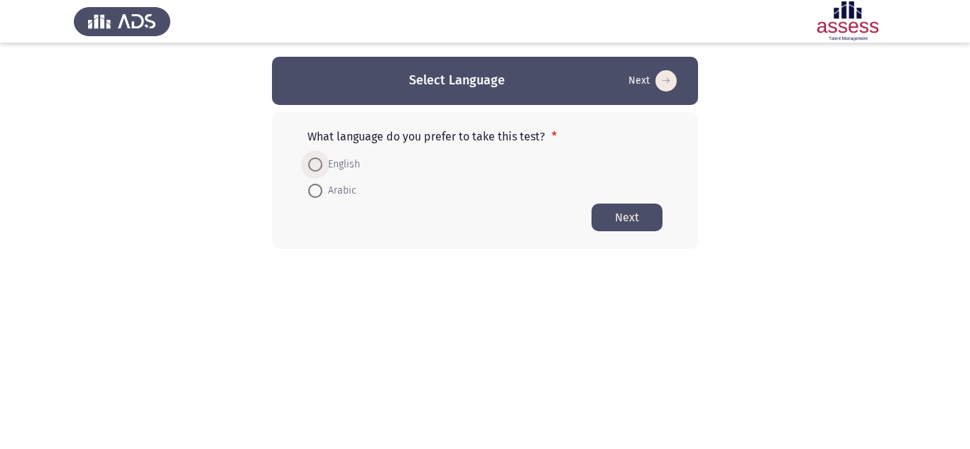
drag, startPoint x: 314, startPoint y: 163, endPoint x: 307, endPoint y: 158, distance: 8.1
click at [313, 163] on span at bounding box center [315, 165] width 14 height 14
click at [313, 163] on input "English" at bounding box center [315, 165] width 14 height 14
radio input "true"
click at [628, 212] on button "Next" at bounding box center [626, 217] width 71 height 28
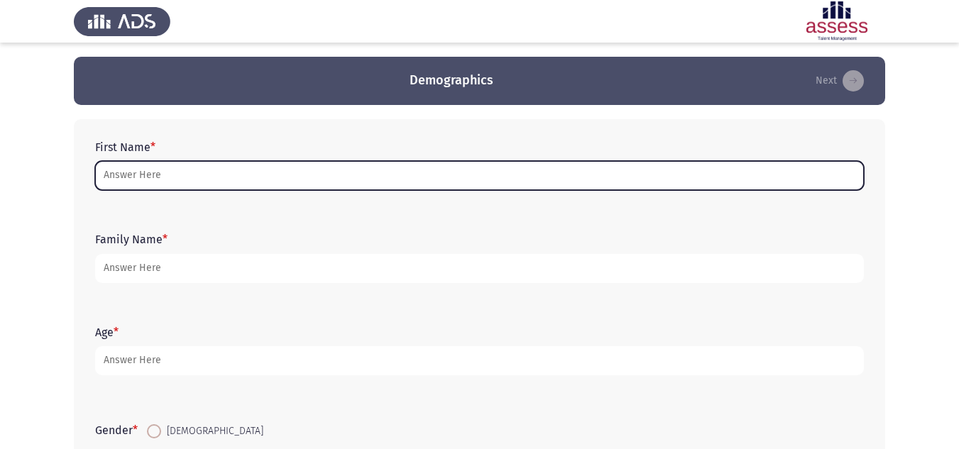
click at [124, 176] on input "First Name *" at bounding box center [479, 175] width 769 height 29
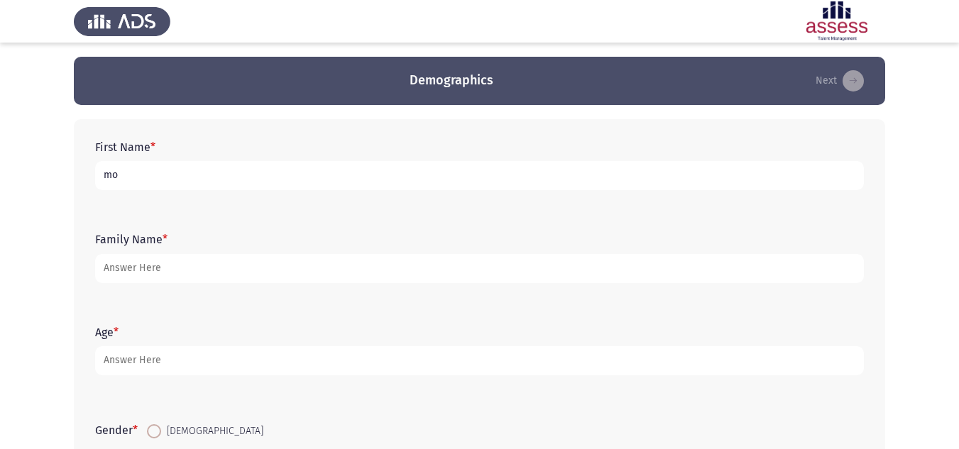
type input "m"
type input "M"
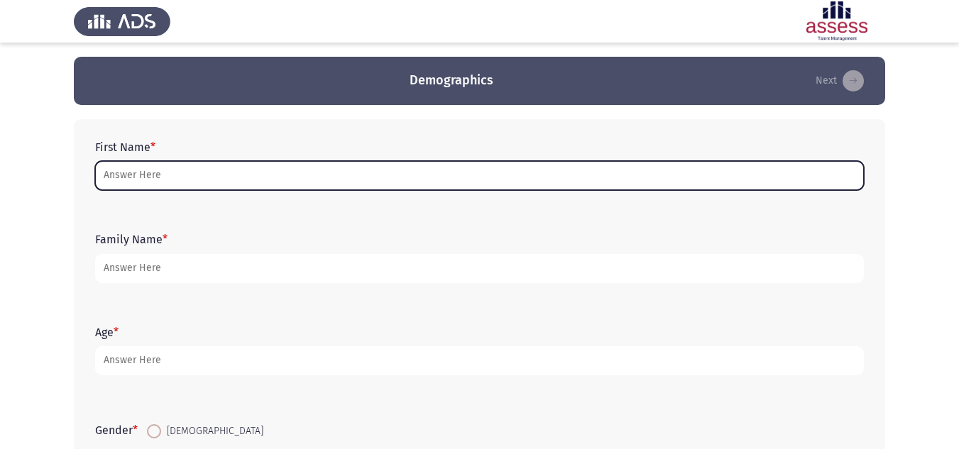
type input "ه"
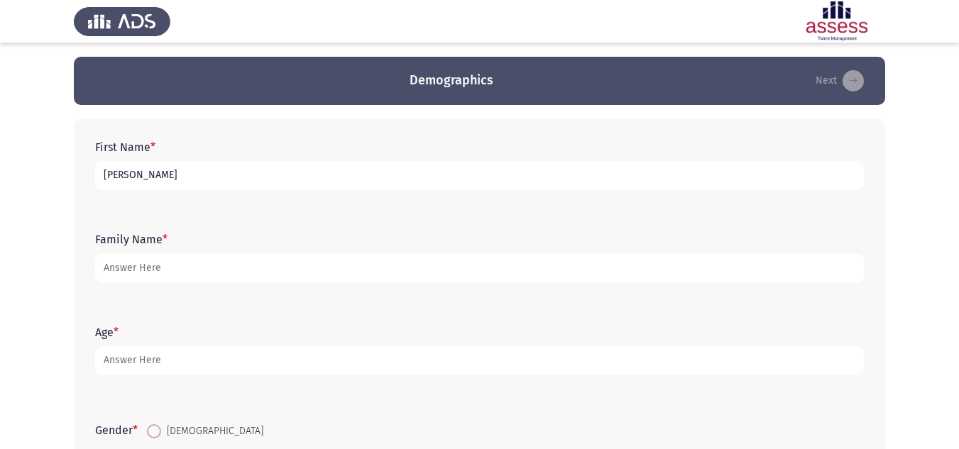
type input "[PERSON_NAME]"
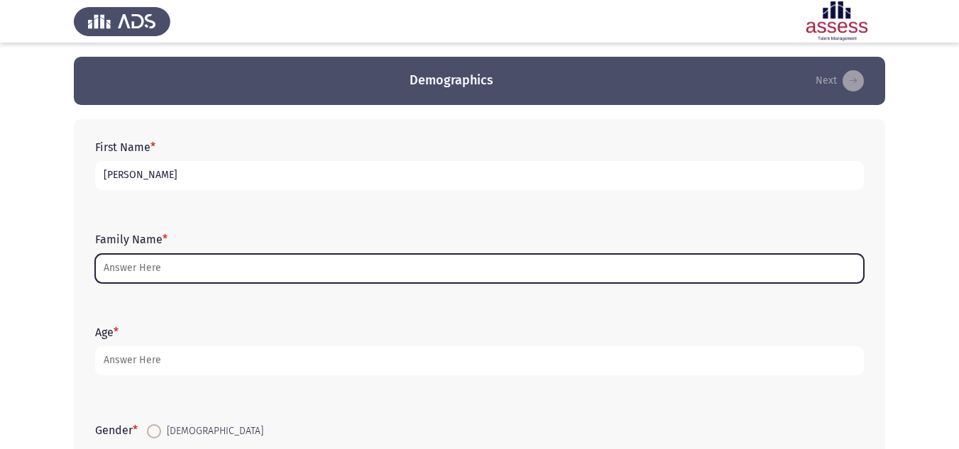
click at [291, 261] on input "Family Name *" at bounding box center [479, 268] width 769 height 29
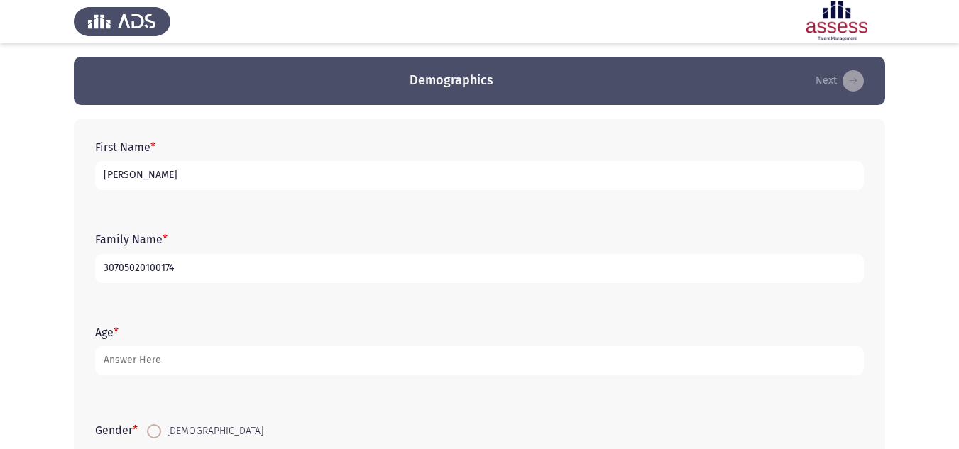
type input "30705020100174"
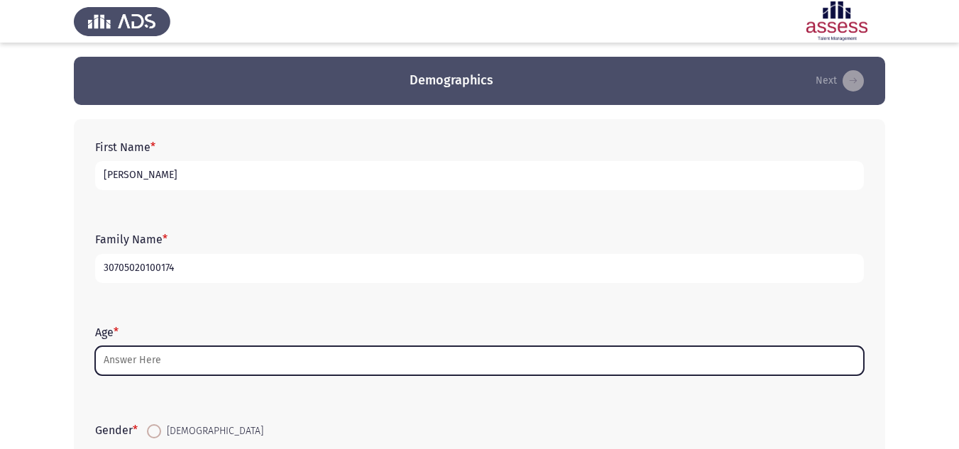
click at [146, 360] on input "Age *" at bounding box center [479, 360] width 769 height 29
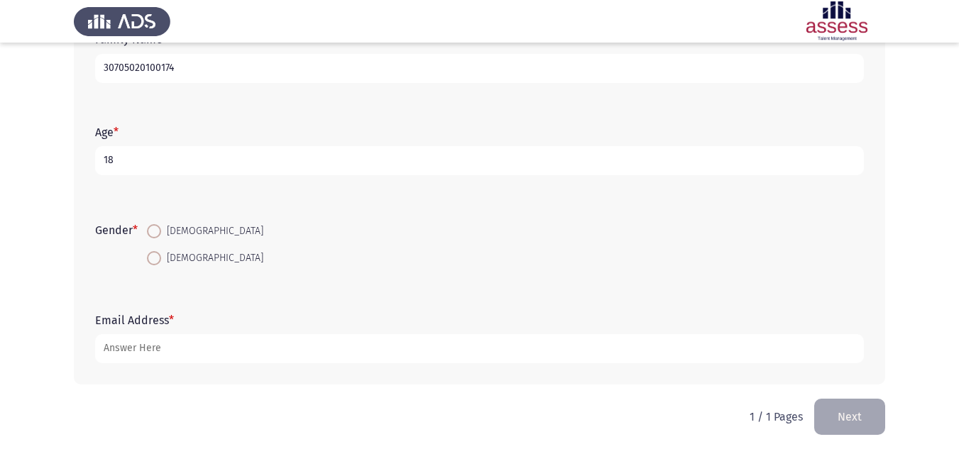
scroll to position [207, 0]
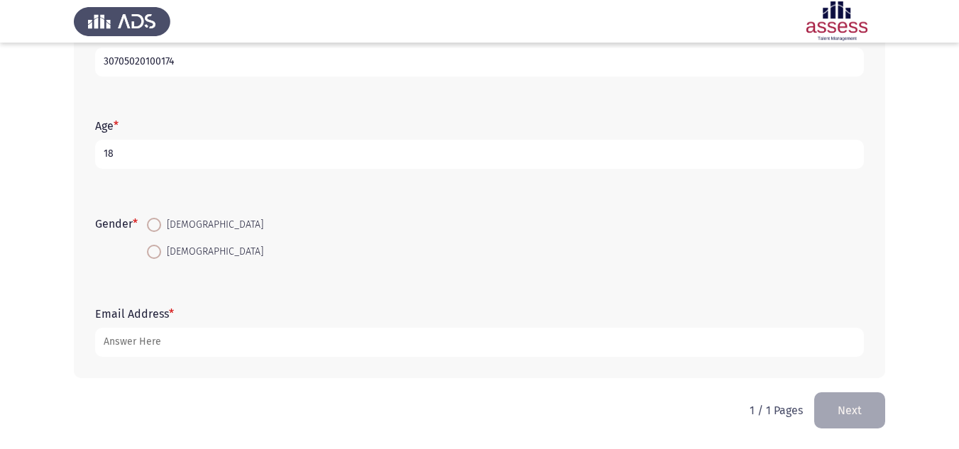
type input "18"
click at [165, 226] on span "[DEMOGRAPHIC_DATA]" at bounding box center [212, 225] width 102 height 17
click at [161, 226] on input "[DEMOGRAPHIC_DATA]" at bounding box center [154, 225] width 14 height 14
radio input "true"
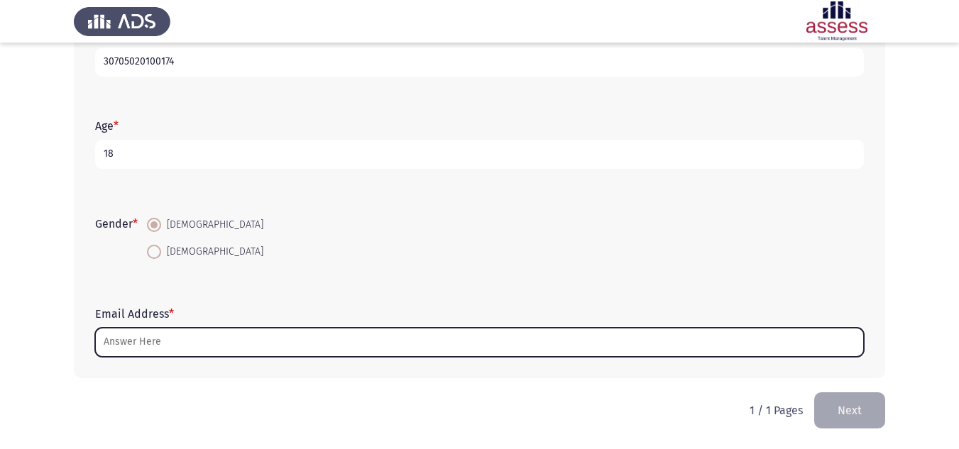
click at [193, 339] on input "Email Address *" at bounding box center [479, 342] width 769 height 29
type input "ة"
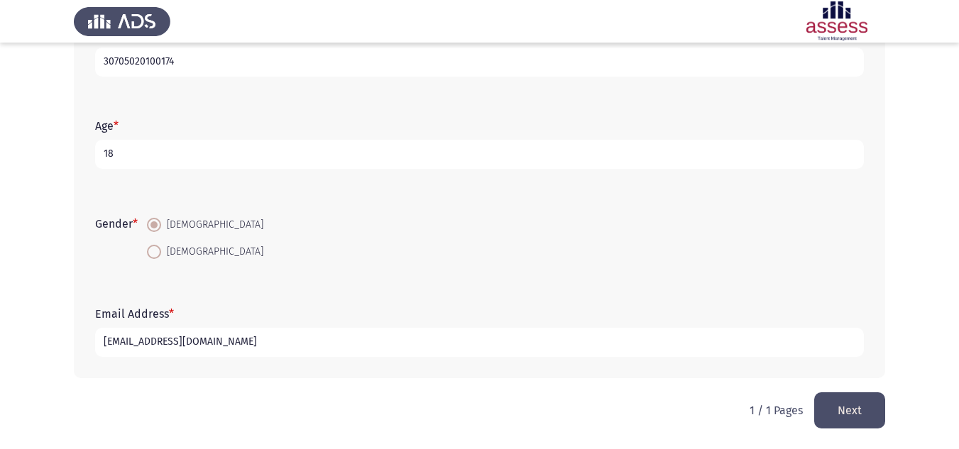
type input "[EMAIL_ADDRESS][DOMAIN_NAME]"
click at [835, 414] on button "Next" at bounding box center [849, 411] width 71 height 36
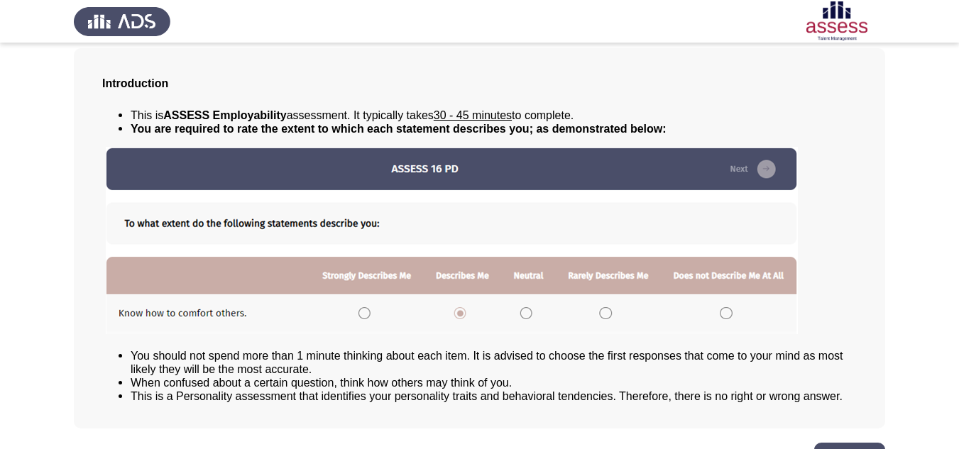
scroll to position [115, 0]
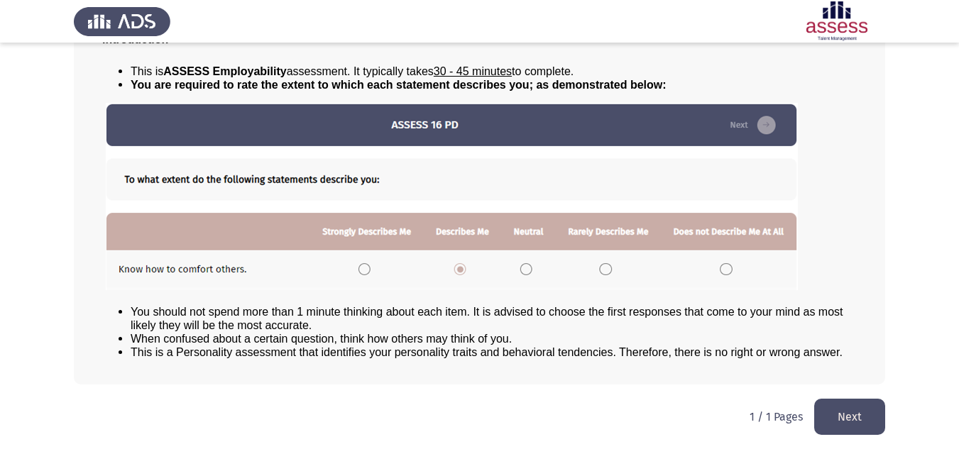
drag, startPoint x: 853, startPoint y: 402, endPoint x: 816, endPoint y: 357, distance: 58.1
click at [862, 387] on html "مقدمة - Introduction Next Introduction This is ASSESS Employability assessment.…" at bounding box center [479, 167] width 959 height 564
click at [862, 409] on button "Next" at bounding box center [849, 417] width 71 height 36
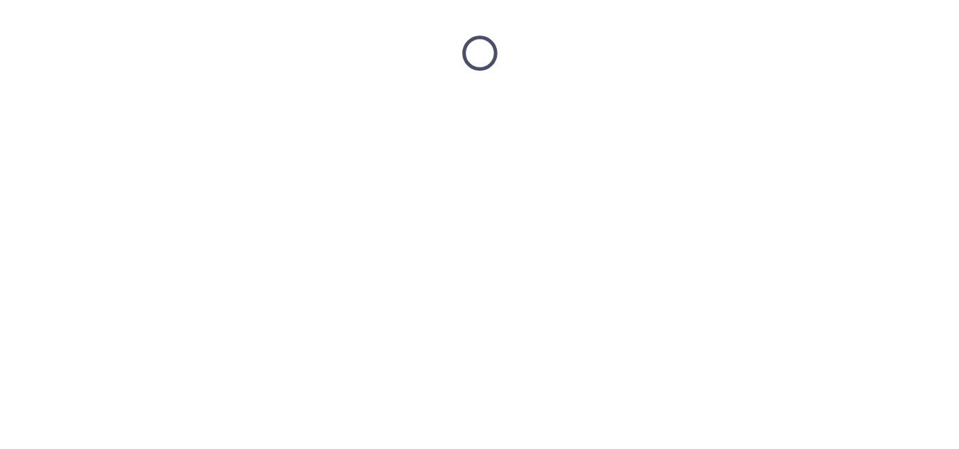
scroll to position [0, 0]
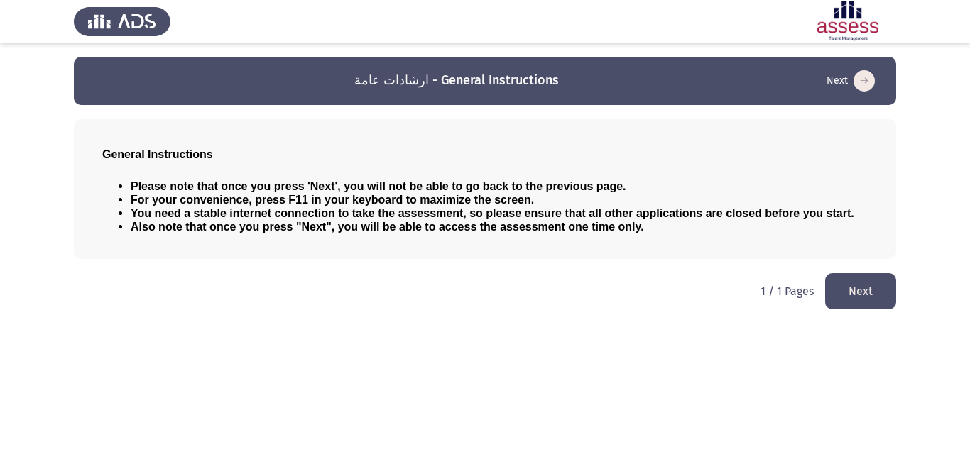
click at [848, 299] on button "Next" at bounding box center [860, 291] width 71 height 36
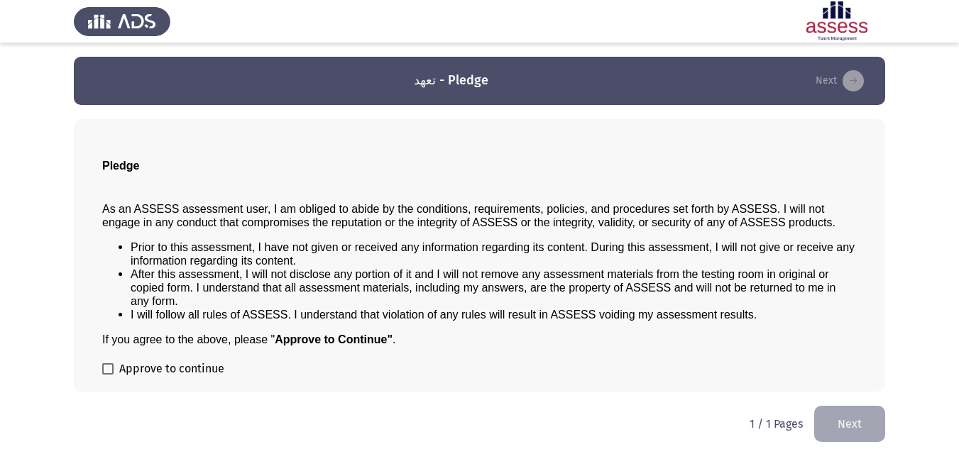
scroll to position [7, 0]
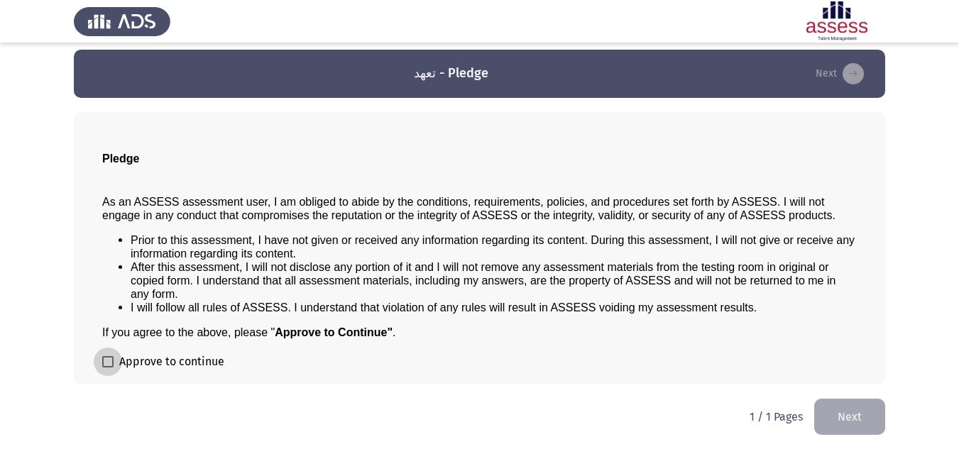
click at [106, 356] on span at bounding box center [107, 361] width 11 height 11
click at [107, 368] on input "Approve to continue" at bounding box center [107, 368] width 1 height 1
checkbox input "true"
click at [845, 424] on button "Next" at bounding box center [849, 417] width 71 height 36
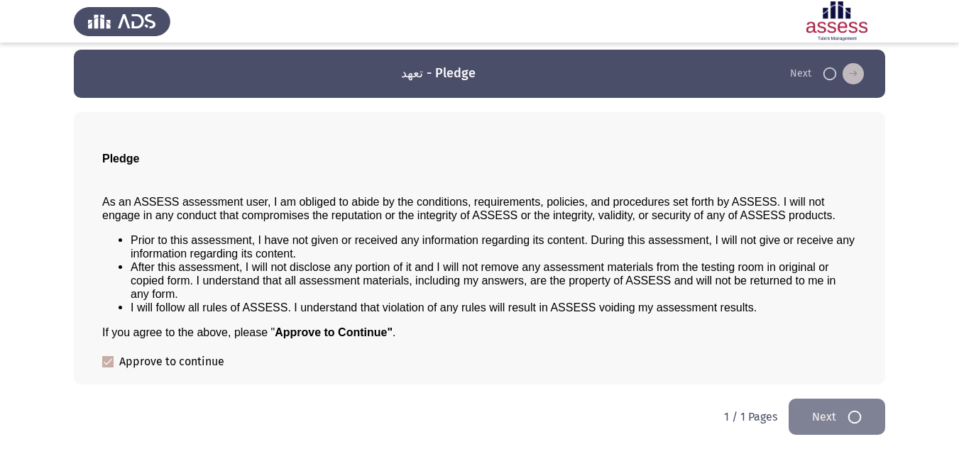
scroll to position [0, 0]
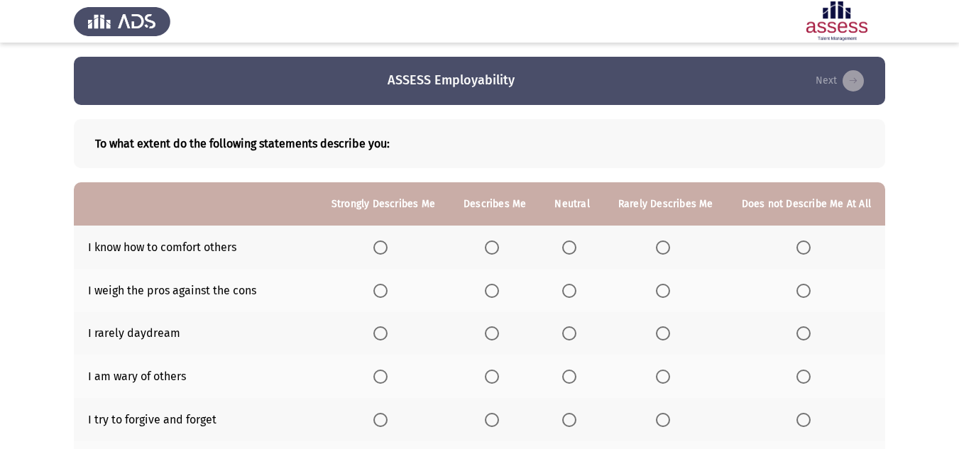
click at [495, 246] on span "Select an option" at bounding box center [492, 248] width 14 height 14
click at [495, 246] on input "Select an option" at bounding box center [492, 248] width 14 height 14
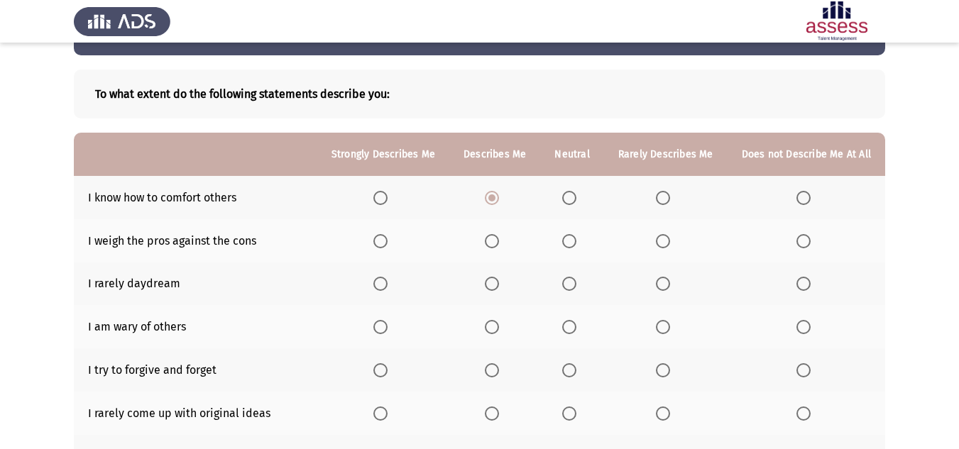
scroll to position [71, 0]
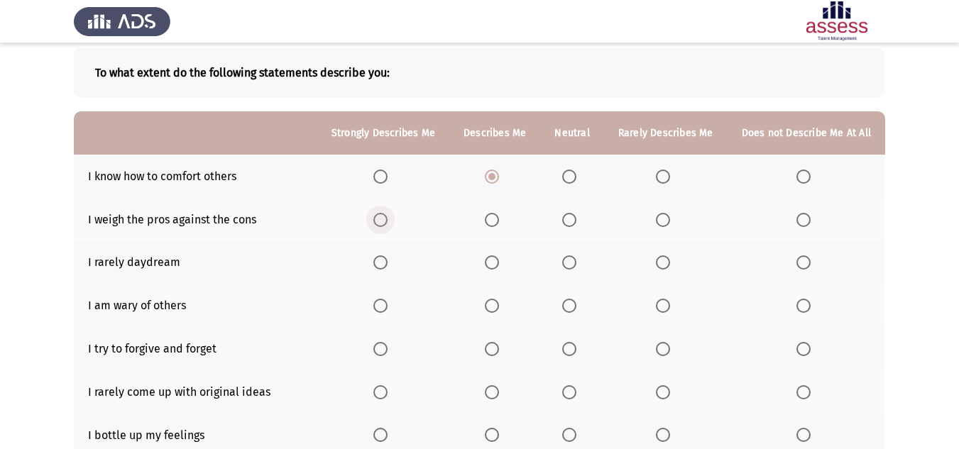
click at [388, 222] on span "Select an option" at bounding box center [380, 220] width 14 height 14
click at [388, 222] on input "Select an option" at bounding box center [380, 220] width 14 height 14
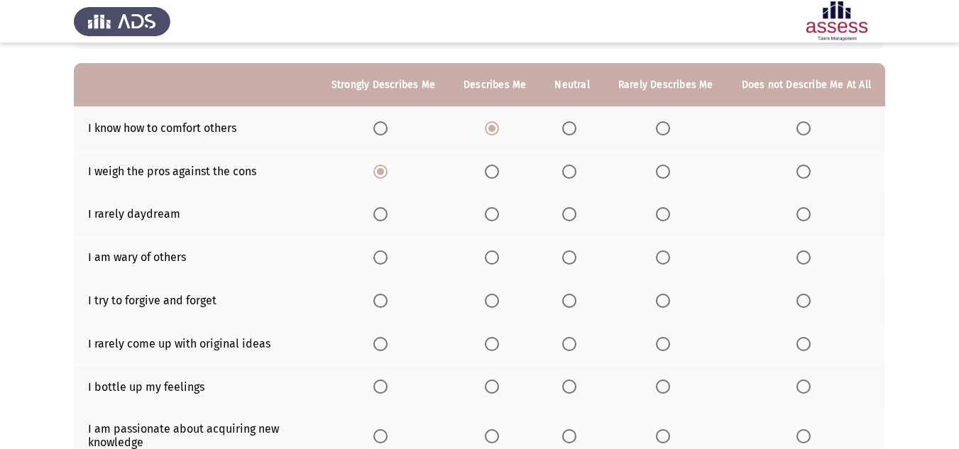
scroll to position [142, 0]
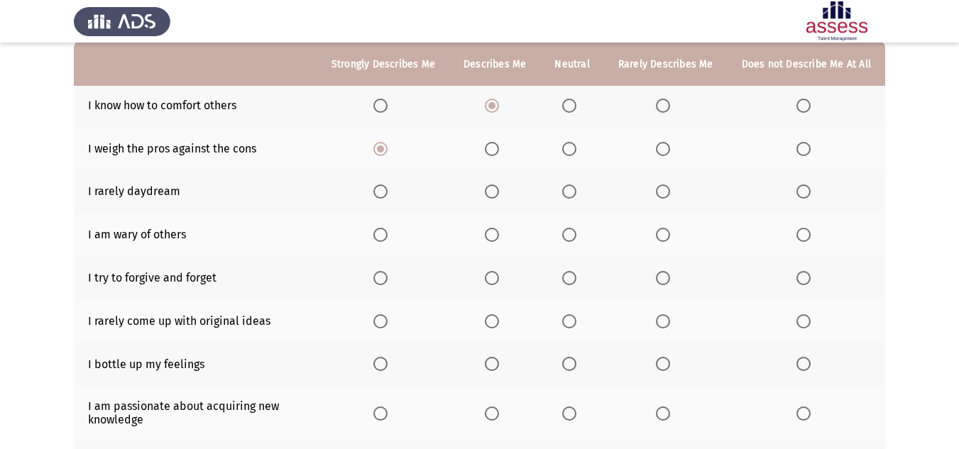
click at [388, 192] on span "Select an option" at bounding box center [380, 192] width 14 height 14
click at [388, 192] on input "Select an option" at bounding box center [380, 192] width 14 height 14
click at [388, 232] on span "Select an option" at bounding box center [380, 235] width 14 height 14
click at [388, 232] on input "Select an option" at bounding box center [380, 235] width 14 height 14
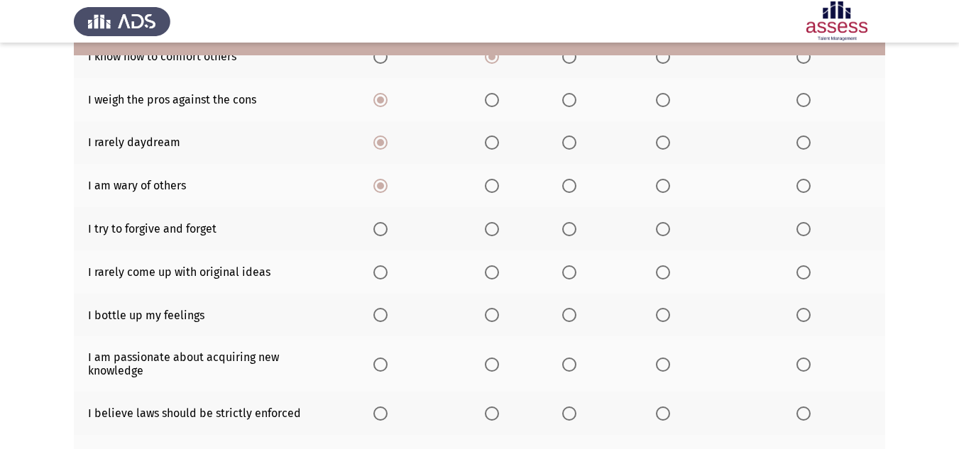
scroll to position [213, 0]
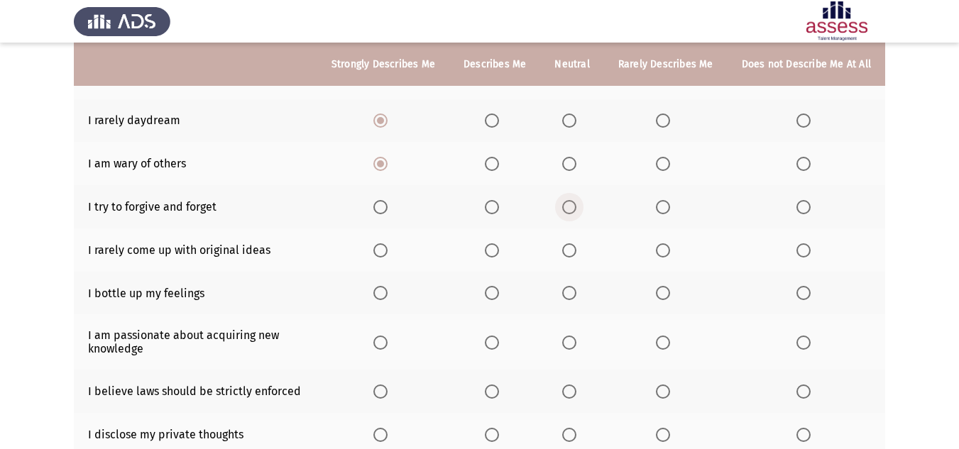
click at [576, 207] on span "Select an option" at bounding box center [569, 207] width 14 height 14
click at [576, 207] on input "Select an option" at bounding box center [569, 207] width 14 height 14
click at [497, 208] on span "Select an option" at bounding box center [492, 207] width 14 height 14
click at [497, 208] on input "Select an option" at bounding box center [492, 207] width 14 height 14
click at [383, 207] on span "Select an option" at bounding box center [380, 207] width 14 height 14
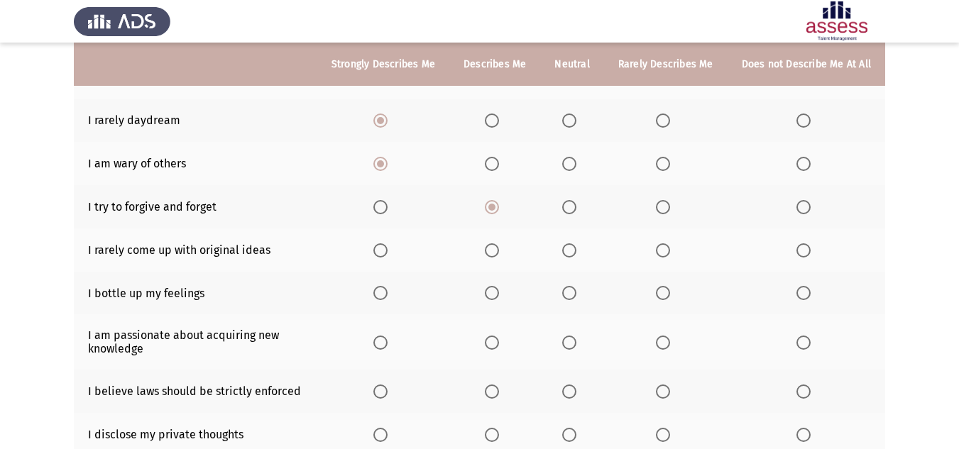
click at [383, 207] on input "Select an option" at bounding box center [380, 207] width 14 height 14
click at [798, 255] on span "Select an option" at bounding box center [803, 250] width 14 height 14
click at [798, 255] on input "Select an option" at bounding box center [803, 250] width 14 height 14
click at [574, 297] on span "Select an option" at bounding box center [569, 293] width 14 height 14
click at [574, 297] on input "Select an option" at bounding box center [569, 293] width 14 height 14
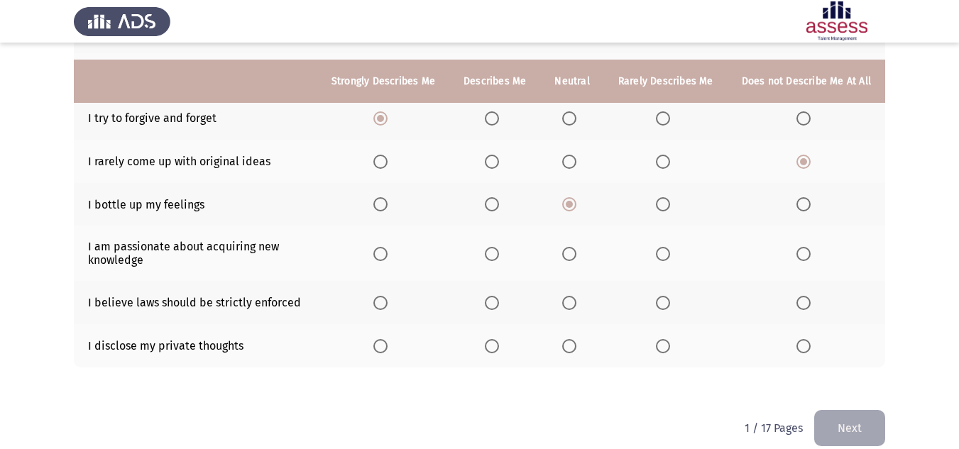
scroll to position [319, 0]
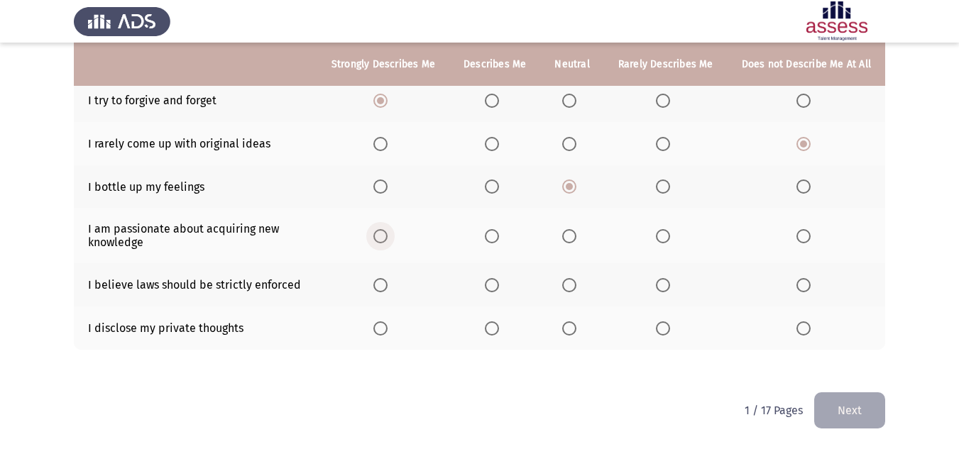
click at [388, 238] on span "Select an option" at bounding box center [380, 236] width 14 height 14
click at [388, 238] on input "Select an option" at bounding box center [380, 236] width 14 height 14
click at [576, 285] on span "Select an option" at bounding box center [569, 285] width 14 height 14
click at [576, 285] on input "Select an option" at bounding box center [569, 285] width 14 height 14
click at [571, 328] on span "Select an option" at bounding box center [569, 329] width 14 height 14
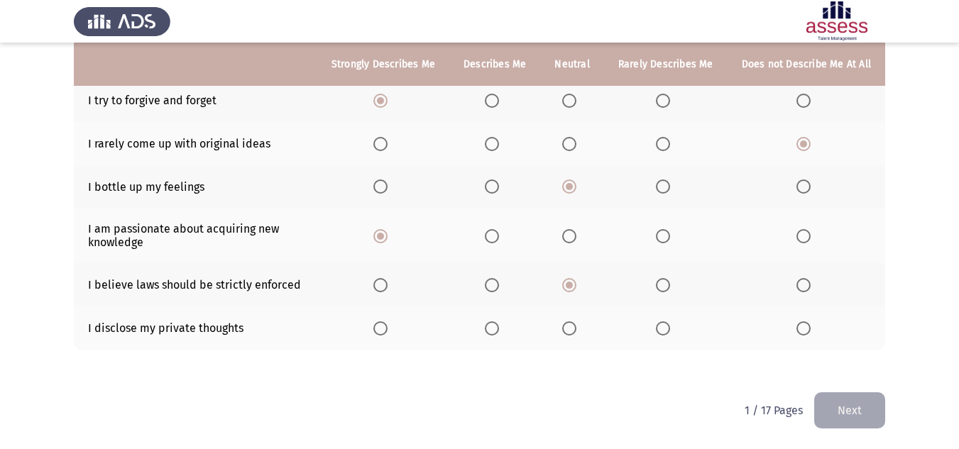
click at [571, 328] on input "Select an option" at bounding box center [569, 329] width 14 height 14
click at [867, 415] on button "Next" at bounding box center [849, 411] width 71 height 36
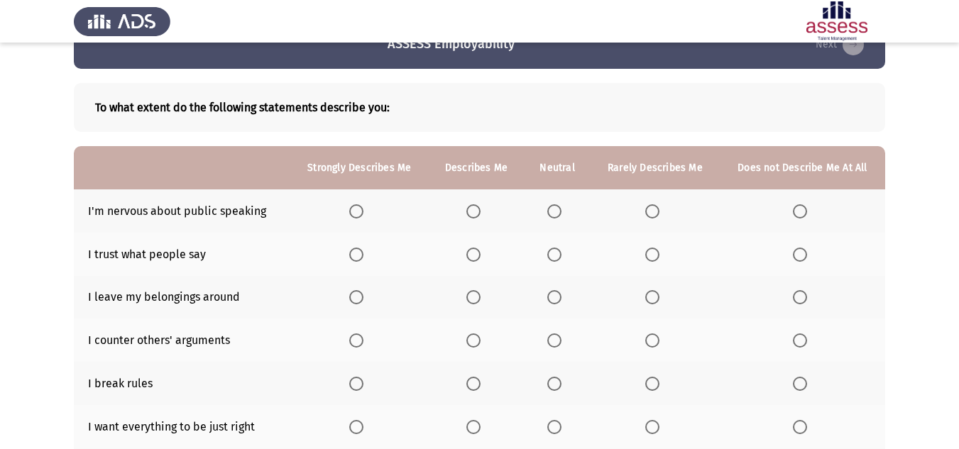
scroll to position [71, 0]
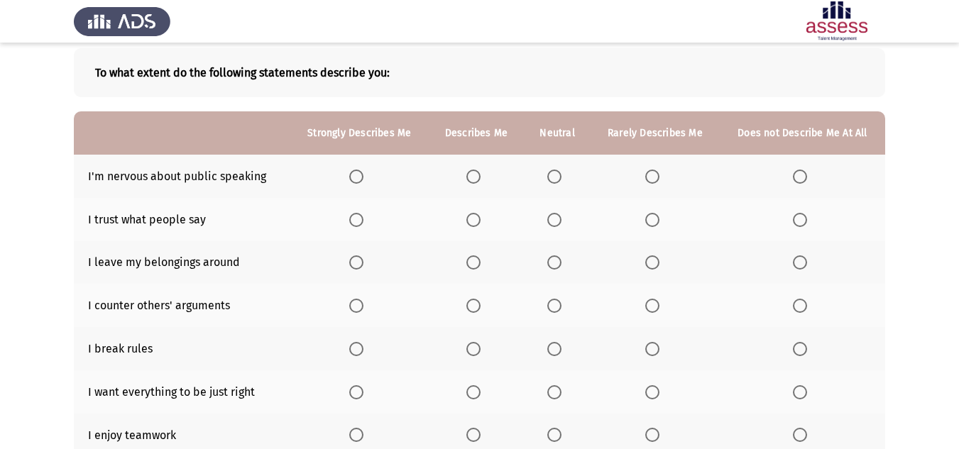
click at [560, 177] on span "Select an option" at bounding box center [554, 177] width 14 height 14
click at [560, 177] on input "Select an option" at bounding box center [554, 177] width 14 height 14
click at [655, 225] on span "Select an option" at bounding box center [652, 220] width 14 height 14
click at [655, 225] on input "Select an option" at bounding box center [652, 220] width 14 height 14
click at [552, 261] on span "Select an option" at bounding box center [554, 263] width 14 height 14
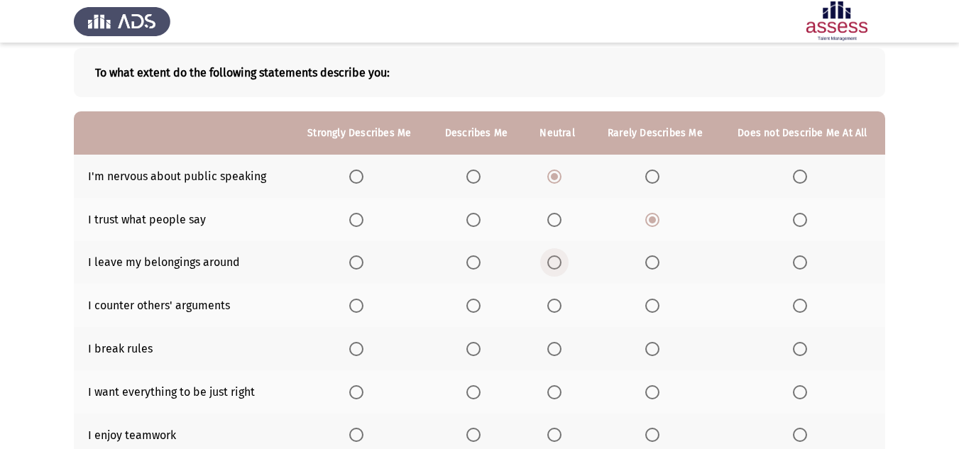
click at [552, 261] on input "Select an option" at bounding box center [554, 263] width 14 height 14
click at [476, 306] on span "Select an option" at bounding box center [473, 306] width 14 height 14
click at [476, 306] on input "Select an option" at bounding box center [473, 306] width 14 height 14
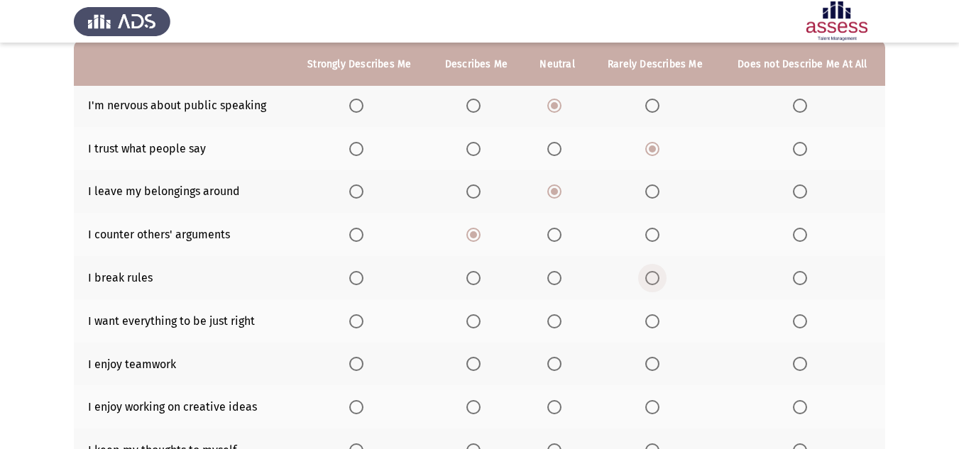
click at [655, 275] on span "Select an option" at bounding box center [652, 278] width 14 height 14
click at [655, 275] on input "Select an option" at bounding box center [652, 278] width 14 height 14
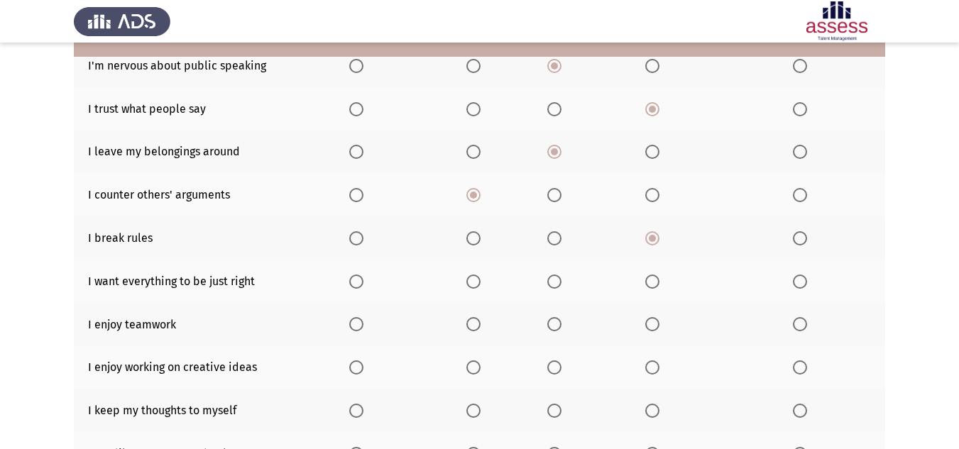
scroll to position [213, 0]
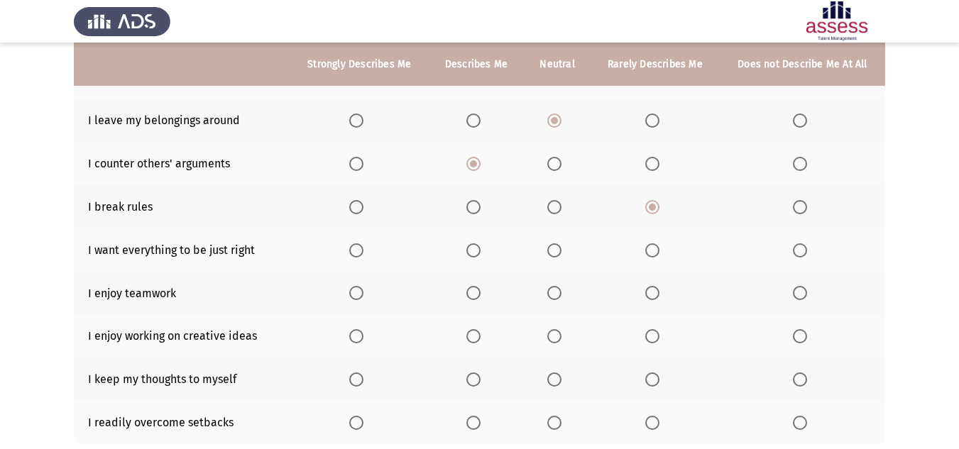
click at [554, 255] on span "Select an option" at bounding box center [554, 250] width 14 height 14
click at [554, 255] on input "Select an option" at bounding box center [554, 250] width 14 height 14
click at [359, 294] on span "Select an option" at bounding box center [356, 293] width 14 height 14
click at [359, 294] on input "Select an option" at bounding box center [356, 293] width 14 height 14
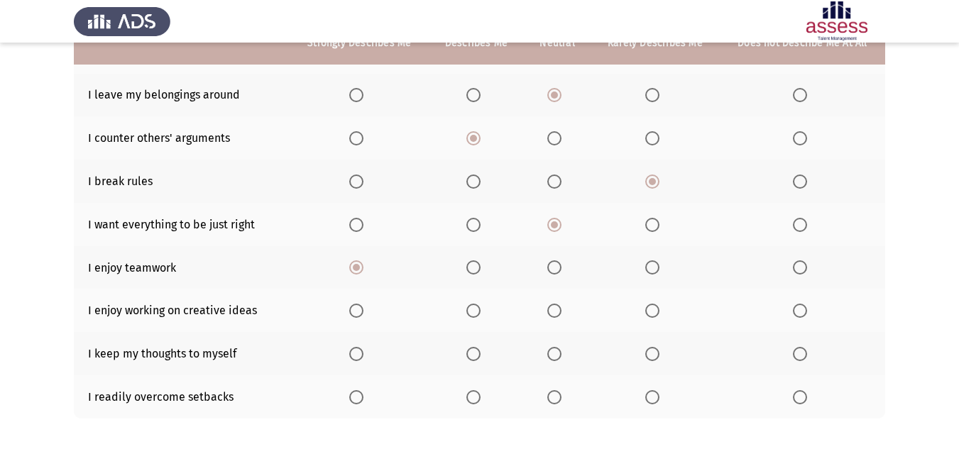
scroll to position [284, 0]
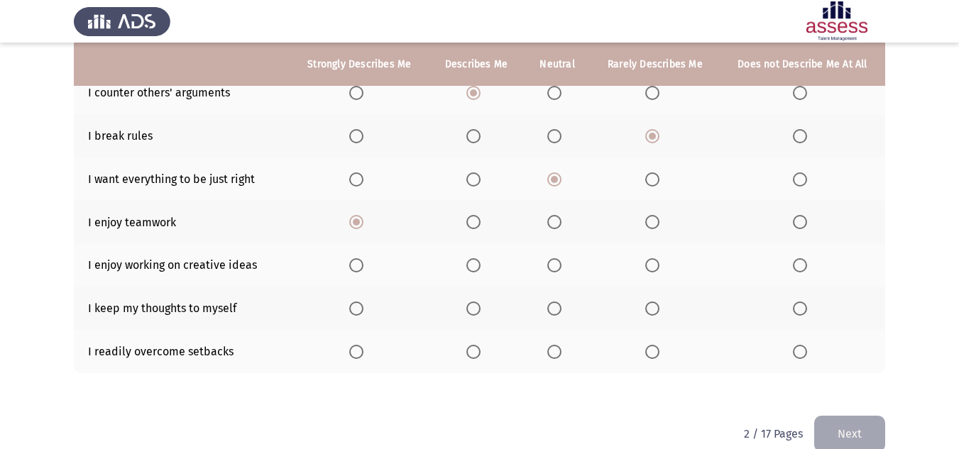
click at [360, 263] on span "Select an option" at bounding box center [356, 265] width 14 height 14
click at [360, 263] on input "Select an option" at bounding box center [356, 265] width 14 height 14
drag, startPoint x: 368, startPoint y: 354, endPoint x: 352, endPoint y: 353, distance: 16.4
click at [357, 354] on th at bounding box center [359, 351] width 138 height 43
click at [353, 350] on span "Select an option" at bounding box center [356, 352] width 14 height 14
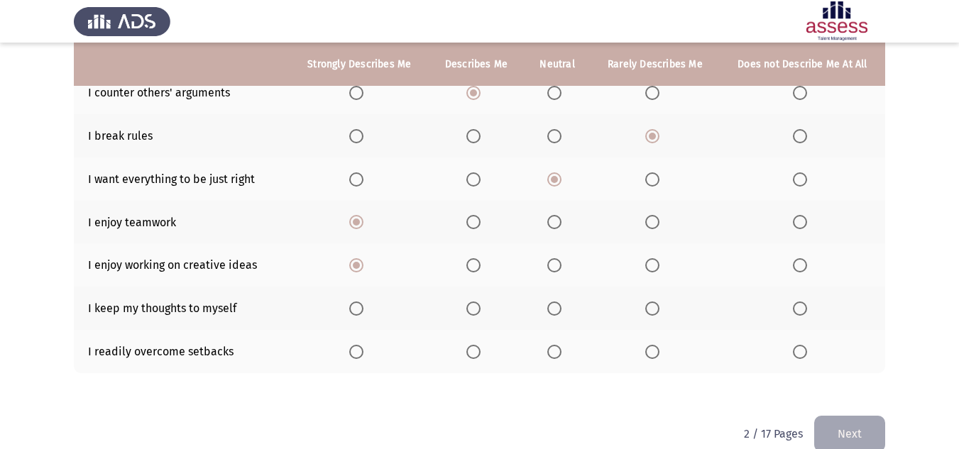
click at [353, 350] on input "Select an option" at bounding box center [356, 352] width 14 height 14
click at [554, 302] on span "Select an option" at bounding box center [554, 309] width 14 height 14
click at [554, 302] on input "Select an option" at bounding box center [554, 309] width 14 height 14
click at [874, 444] on button "Next" at bounding box center [849, 434] width 71 height 36
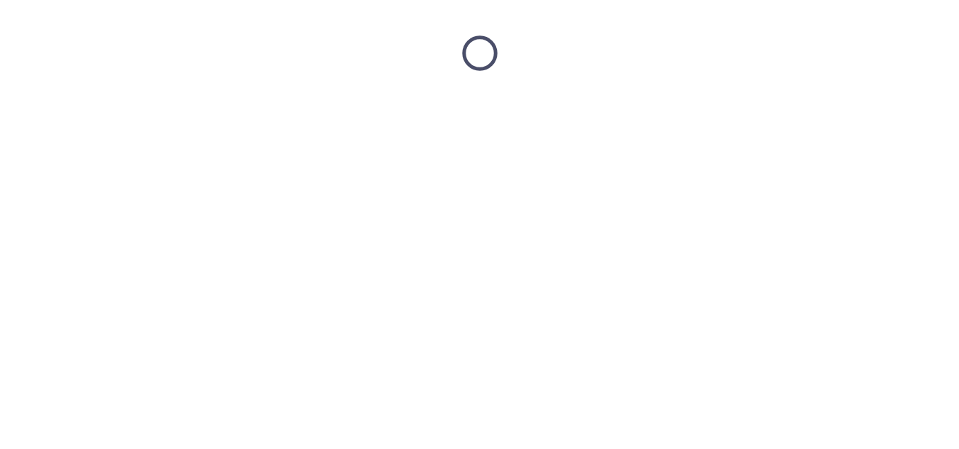
scroll to position [0, 0]
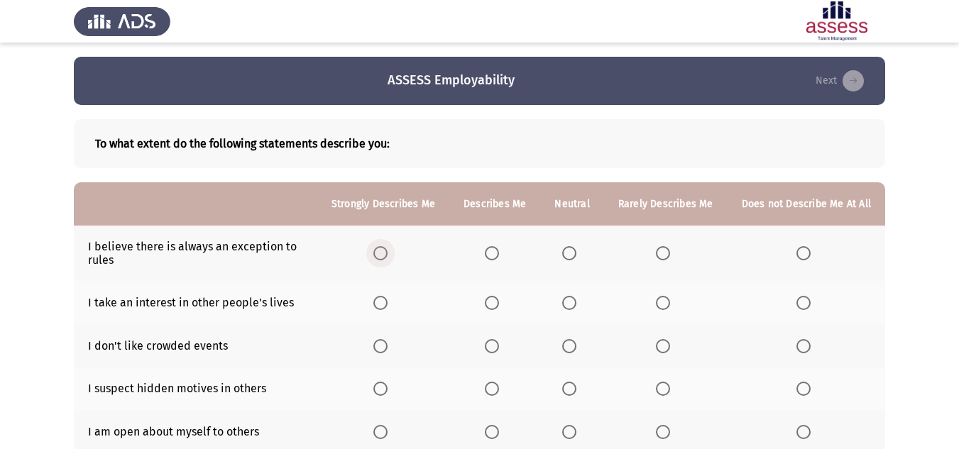
click at [380, 251] on span "Select an option" at bounding box center [380, 253] width 14 height 14
click at [380, 251] on input "Select an option" at bounding box center [380, 253] width 14 height 14
click at [495, 253] on span "Select an option" at bounding box center [492, 253] width 14 height 14
click at [495, 253] on input "Select an option" at bounding box center [492, 253] width 14 height 14
click at [581, 302] on label "Select an option" at bounding box center [572, 303] width 20 height 14
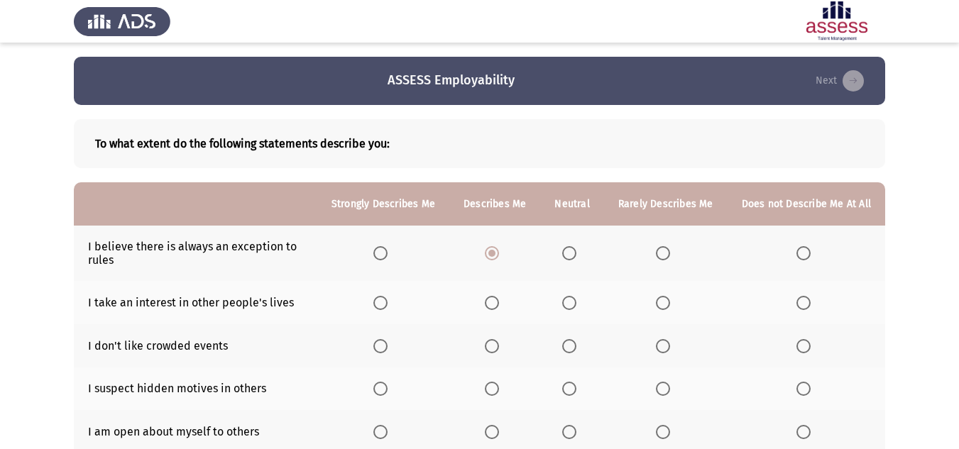
click at [576, 302] on input "Select an option" at bounding box center [569, 303] width 14 height 14
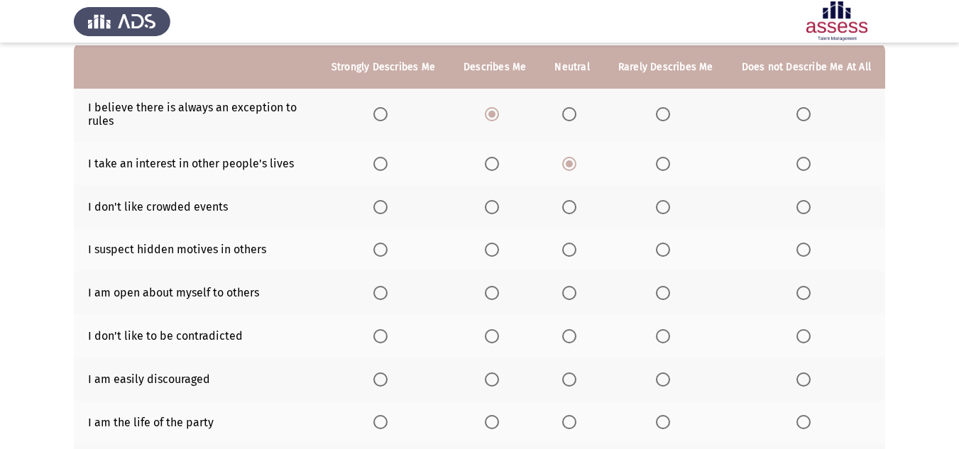
scroll to position [142, 0]
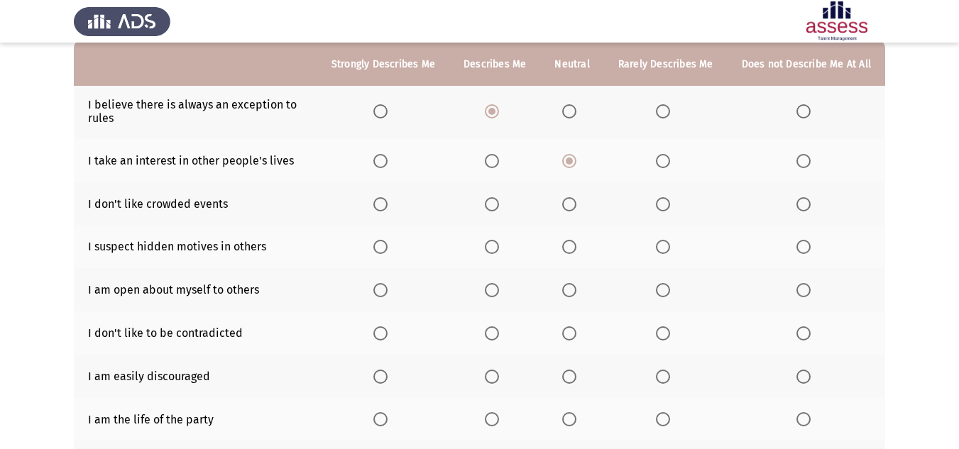
click at [499, 202] on span "Select an option" at bounding box center [492, 204] width 14 height 14
click at [499, 202] on input "Select an option" at bounding box center [492, 204] width 14 height 14
click at [576, 200] on span "Select an option" at bounding box center [569, 204] width 14 height 14
click at [576, 200] on input "Select an option" at bounding box center [569, 204] width 14 height 14
click at [385, 245] on span "Select an option" at bounding box center [380, 247] width 14 height 14
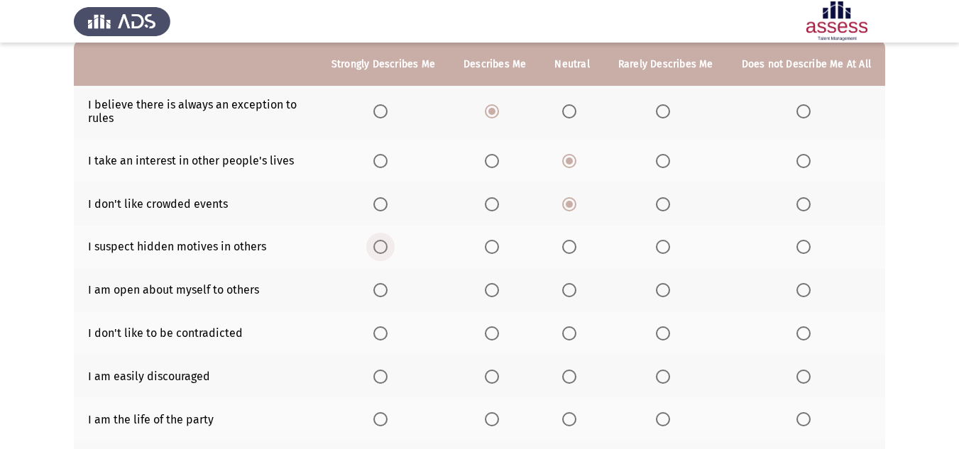
click at [385, 245] on input "Select an option" at bounding box center [380, 247] width 14 height 14
click at [663, 290] on span "Select an option" at bounding box center [663, 290] width 14 height 14
click at [663, 290] on input "Select an option" at bounding box center [663, 290] width 14 height 14
click at [581, 333] on label "Select an option" at bounding box center [572, 334] width 20 height 14
click at [576, 333] on input "Select an option" at bounding box center [569, 334] width 14 height 14
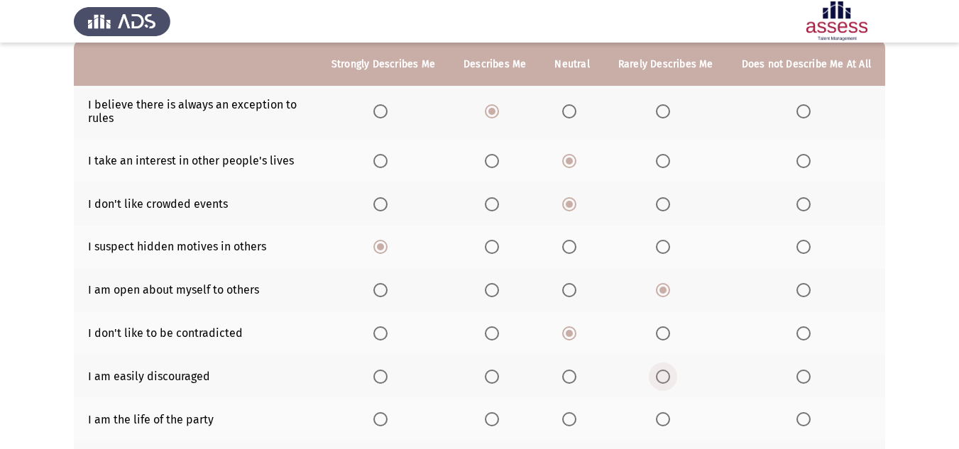
click at [669, 375] on span "Select an option" at bounding box center [663, 377] width 14 height 14
click at [669, 375] on input "Select an option" at bounding box center [663, 377] width 14 height 14
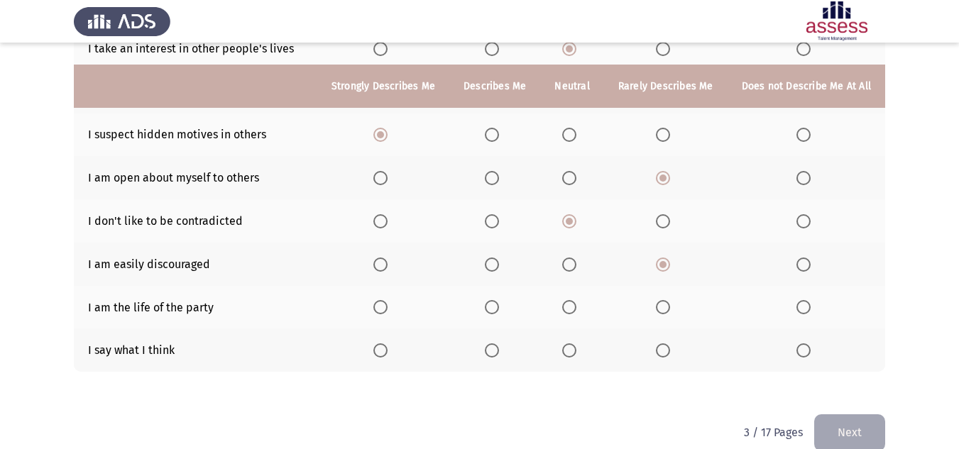
scroll to position [276, 0]
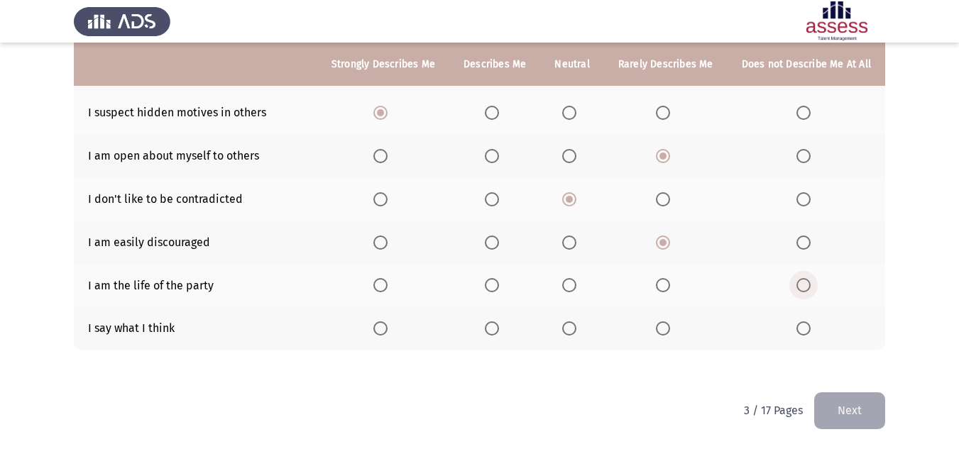
click at [803, 285] on span "Select an option" at bounding box center [803, 285] width 14 height 14
click at [803, 285] on input "Select an option" at bounding box center [803, 285] width 14 height 14
click at [381, 327] on span "Select an option" at bounding box center [380, 329] width 14 height 14
click at [381, 327] on input "Select an option" at bounding box center [380, 329] width 14 height 14
click at [860, 403] on button "Next" at bounding box center [849, 411] width 71 height 36
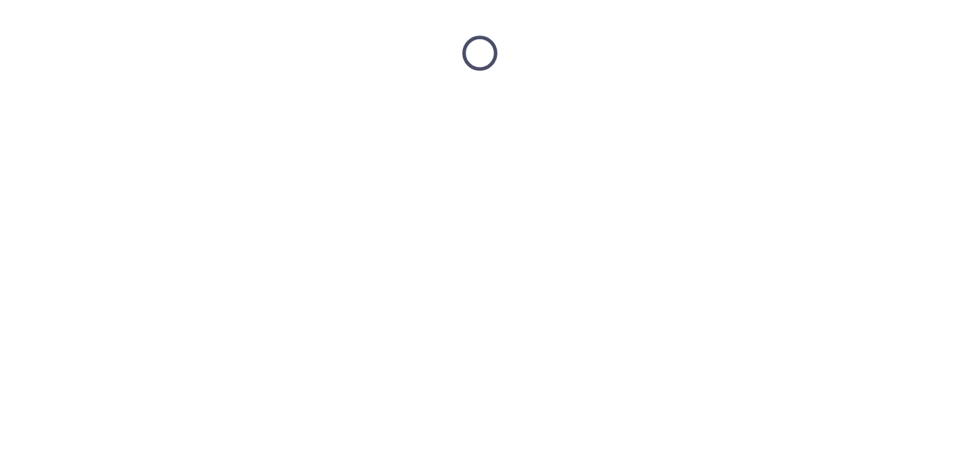
scroll to position [0, 0]
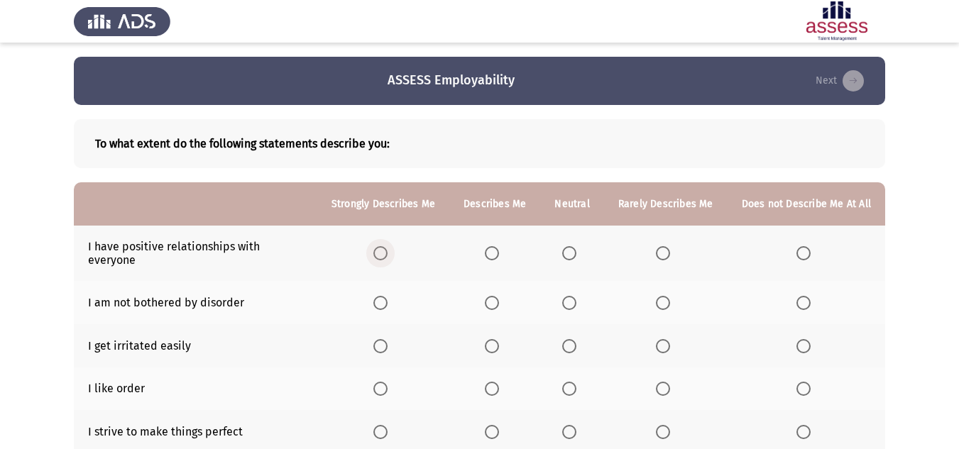
click at [388, 246] on span "Select an option" at bounding box center [380, 253] width 14 height 14
click at [388, 246] on input "Select an option" at bounding box center [380, 253] width 14 height 14
click at [668, 296] on span "Select an option" at bounding box center [663, 303] width 14 height 14
click at [668, 296] on input "Select an option" at bounding box center [663, 303] width 14 height 14
click at [576, 339] on span "Select an option" at bounding box center [569, 346] width 14 height 14
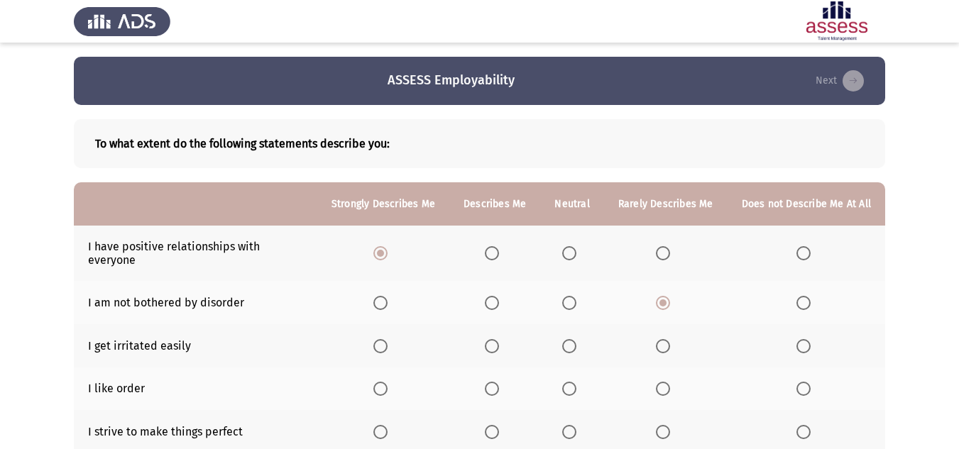
click at [576, 339] on input "Select an option" at bounding box center [569, 346] width 14 height 14
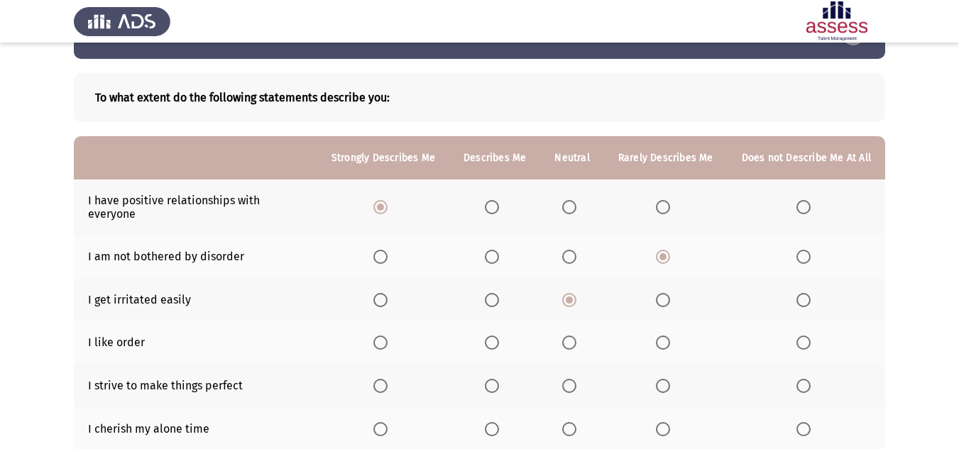
scroll to position [71, 0]
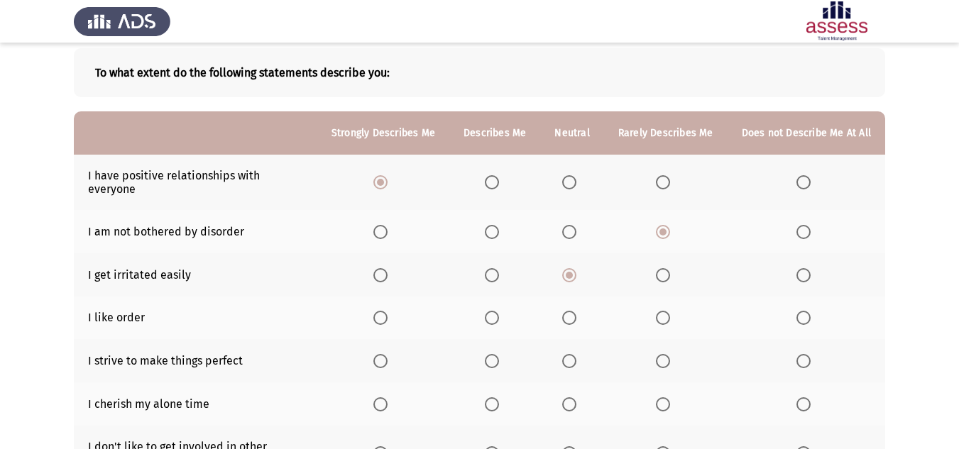
click at [568, 311] on span "Select an option" at bounding box center [569, 318] width 14 height 14
click at [568, 311] on input "Select an option" at bounding box center [569, 318] width 14 height 14
click at [499, 354] on span "Select an option" at bounding box center [492, 361] width 14 height 14
click at [499, 354] on input "Select an option" at bounding box center [492, 361] width 14 height 14
click at [383, 398] on span "Select an option" at bounding box center [380, 405] width 14 height 14
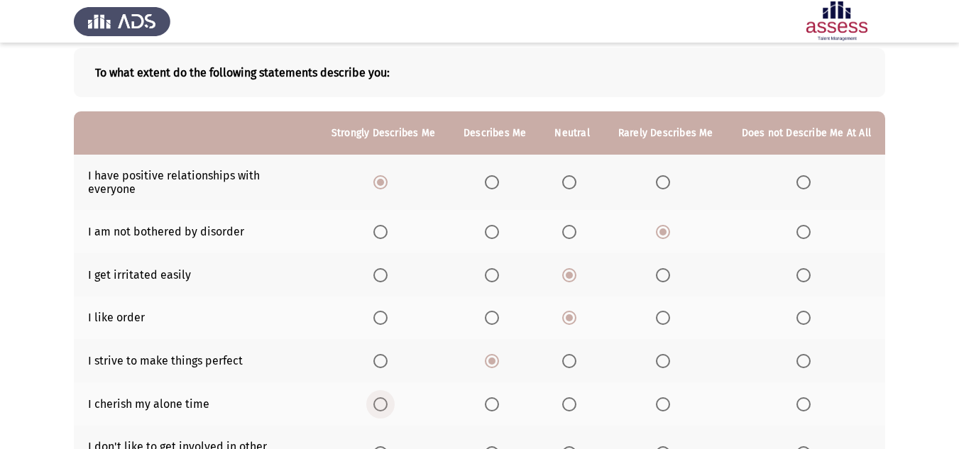
click at [383, 398] on input "Select an option" at bounding box center [380, 405] width 14 height 14
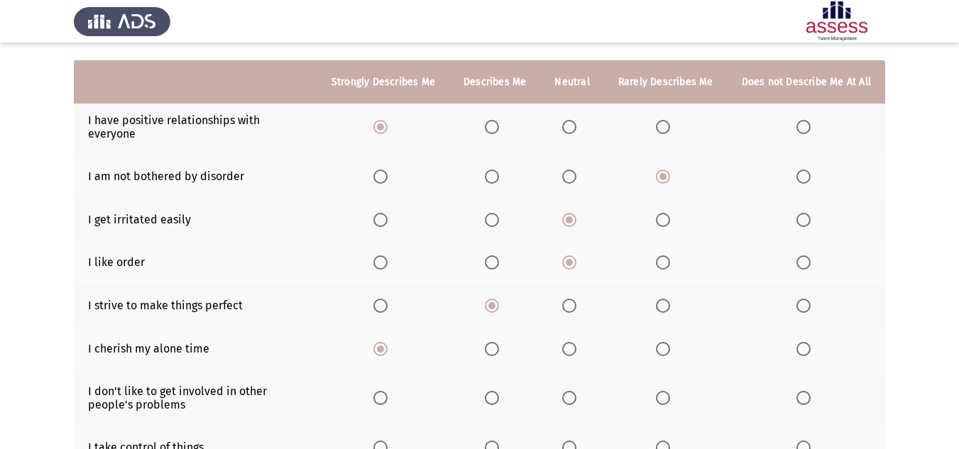
scroll to position [213, 0]
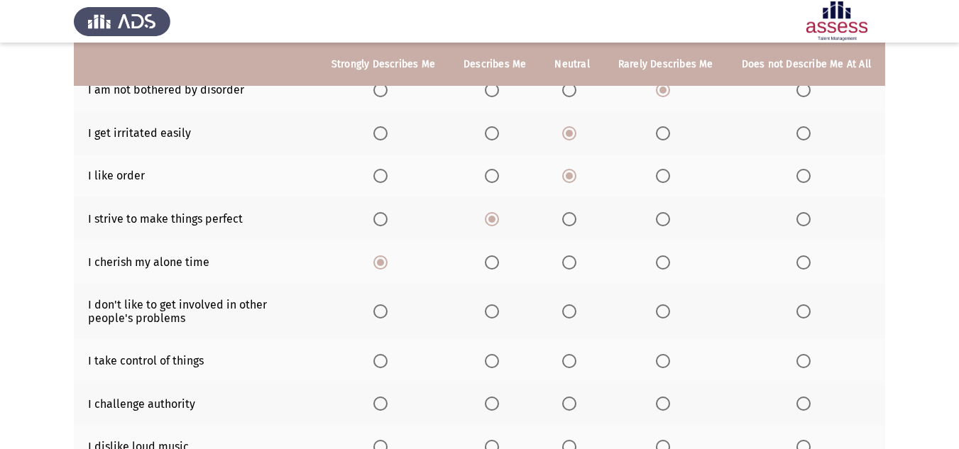
click at [498, 256] on span "Select an option" at bounding box center [492, 263] width 14 height 14
click at [498, 256] on input "Select an option" at bounding box center [492, 263] width 14 height 14
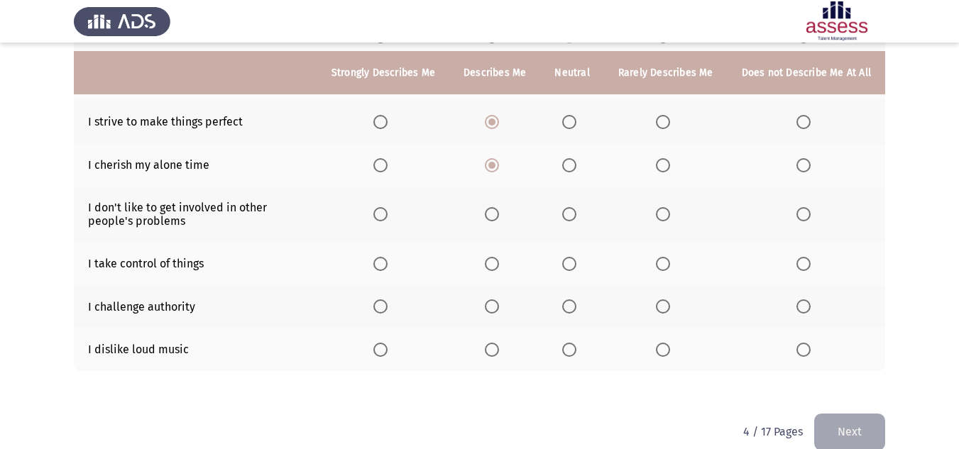
scroll to position [319, 0]
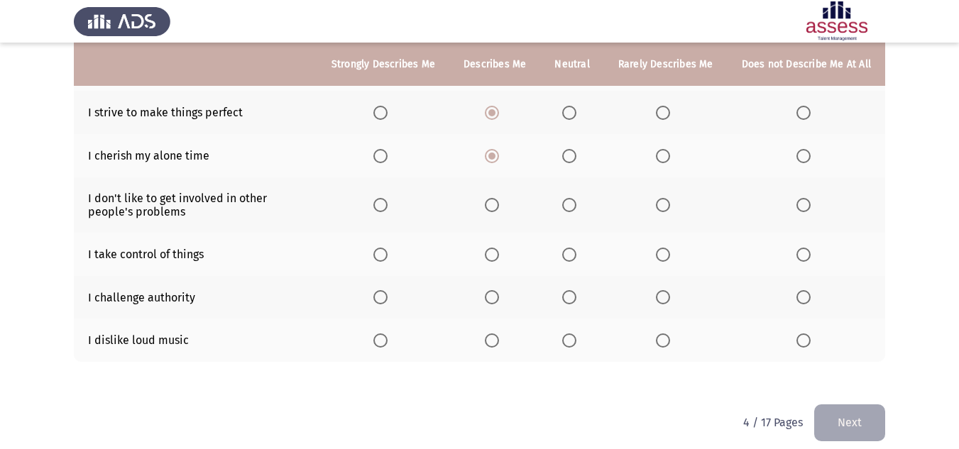
click at [663, 198] on span "Select an option" at bounding box center [663, 205] width 14 height 14
click at [663, 198] on input "Select an option" at bounding box center [663, 205] width 14 height 14
click at [493, 248] on span "Select an option" at bounding box center [492, 255] width 14 height 14
click at [493, 248] on input "Select an option" at bounding box center [492, 255] width 14 height 14
click at [582, 290] on label "Select an option" at bounding box center [572, 297] width 20 height 14
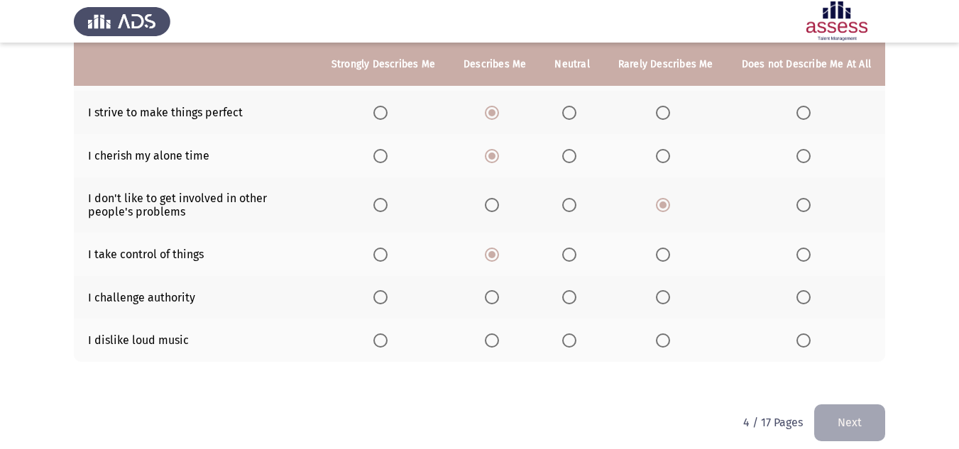
click at [576, 290] on input "Select an option" at bounding box center [569, 297] width 14 height 14
click at [378, 330] on th at bounding box center [383, 340] width 132 height 43
click at [383, 334] on span "Select an option" at bounding box center [380, 341] width 14 height 14
click at [383, 334] on input "Select an option" at bounding box center [380, 341] width 14 height 14
click at [855, 410] on button "Next" at bounding box center [849, 423] width 71 height 36
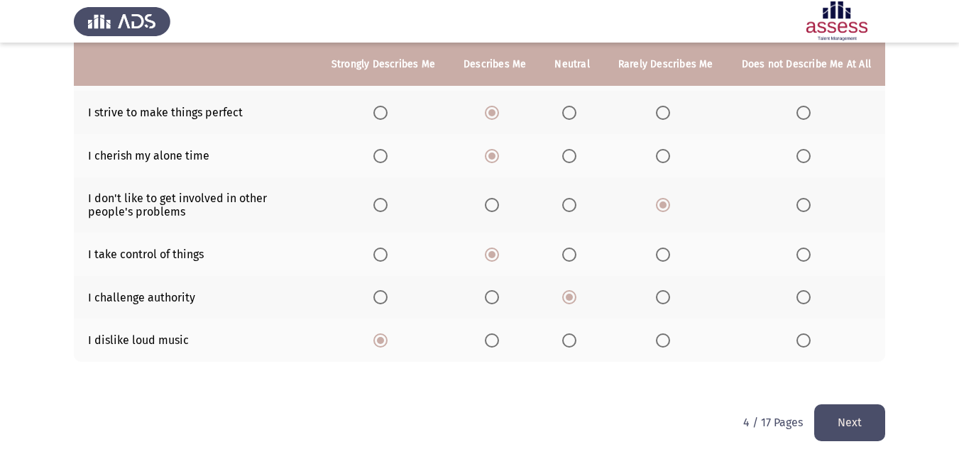
scroll to position [0, 0]
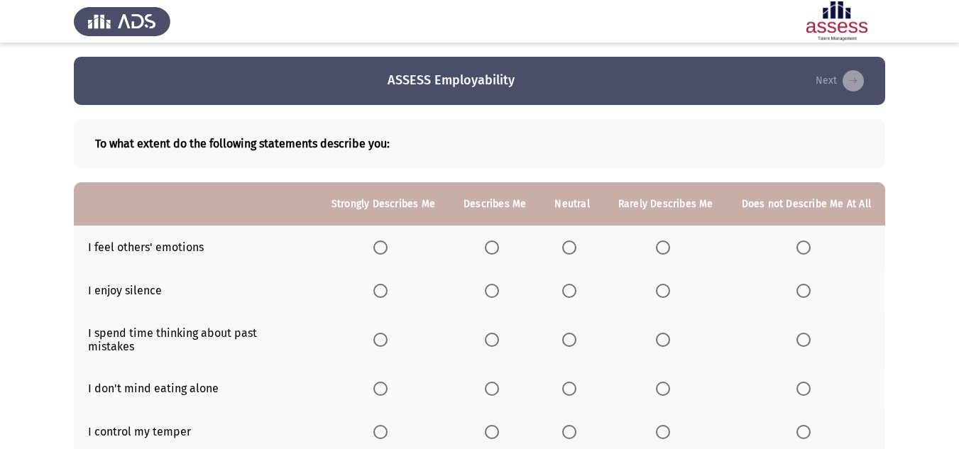
click at [371, 255] on th at bounding box center [383, 247] width 132 height 43
click at [383, 250] on span "Select an option" at bounding box center [380, 248] width 14 height 14
click at [383, 250] on input "Select an option" at bounding box center [380, 248] width 14 height 14
click at [562, 292] on th at bounding box center [571, 290] width 63 height 43
click at [564, 294] on span "Select an option" at bounding box center [569, 291] width 14 height 14
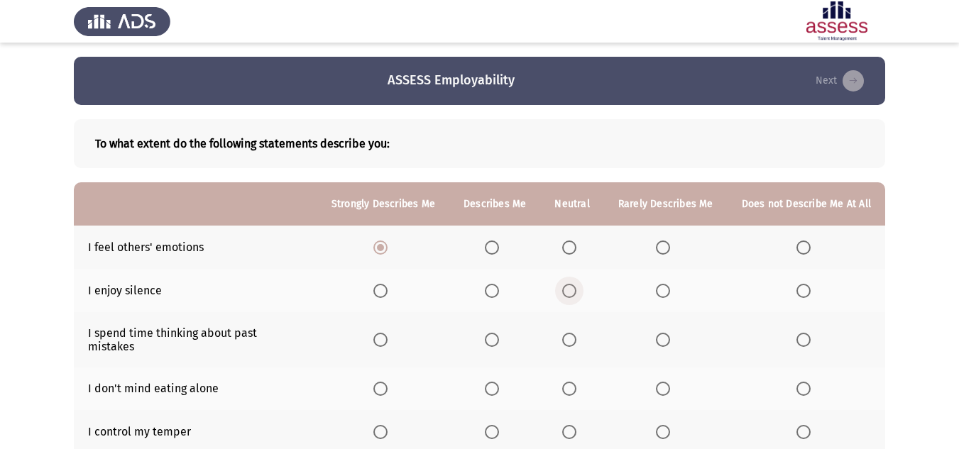
click at [564, 294] on input "Select an option" at bounding box center [569, 291] width 14 height 14
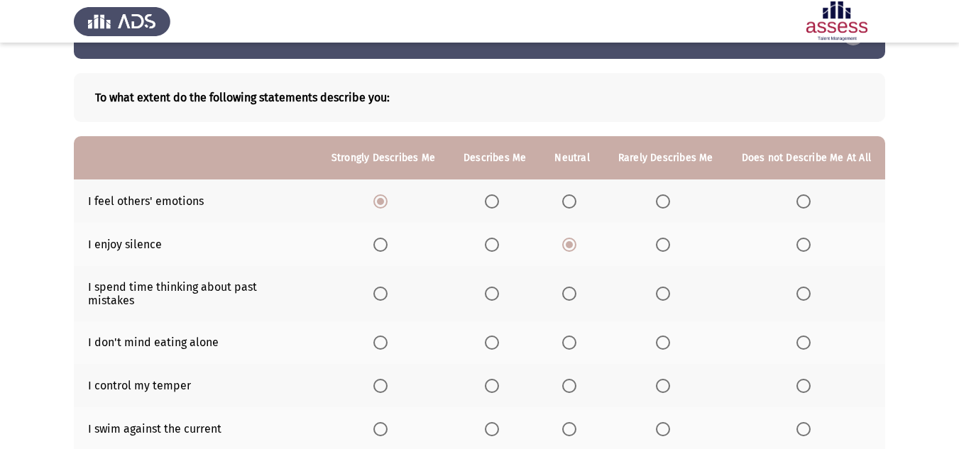
scroll to position [71, 0]
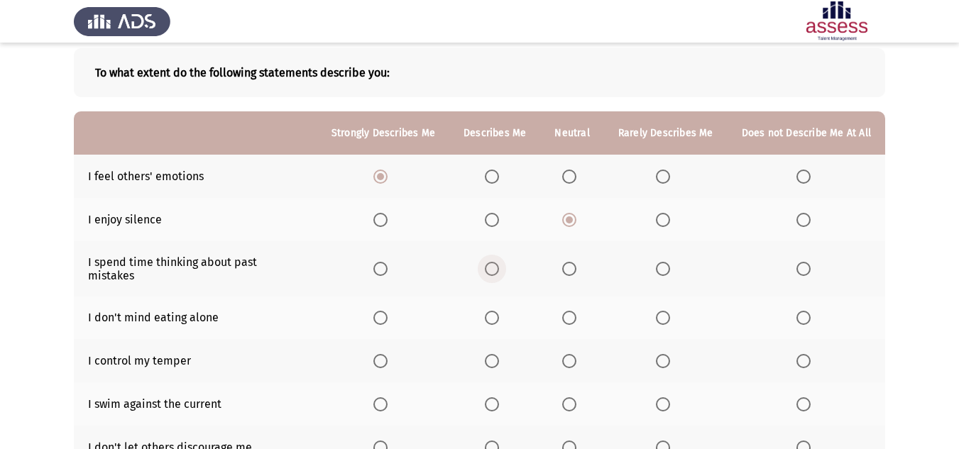
click at [498, 263] on span "Select an option" at bounding box center [492, 269] width 14 height 14
click at [498, 263] on input "Select an option" at bounding box center [492, 269] width 14 height 14
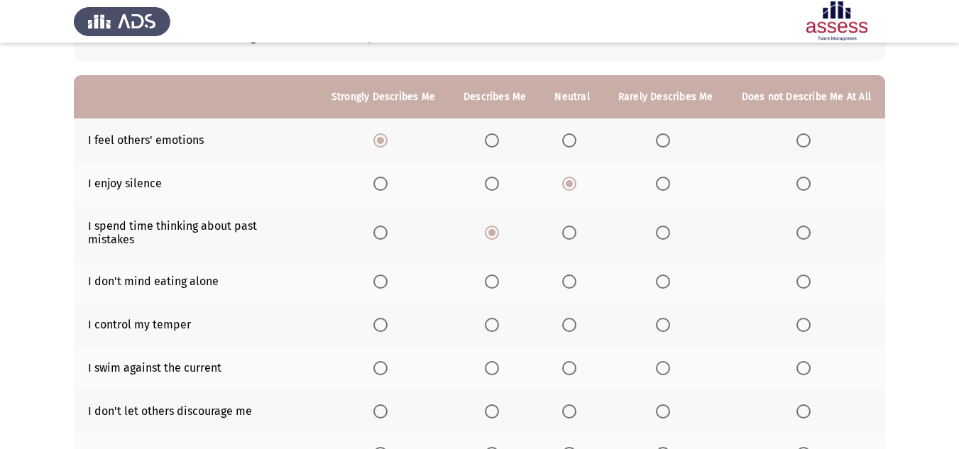
scroll to position [142, 0]
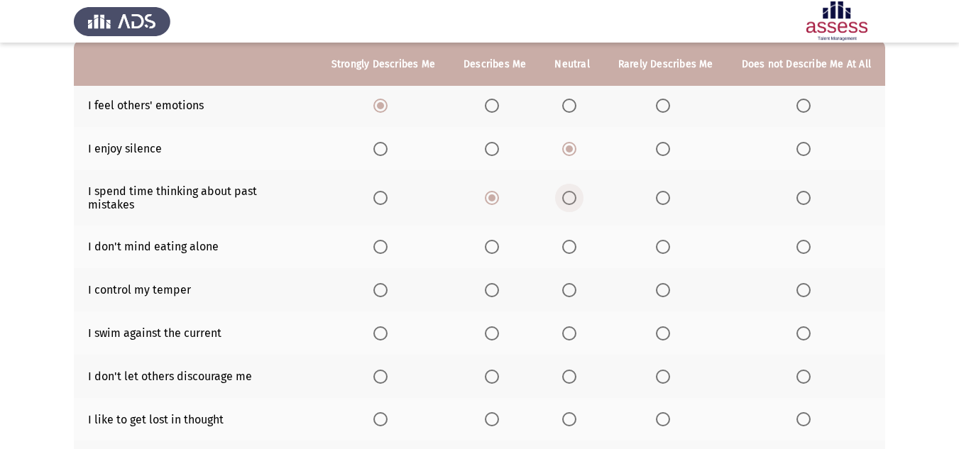
click at [576, 195] on span "Select an option" at bounding box center [569, 198] width 14 height 14
click at [576, 195] on input "Select an option" at bounding box center [569, 198] width 14 height 14
click at [385, 240] on span "Select an option" at bounding box center [380, 247] width 14 height 14
click at [385, 240] on input "Select an option" at bounding box center [380, 247] width 14 height 14
click at [493, 240] on span "Select an option" at bounding box center [492, 247] width 14 height 14
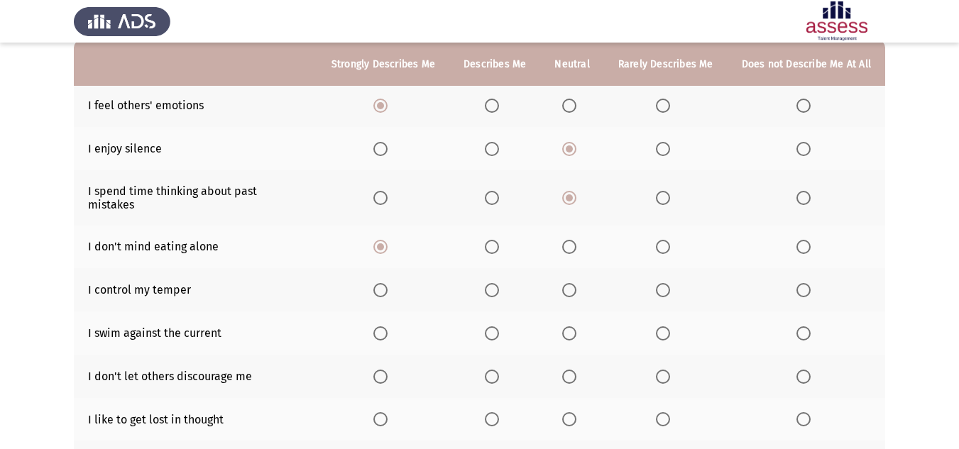
click at [493, 240] on input "Select an option" at bounding box center [492, 247] width 14 height 14
click at [569, 240] on span "Select an option" at bounding box center [569, 247] width 14 height 14
click at [569, 240] on input "Select an option" at bounding box center [569, 247] width 14 height 14
click at [569, 283] on span "Select an option" at bounding box center [569, 290] width 14 height 14
click at [569, 283] on input "Select an option" at bounding box center [569, 290] width 14 height 14
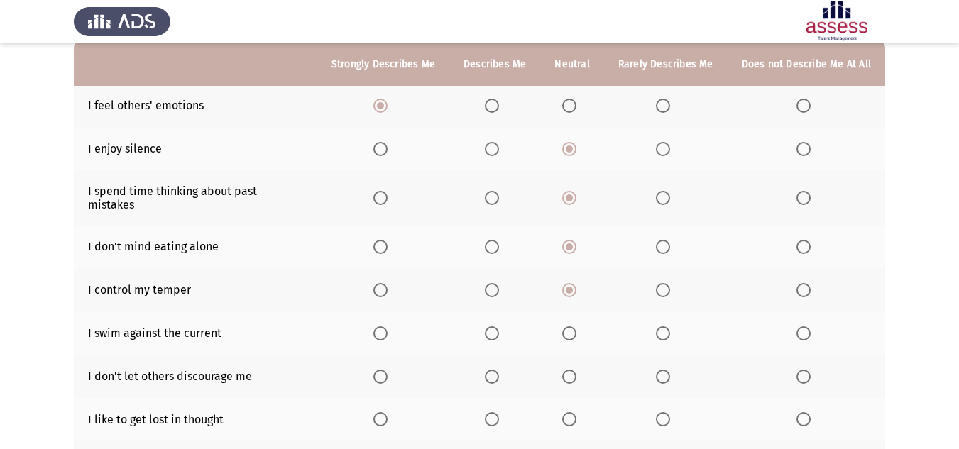
click at [493, 283] on span "Select an option" at bounding box center [492, 290] width 14 height 14
click at [493, 283] on input "Select an option" at bounding box center [492, 290] width 14 height 14
click at [566, 327] on span "Select an option" at bounding box center [569, 334] width 14 height 14
click at [566, 327] on input "Select an option" at bounding box center [569, 334] width 14 height 14
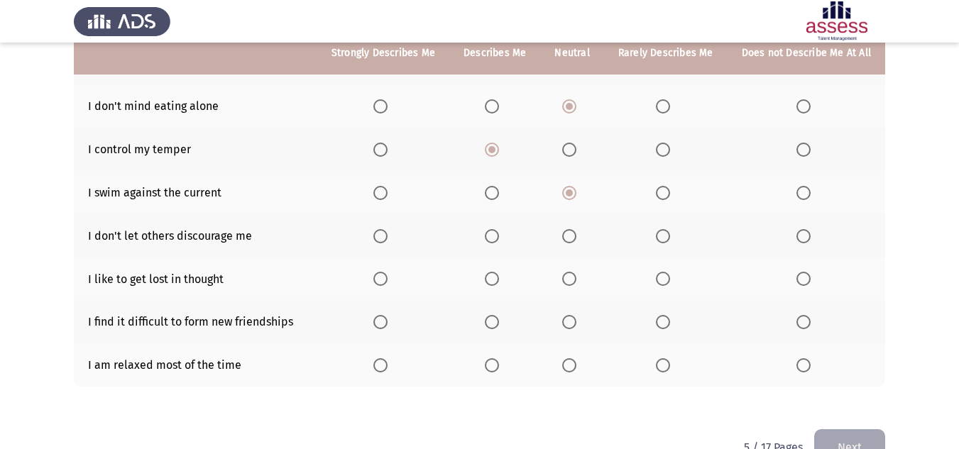
scroll to position [284, 0]
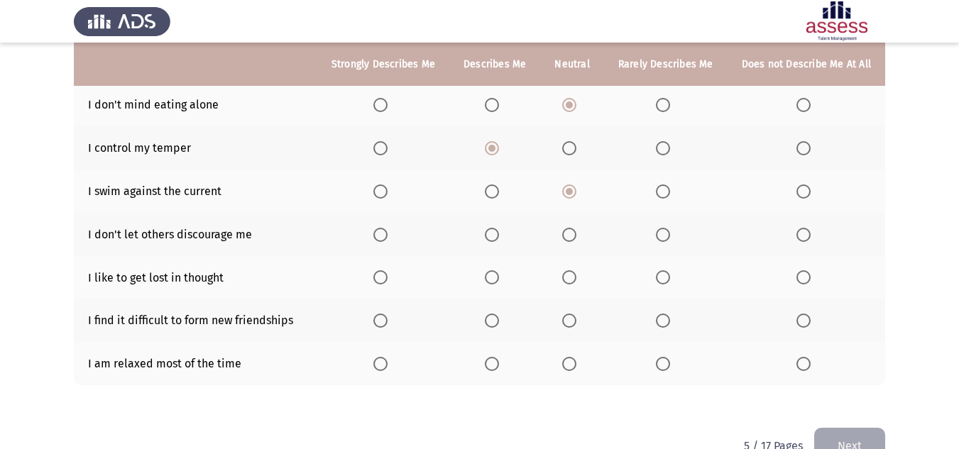
click at [489, 228] on span "Select an option" at bounding box center [492, 235] width 14 height 14
click at [489, 228] on input "Select an option" at bounding box center [492, 235] width 14 height 14
click at [499, 270] on span "Select an option" at bounding box center [492, 277] width 14 height 14
click at [499, 270] on input "Select an option" at bounding box center [492, 277] width 14 height 14
click at [805, 314] on span "Select an option" at bounding box center [803, 321] width 14 height 14
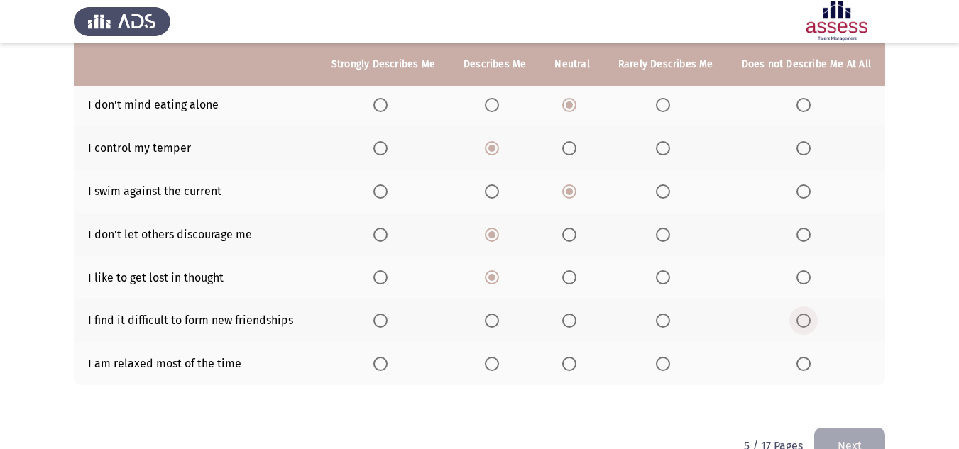
click at [805, 314] on input "Select an option" at bounding box center [803, 321] width 14 height 14
click at [662, 357] on span "Select an option" at bounding box center [663, 364] width 14 height 14
click at [662, 357] on input "Select an option" at bounding box center [663, 364] width 14 height 14
click at [822, 428] on button "Next" at bounding box center [849, 446] width 71 height 36
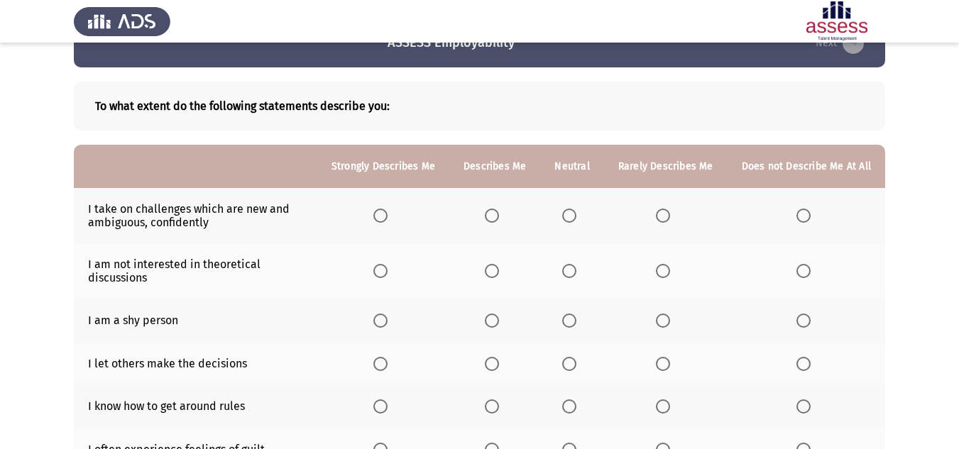
scroll to position [71, 0]
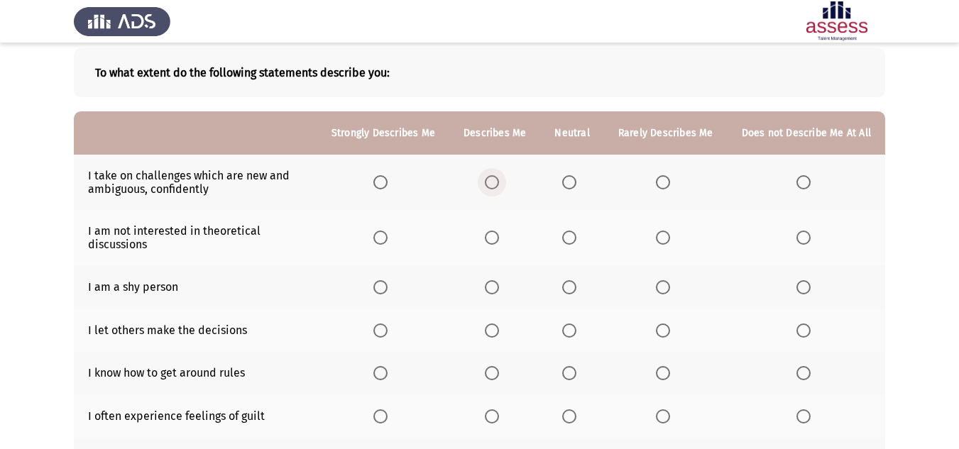
click at [499, 180] on span "Select an option" at bounding box center [492, 182] width 14 height 14
click at [499, 180] on input "Select an option" at bounding box center [492, 182] width 14 height 14
click at [576, 238] on span "Select an option" at bounding box center [569, 238] width 14 height 14
click at [576, 238] on input "Select an option" at bounding box center [569, 238] width 14 height 14
click at [669, 281] on span "Select an option" at bounding box center [663, 287] width 14 height 14
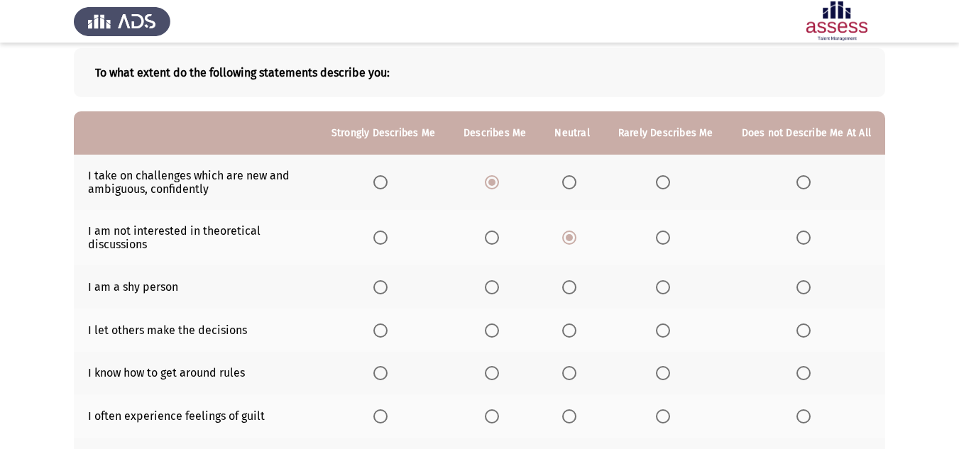
click at [669, 281] on input "Select an option" at bounding box center [663, 287] width 14 height 14
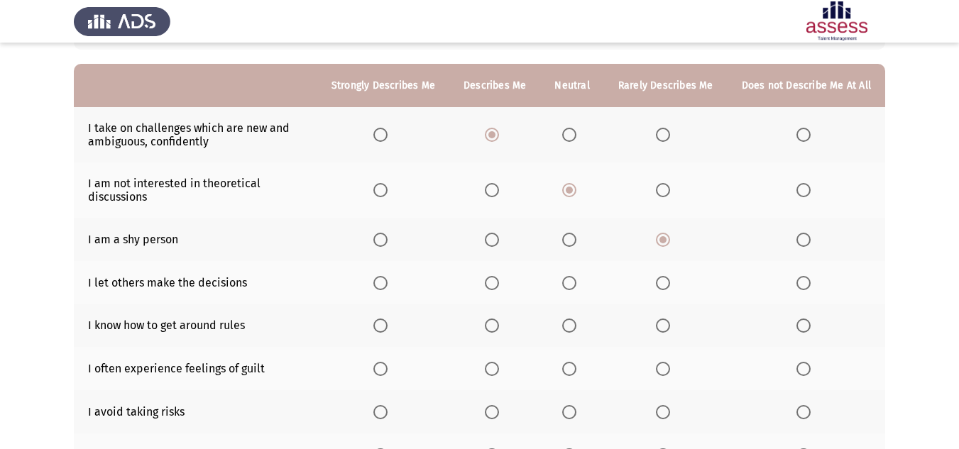
scroll to position [142, 0]
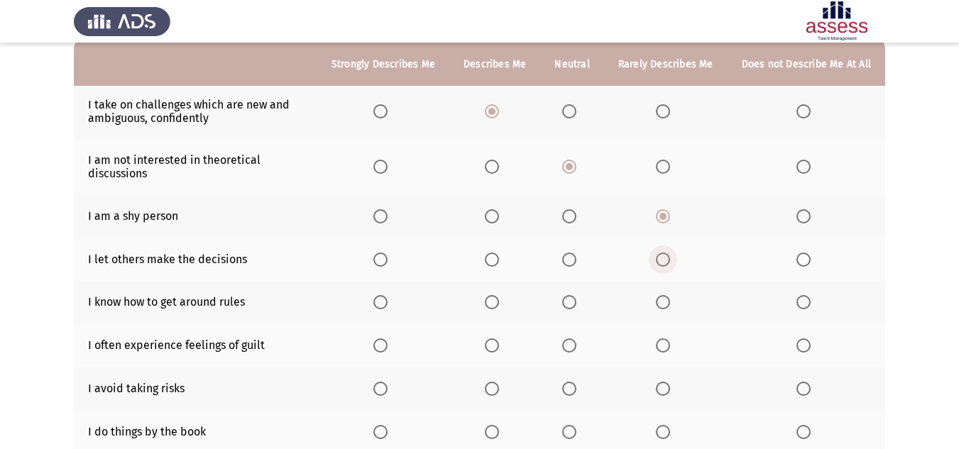
click at [670, 259] on span "Select an option" at bounding box center [663, 260] width 14 height 14
click at [670, 259] on input "Select an option" at bounding box center [663, 260] width 14 height 14
click at [386, 299] on span "Select an option" at bounding box center [380, 302] width 14 height 14
click at [386, 299] on input "Select an option" at bounding box center [380, 302] width 14 height 14
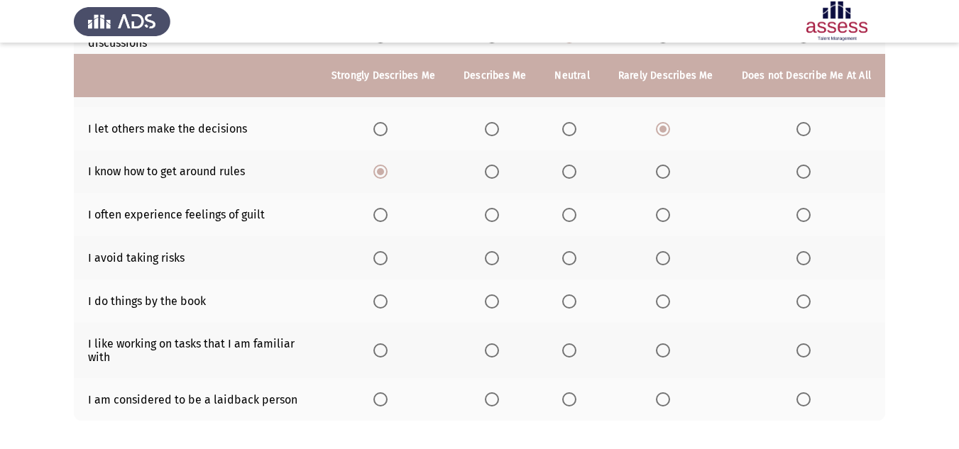
scroll to position [284, 0]
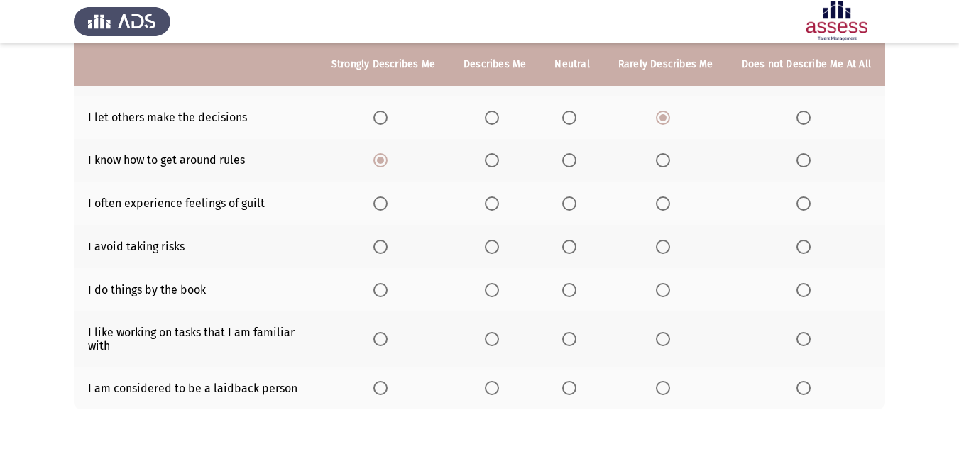
click at [498, 203] on span "Select an option" at bounding box center [492, 204] width 14 height 14
click at [498, 203] on input "Select an option" at bounding box center [492, 204] width 14 height 14
click at [571, 241] on span "Select an option" at bounding box center [569, 247] width 14 height 14
click at [571, 241] on input "Select an option" at bounding box center [569, 247] width 14 height 14
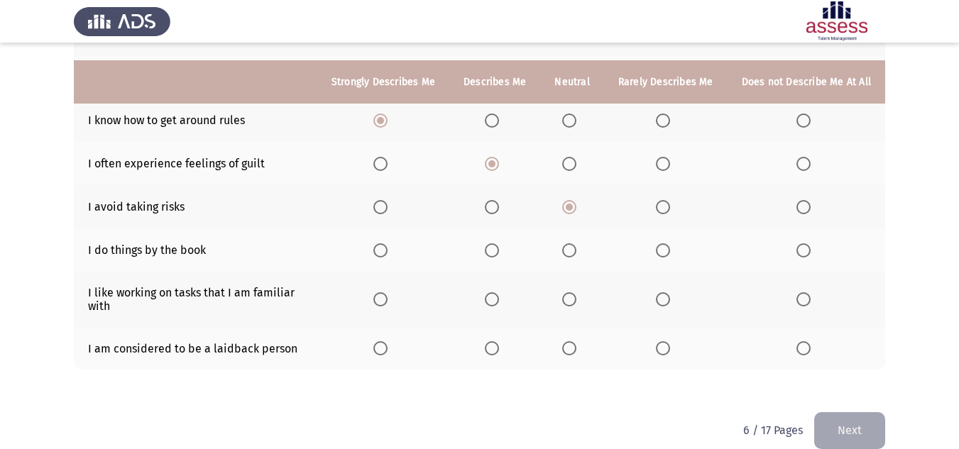
scroll to position [344, 0]
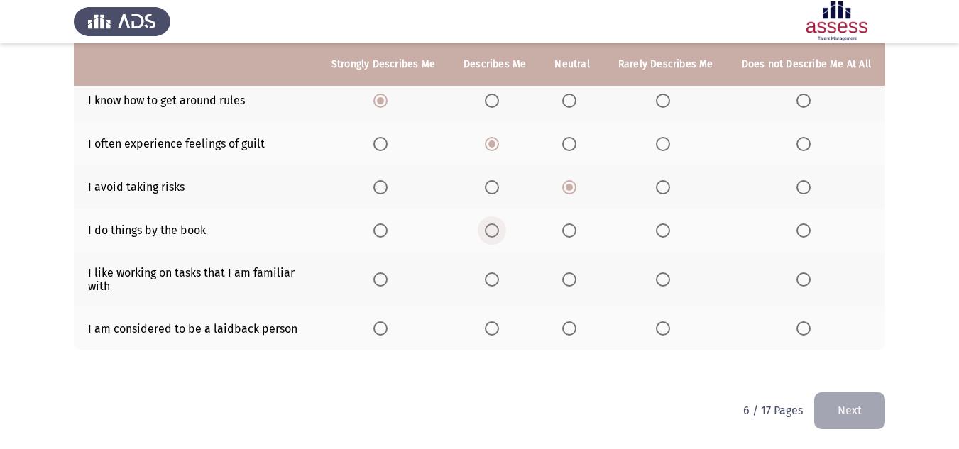
click at [493, 226] on span "Select an option" at bounding box center [492, 231] width 14 height 14
click at [493, 226] on input "Select an option" at bounding box center [492, 231] width 14 height 14
click at [569, 279] on span "Select an option" at bounding box center [569, 280] width 14 height 14
click at [569, 279] on input "Select an option" at bounding box center [569, 280] width 14 height 14
click at [667, 322] on span "Select an option" at bounding box center [663, 329] width 14 height 14
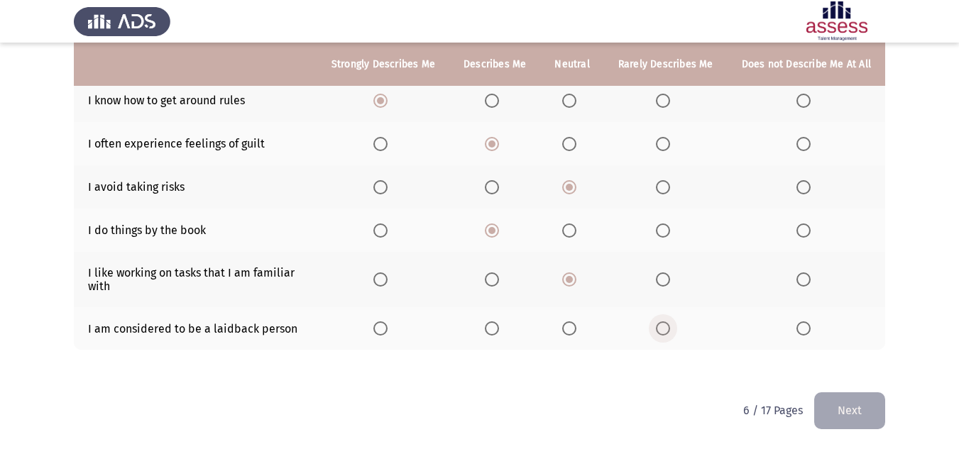
click at [667, 322] on input "Select an option" at bounding box center [663, 329] width 14 height 14
click at [838, 398] on button "Next" at bounding box center [849, 411] width 71 height 36
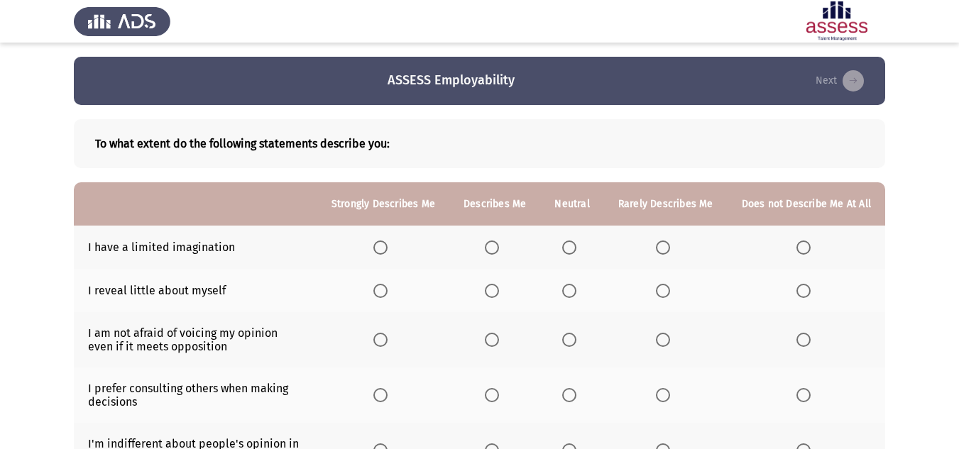
scroll to position [71, 0]
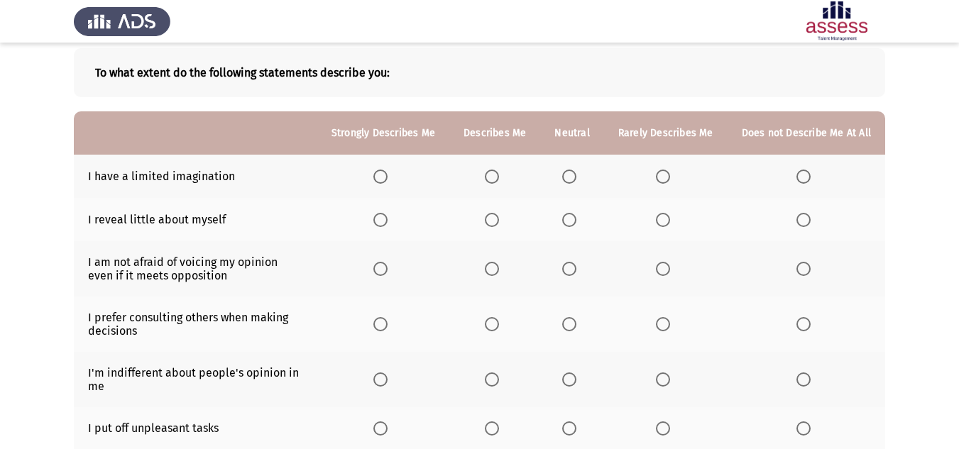
click at [660, 172] on span "Select an option" at bounding box center [663, 177] width 14 height 14
click at [660, 172] on input "Select an option" at bounding box center [663, 177] width 14 height 14
click at [575, 219] on span "Select an option" at bounding box center [569, 220] width 14 height 14
click at [575, 219] on input "Select an option" at bounding box center [569, 220] width 14 height 14
click at [388, 268] on span "Select an option" at bounding box center [380, 269] width 14 height 14
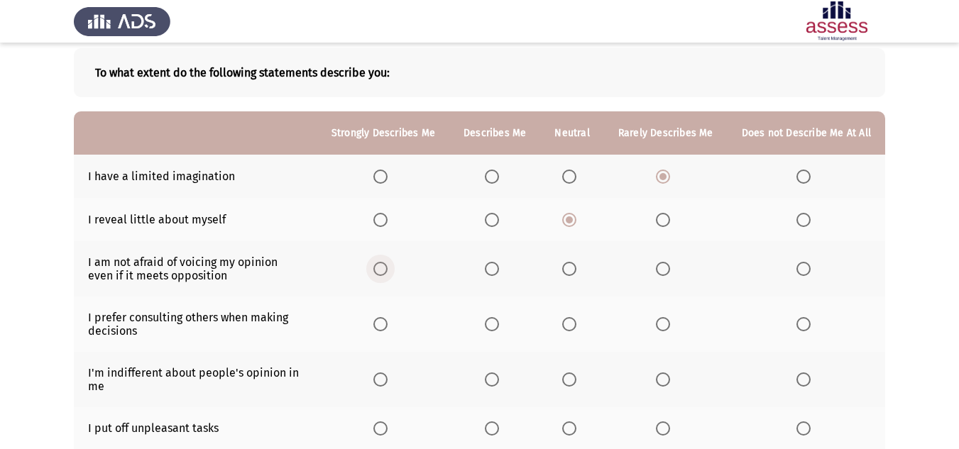
click at [388, 268] on input "Select an option" at bounding box center [380, 269] width 14 height 14
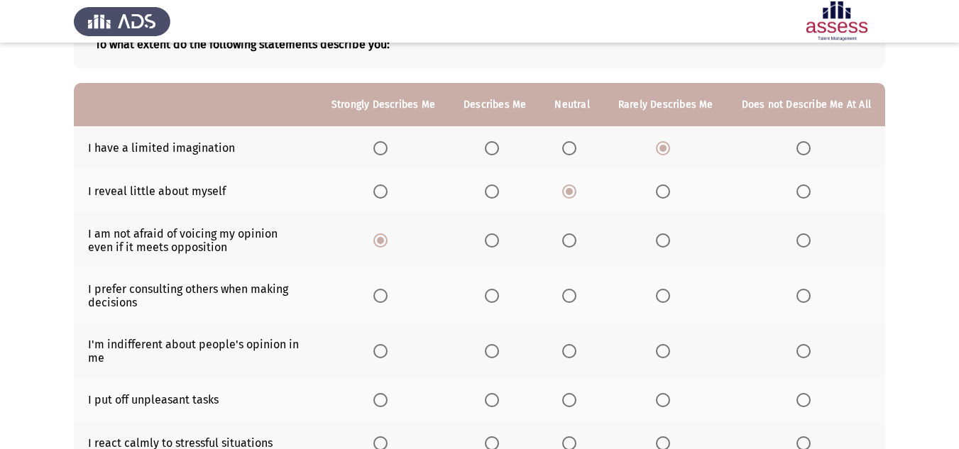
scroll to position [142, 0]
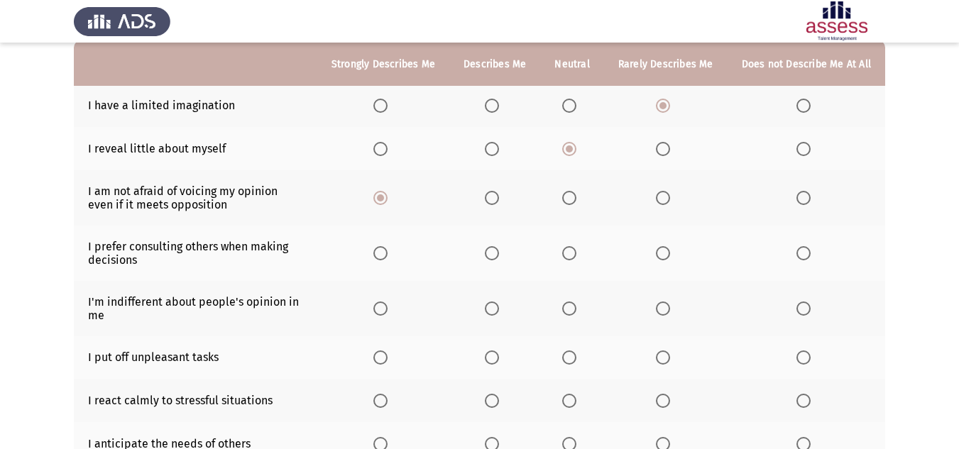
click at [495, 195] on span "Select an option" at bounding box center [492, 198] width 14 height 14
click at [495, 195] on input "Select an option" at bounding box center [492, 198] width 14 height 14
click at [388, 256] on span "Select an option" at bounding box center [380, 253] width 14 height 14
click at [388, 256] on input "Select an option" at bounding box center [380, 253] width 14 height 14
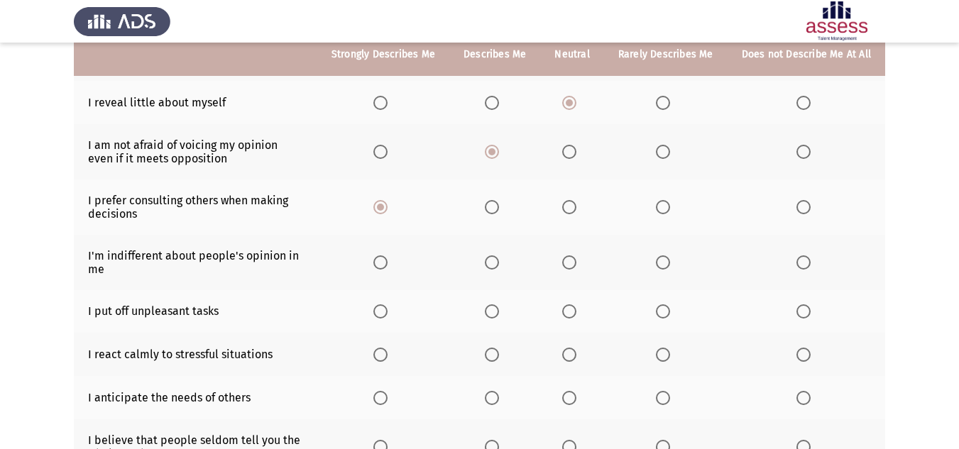
scroll to position [213, 0]
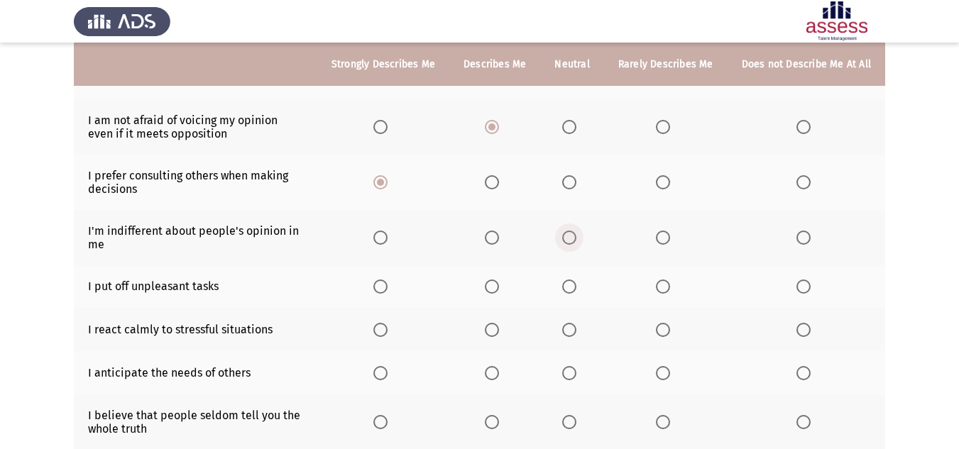
click at [569, 232] on span "Select an option" at bounding box center [569, 238] width 14 height 14
click at [569, 232] on input "Select an option" at bounding box center [569, 238] width 14 height 14
click at [494, 284] on span "Select an option" at bounding box center [492, 287] width 14 height 14
click at [494, 284] on input "Select an option" at bounding box center [492, 287] width 14 height 14
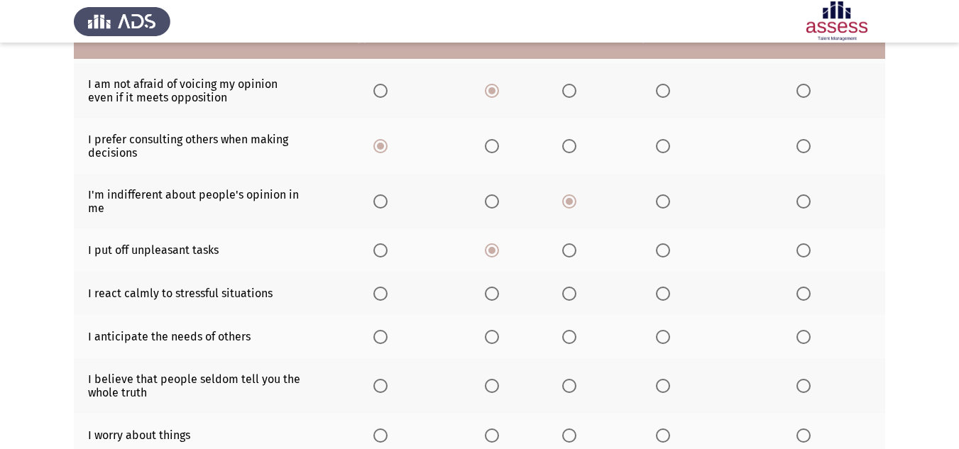
scroll to position [284, 0]
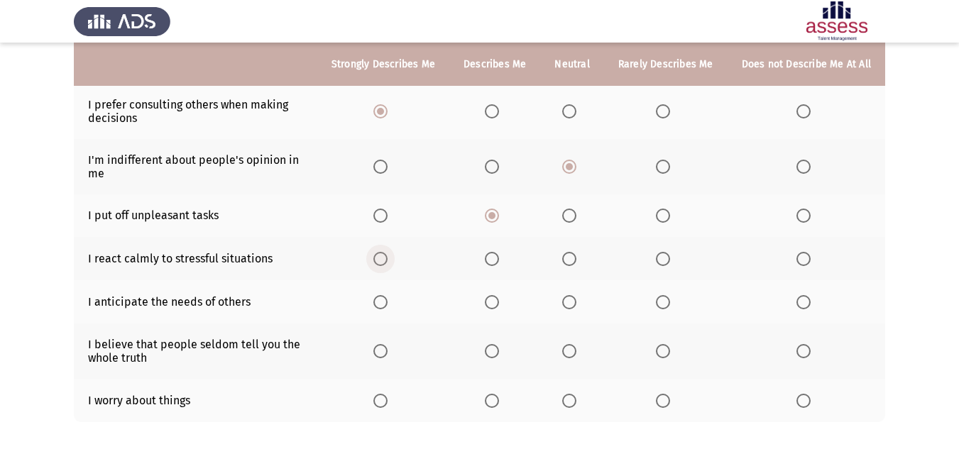
click at [386, 254] on span "Select an option" at bounding box center [380, 259] width 14 height 14
click at [386, 254] on input "Select an option" at bounding box center [380, 259] width 14 height 14
click at [381, 300] on span "Select an option" at bounding box center [380, 302] width 14 height 14
click at [381, 300] on input "Select an option" at bounding box center [380, 302] width 14 height 14
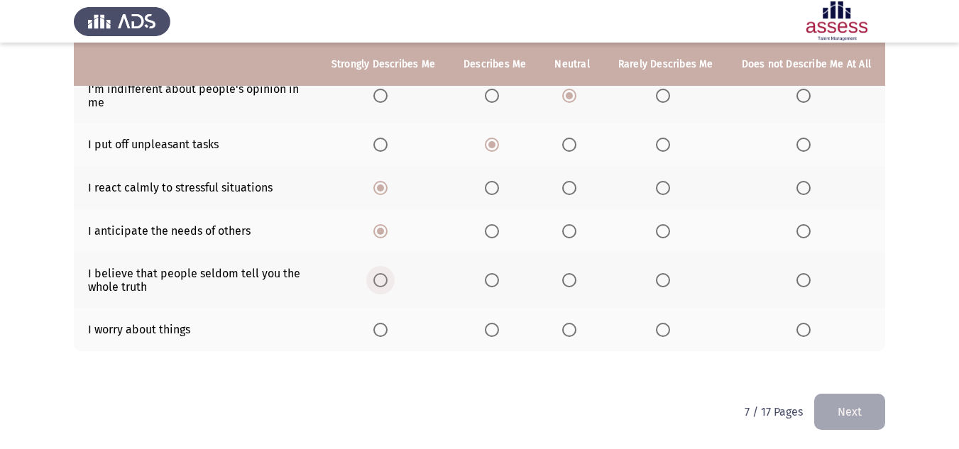
click at [388, 276] on span "Select an option" at bounding box center [380, 280] width 14 height 14
click at [388, 276] on input "Select an option" at bounding box center [380, 280] width 14 height 14
click at [380, 332] on span "Select an option" at bounding box center [380, 330] width 14 height 14
click at [380, 332] on input "Select an option" at bounding box center [380, 330] width 14 height 14
click at [849, 411] on button "Next" at bounding box center [849, 412] width 71 height 36
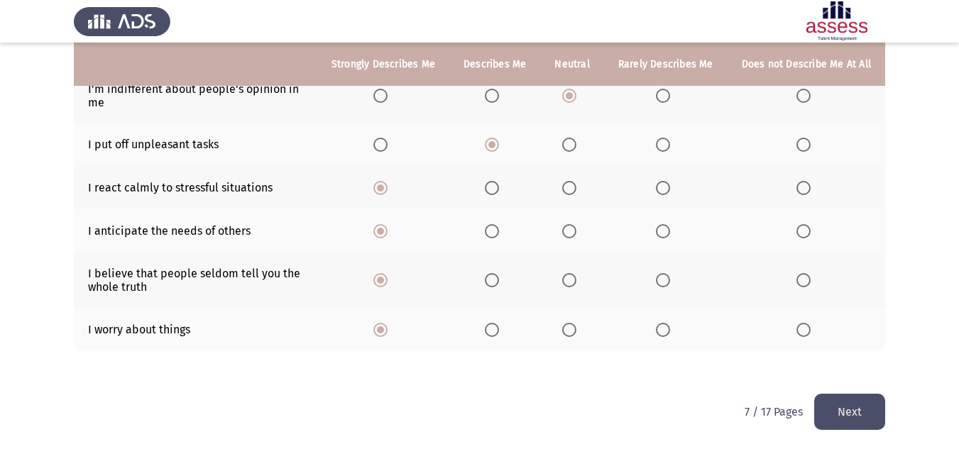
scroll to position [0, 0]
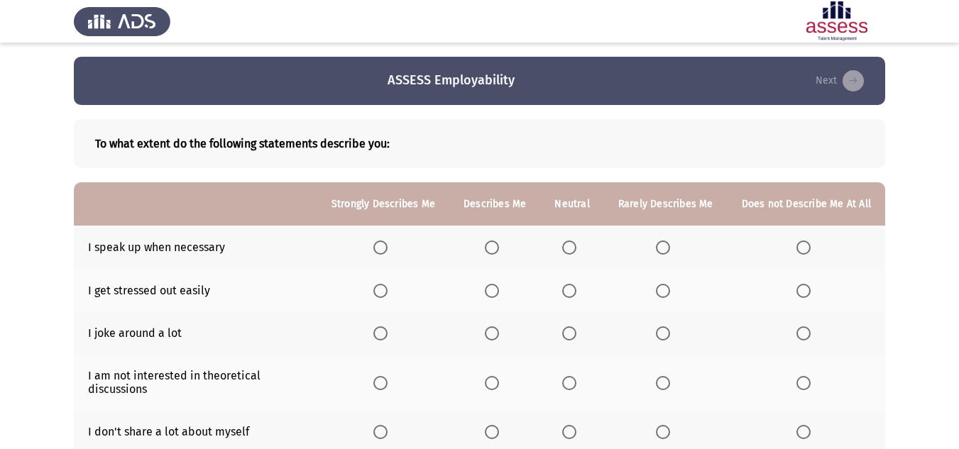
click at [386, 243] on span "Select an option" at bounding box center [380, 248] width 14 height 14
click at [386, 243] on input "Select an option" at bounding box center [380, 248] width 14 height 14
click at [664, 290] on span "Select an option" at bounding box center [663, 291] width 14 height 14
click at [664, 290] on input "Select an option" at bounding box center [663, 291] width 14 height 14
click at [665, 326] on th at bounding box center [666, 333] width 124 height 43
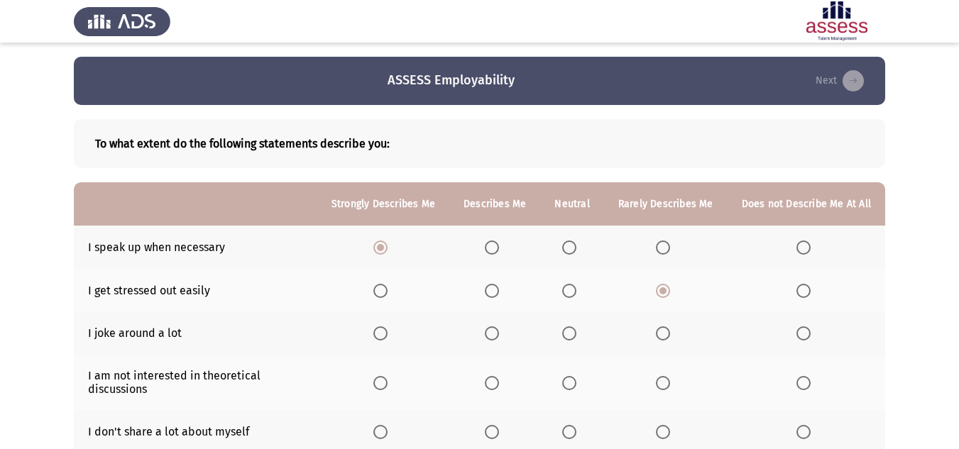
click at [663, 329] on span "Select an option" at bounding box center [663, 334] width 14 height 14
click at [663, 329] on input "Select an option" at bounding box center [663, 334] width 14 height 14
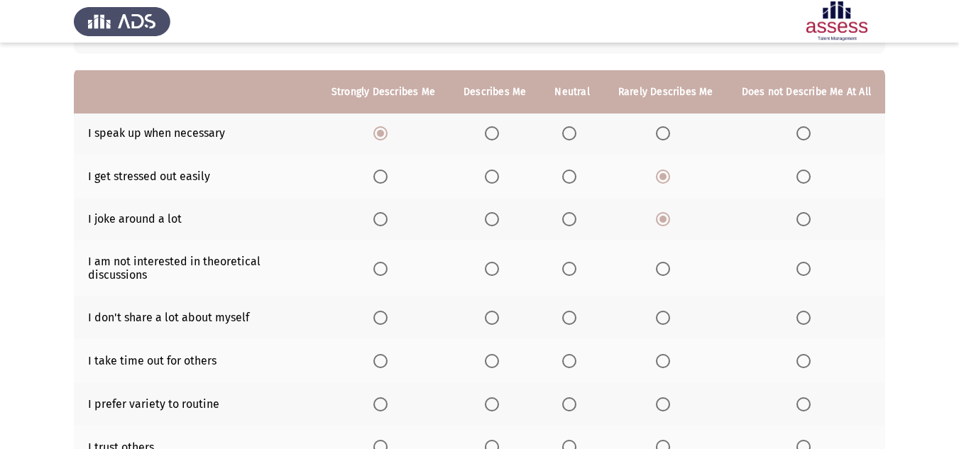
scroll to position [142, 0]
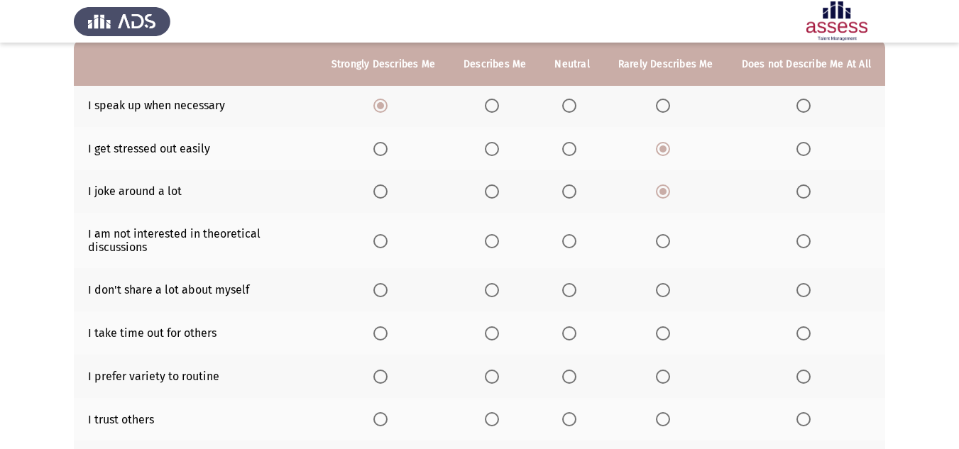
click at [491, 243] on span "Select an option" at bounding box center [492, 241] width 14 height 14
click at [491, 243] on input "Select an option" at bounding box center [492, 241] width 14 height 14
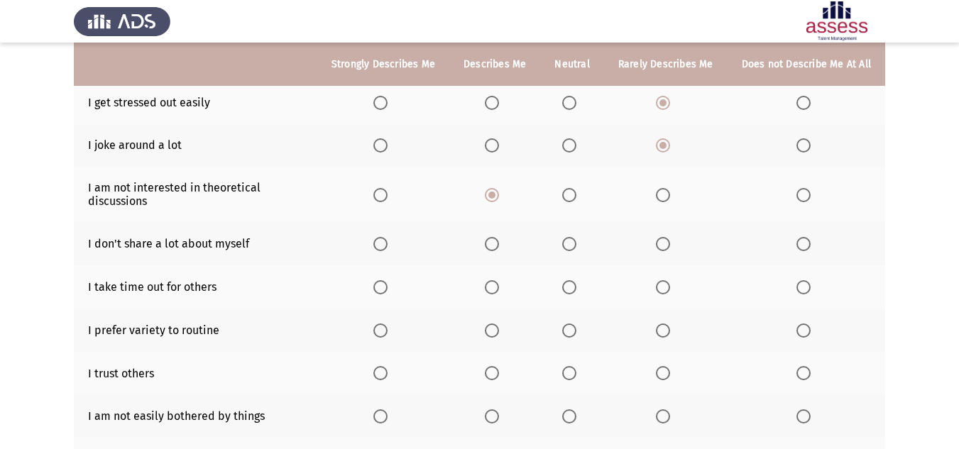
scroll to position [213, 0]
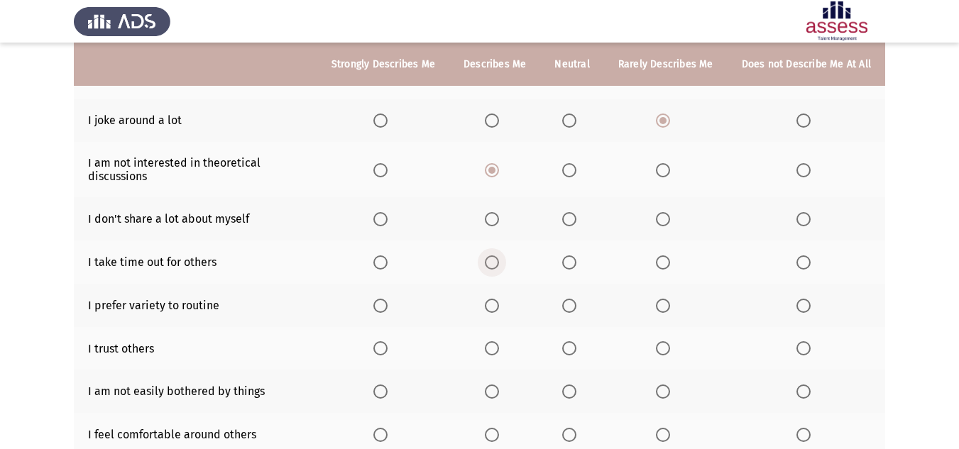
click at [495, 264] on span "Select an option" at bounding box center [492, 263] width 14 height 14
click at [495, 264] on input "Select an option" at bounding box center [492, 263] width 14 height 14
click at [488, 218] on th at bounding box center [494, 218] width 91 height 43
click at [499, 221] on span "Select an option" at bounding box center [492, 219] width 14 height 14
click at [499, 221] on input "Select an option" at bounding box center [492, 219] width 14 height 14
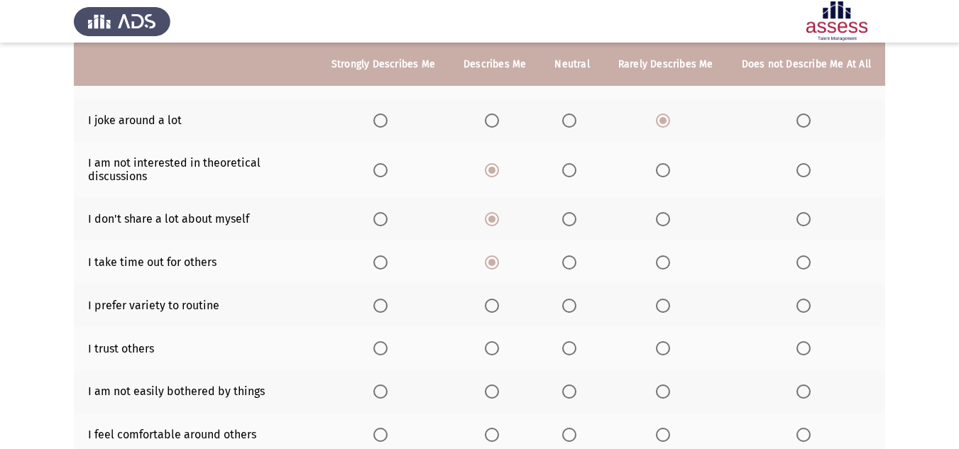
click at [493, 307] on span "Select an option" at bounding box center [492, 306] width 14 height 14
click at [493, 307] on input "Select an option" at bounding box center [492, 306] width 14 height 14
click at [659, 345] on span "Select an option" at bounding box center [663, 348] width 14 height 14
click at [659, 345] on input "Select an option" at bounding box center [663, 348] width 14 height 14
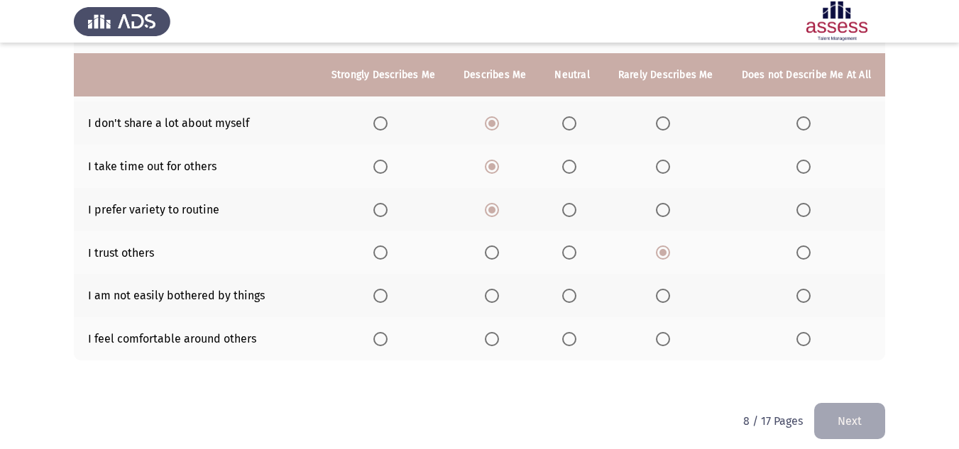
scroll to position [319, 0]
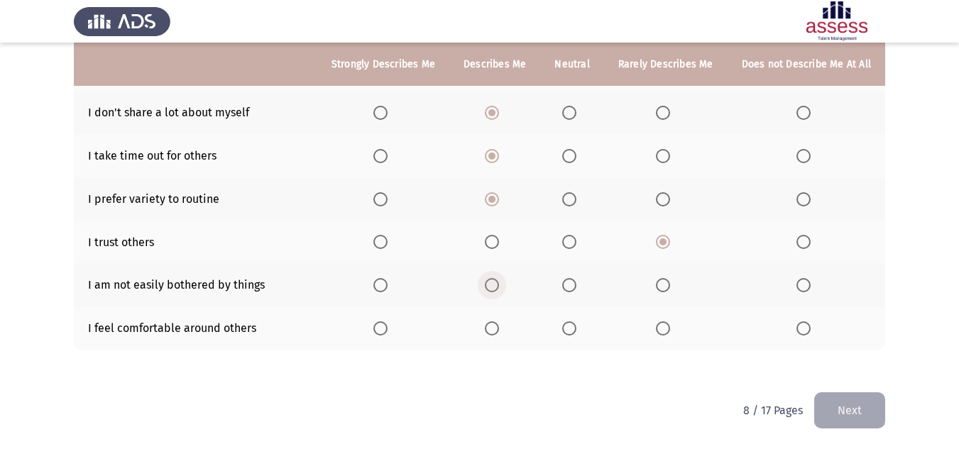
click at [505, 285] on label "Select an option" at bounding box center [495, 285] width 20 height 14
click at [499, 285] on input "Select an option" at bounding box center [492, 285] width 14 height 14
click at [499, 326] on span "Select an option" at bounding box center [492, 329] width 14 height 14
click at [499, 326] on input "Select an option" at bounding box center [492, 329] width 14 height 14
click at [827, 400] on button "Next" at bounding box center [849, 411] width 71 height 36
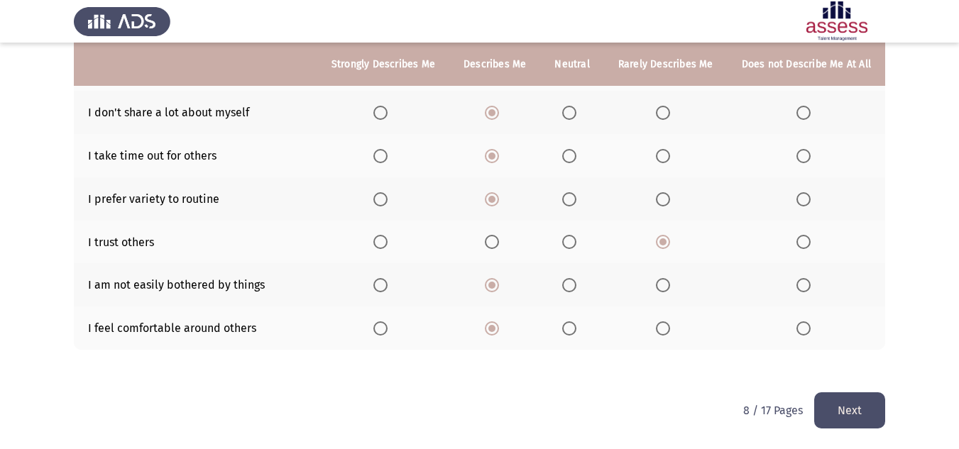
scroll to position [0, 0]
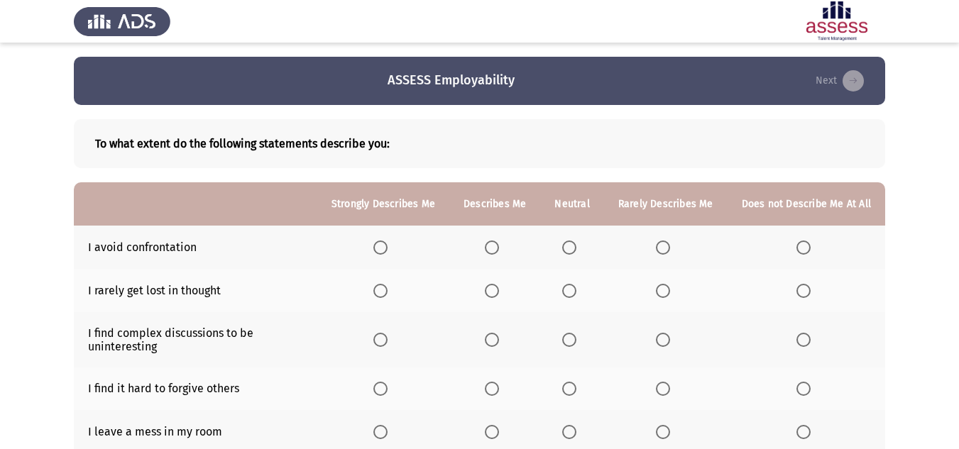
click at [575, 246] on span "Select an option" at bounding box center [569, 248] width 14 height 14
click at [575, 246] on input "Select an option" at bounding box center [569, 248] width 14 height 14
click at [576, 292] on span "Select an option" at bounding box center [569, 291] width 14 height 14
click at [576, 292] on input "Select an option" at bounding box center [569, 291] width 14 height 14
click at [492, 340] on span "Select an option" at bounding box center [492, 340] width 0 height 0
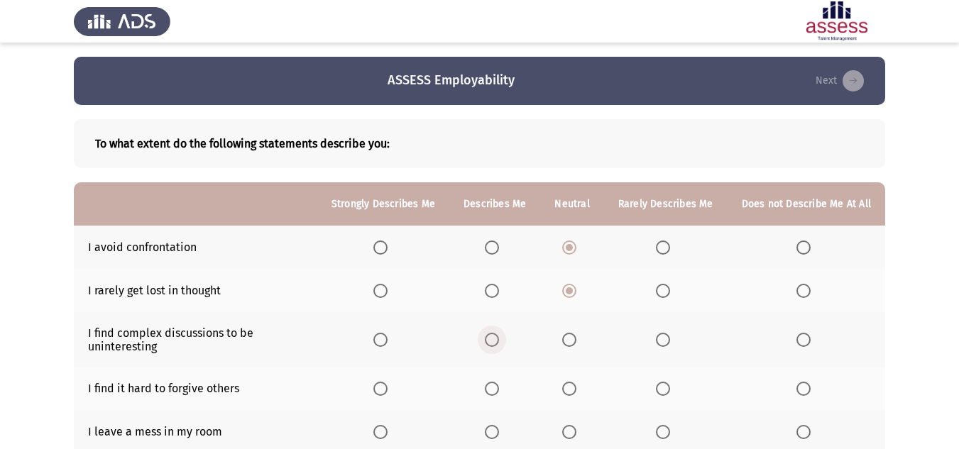
click at [498, 340] on input "Select an option" at bounding box center [492, 340] width 14 height 14
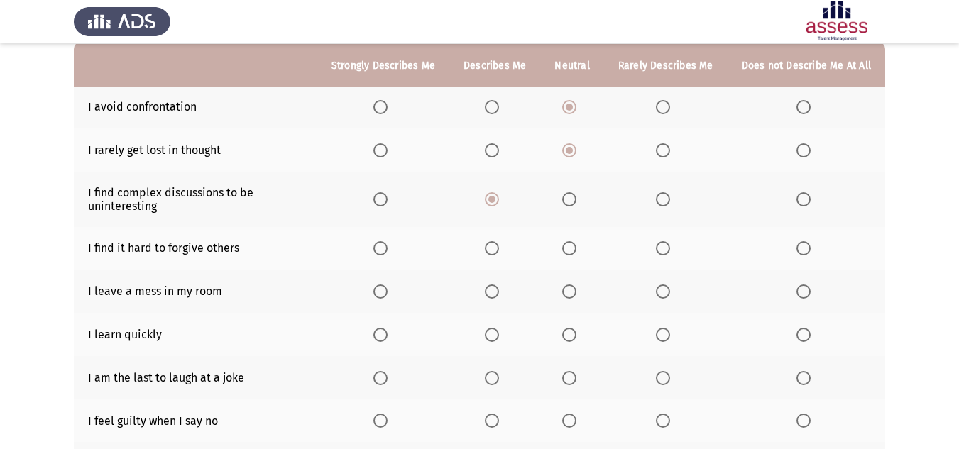
scroll to position [142, 0]
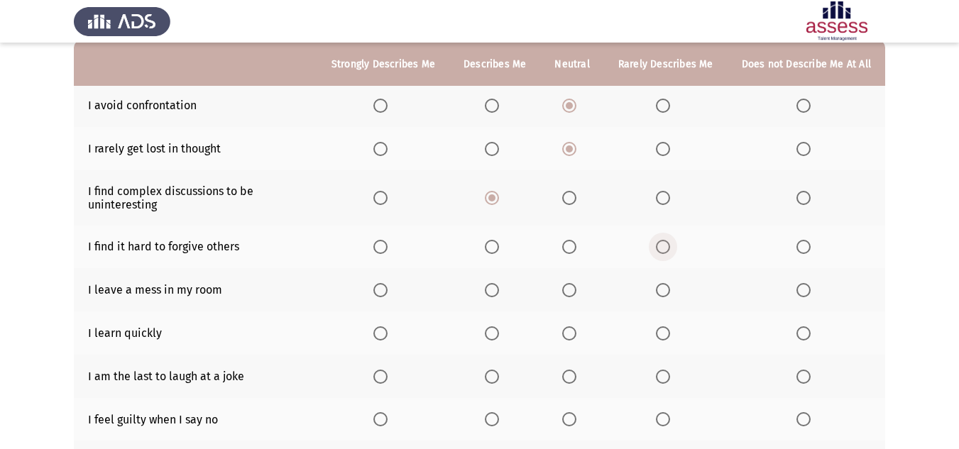
click at [659, 241] on span "Select an option" at bounding box center [663, 247] width 14 height 14
click at [659, 241] on input "Select an option" at bounding box center [663, 247] width 14 height 14
click at [809, 284] on span "Select an option" at bounding box center [803, 290] width 14 height 14
click at [809, 284] on input "Select an option" at bounding box center [803, 290] width 14 height 14
click at [379, 337] on th at bounding box center [383, 333] width 132 height 43
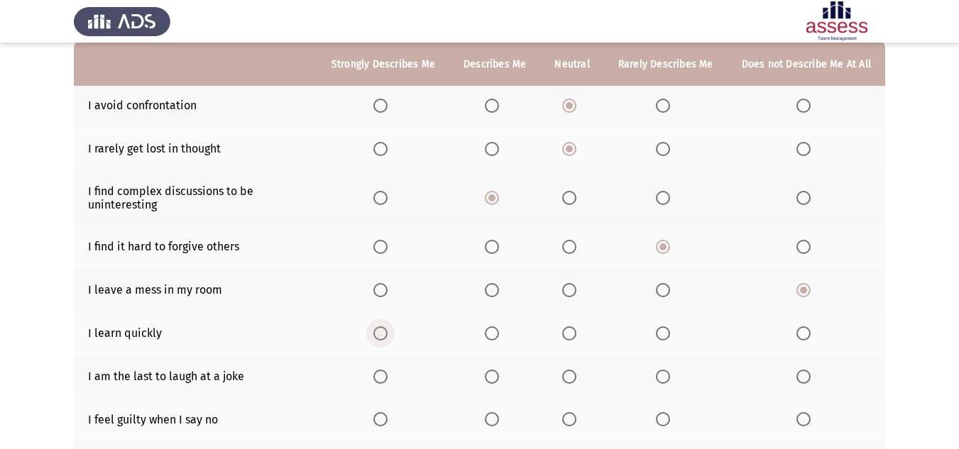
click at [383, 336] on span "Select an option" at bounding box center [380, 334] width 14 height 14
click at [383, 336] on input "Select an option" at bounding box center [380, 334] width 14 height 14
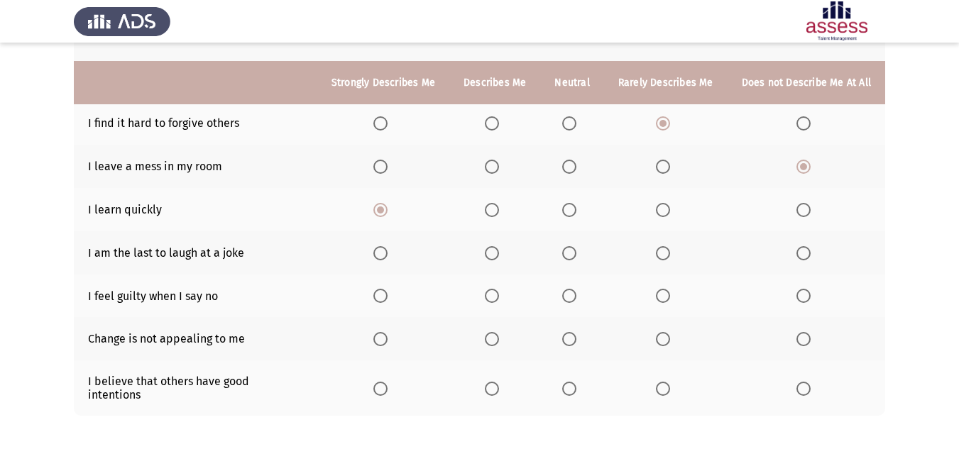
scroll to position [284, 0]
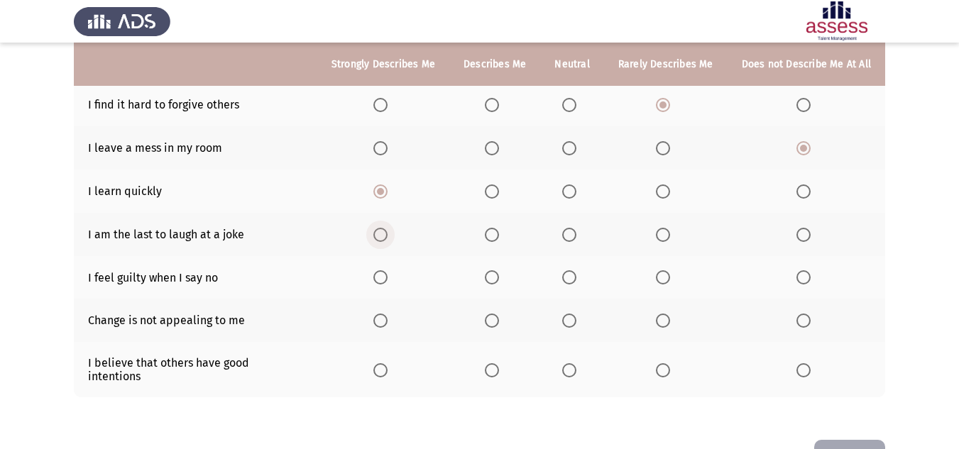
click at [380, 235] on span "Select an option" at bounding box center [380, 235] width 14 height 14
click at [380, 235] on input "Select an option" at bounding box center [380, 235] width 14 height 14
click at [574, 273] on span "Select an option" at bounding box center [569, 277] width 14 height 14
click at [574, 273] on input "Select an option" at bounding box center [569, 277] width 14 height 14
click at [566, 322] on span "Select an option" at bounding box center [569, 321] width 14 height 14
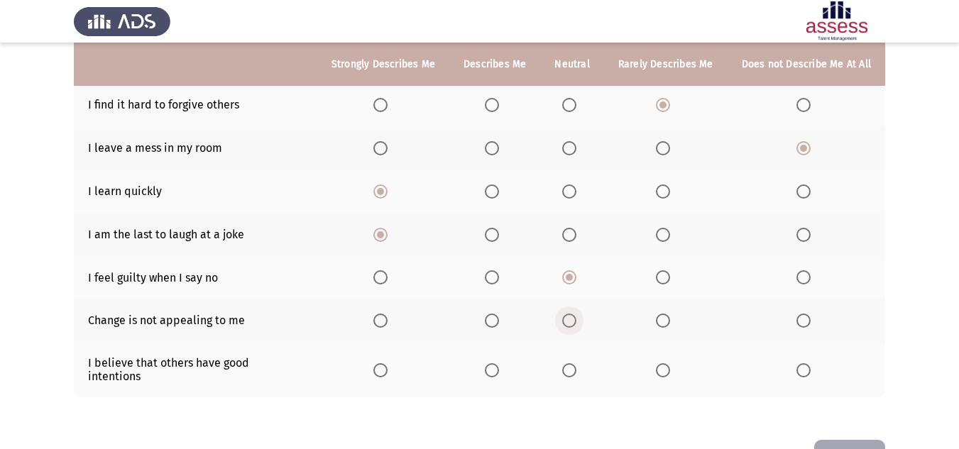
click at [566, 322] on input "Select an option" at bounding box center [569, 321] width 14 height 14
click at [576, 363] on span "Select an option" at bounding box center [569, 370] width 14 height 14
click at [576, 363] on input "Select an option" at bounding box center [569, 370] width 14 height 14
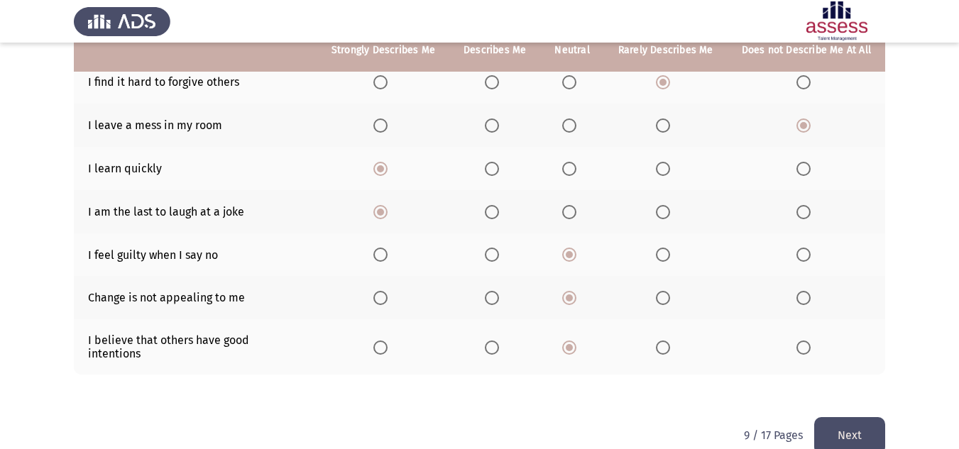
scroll to position [319, 0]
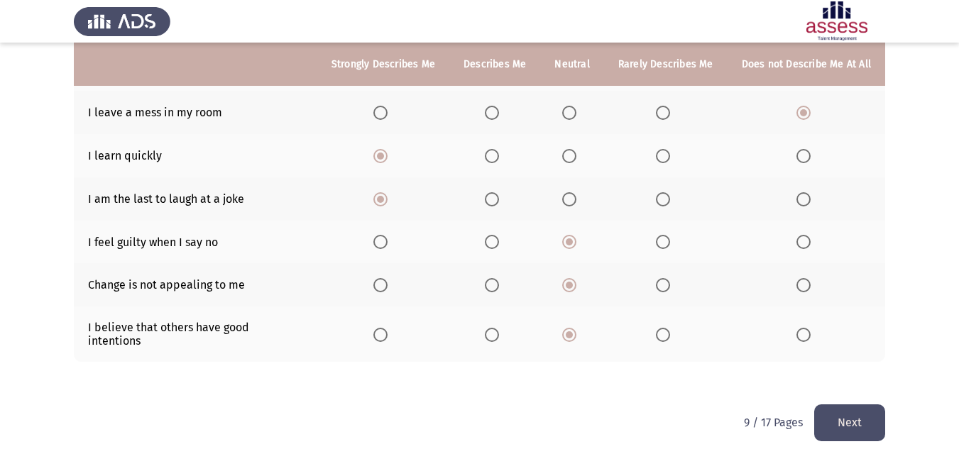
click at [859, 405] on button "Next" at bounding box center [849, 423] width 71 height 36
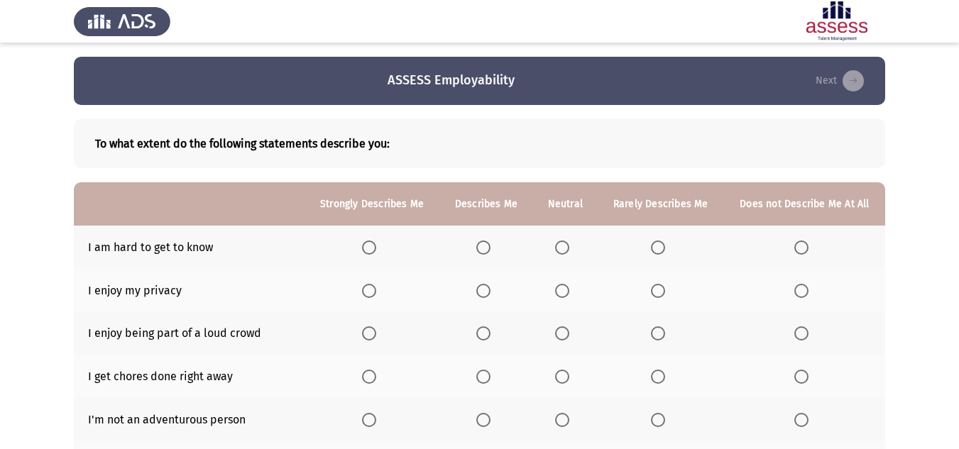
click at [488, 251] on span "Select an option" at bounding box center [483, 248] width 14 height 14
click at [488, 251] on input "Select an option" at bounding box center [483, 248] width 14 height 14
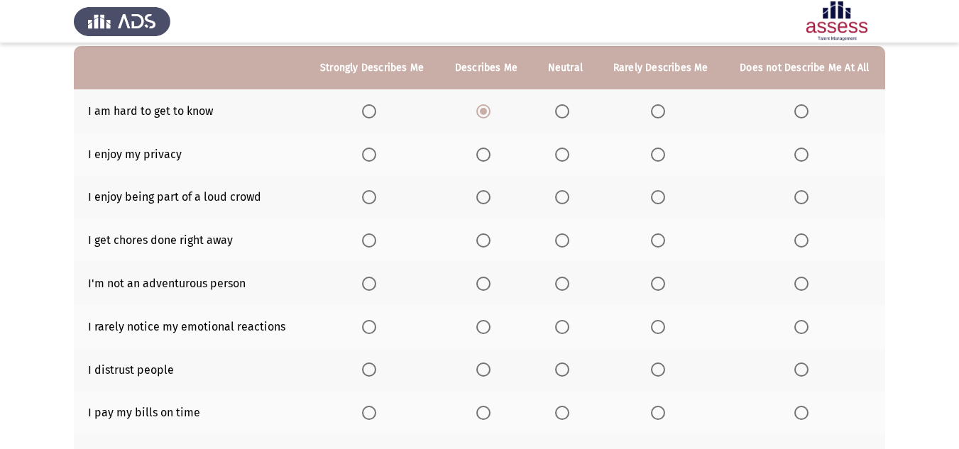
scroll to position [142, 0]
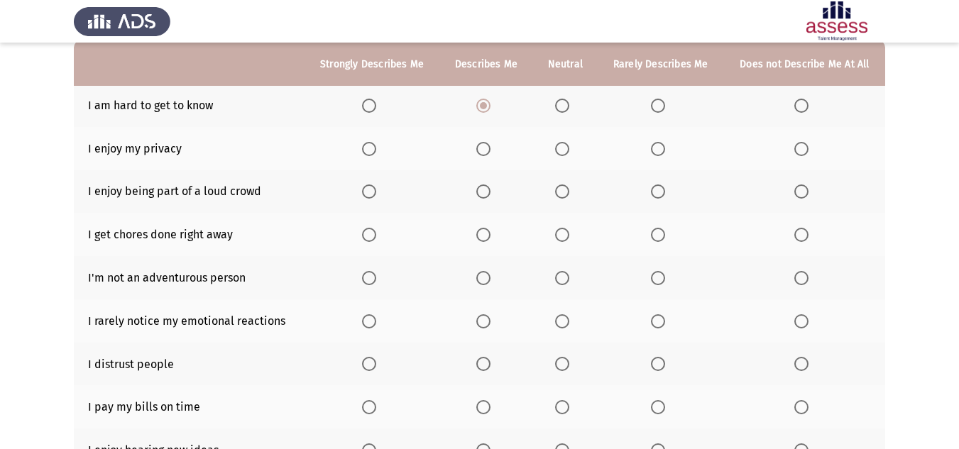
click at [483, 153] on span "Select an option" at bounding box center [483, 149] width 14 height 14
click at [483, 153] on input "Select an option" at bounding box center [483, 149] width 14 height 14
click at [664, 193] on span "Select an option" at bounding box center [658, 192] width 14 height 14
click at [664, 193] on input "Select an option" at bounding box center [658, 192] width 14 height 14
click at [798, 187] on span "Select an option" at bounding box center [801, 192] width 14 height 14
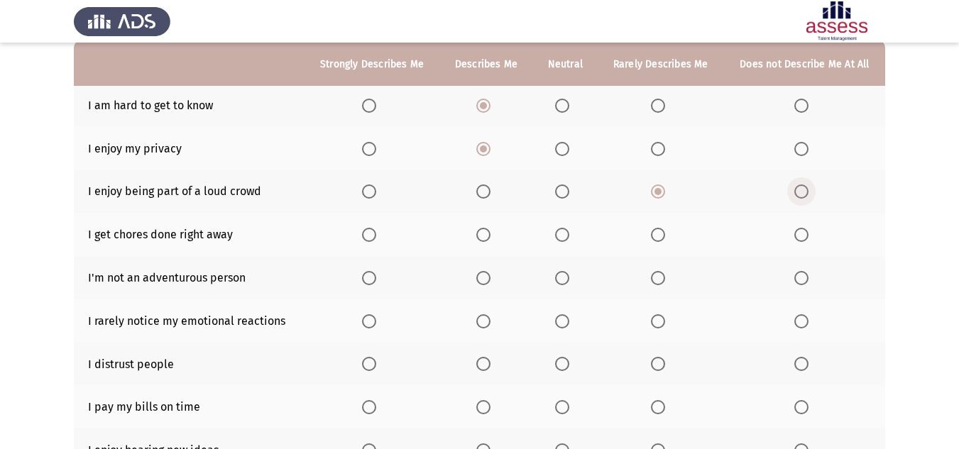
click at [798, 187] on input "Select an option" at bounding box center [801, 192] width 14 height 14
click at [485, 235] on span "Select an option" at bounding box center [483, 235] width 14 height 14
click at [485, 235] on input "Select an option" at bounding box center [483, 235] width 14 height 14
click at [561, 276] on span "Select an option" at bounding box center [562, 278] width 14 height 14
click at [561, 276] on input "Select an option" at bounding box center [562, 278] width 14 height 14
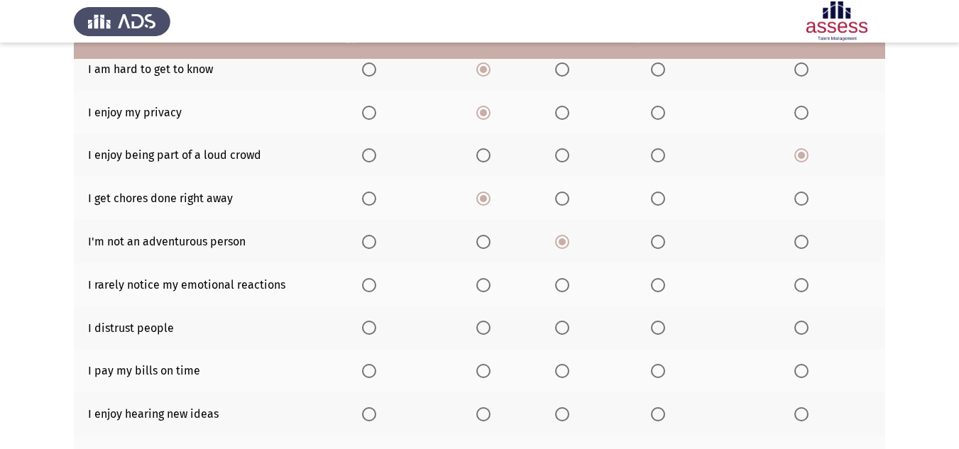
scroll to position [213, 0]
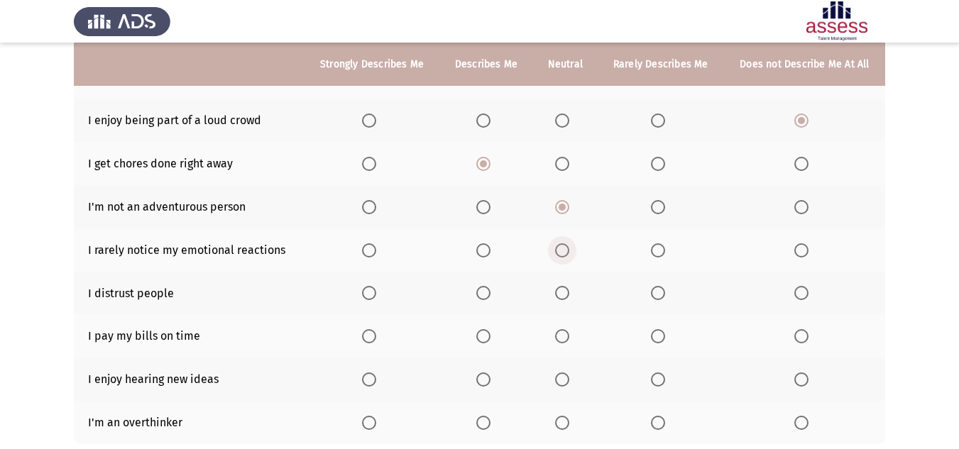
click at [564, 244] on span "Select an option" at bounding box center [562, 250] width 14 height 14
click at [564, 244] on input "Select an option" at bounding box center [562, 250] width 14 height 14
click at [564, 297] on span "Select an option" at bounding box center [562, 293] width 14 height 14
click at [564, 297] on input "Select an option" at bounding box center [562, 293] width 14 height 14
click at [368, 338] on span "Select an option" at bounding box center [369, 336] width 14 height 14
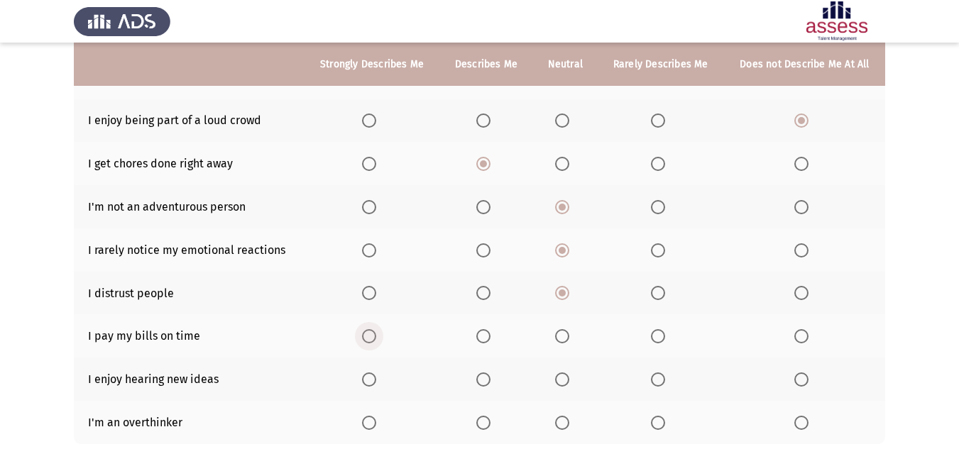
click at [368, 338] on input "Select an option" at bounding box center [369, 336] width 14 height 14
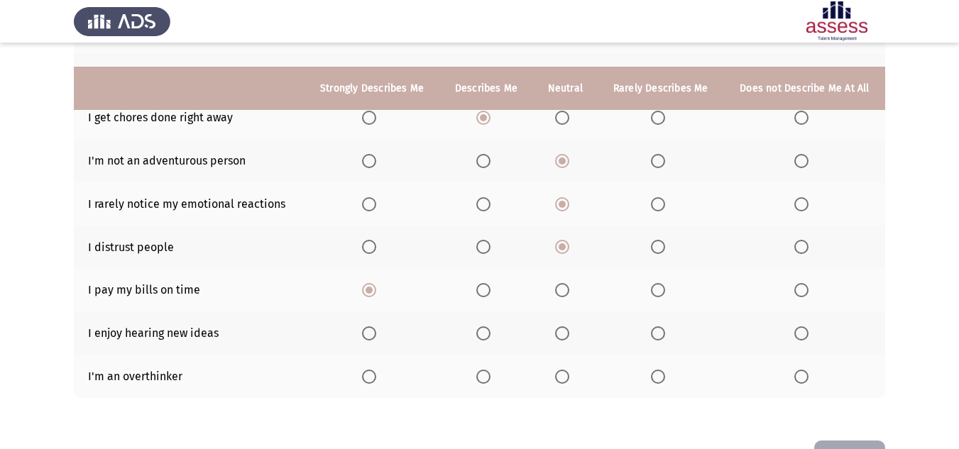
scroll to position [284, 0]
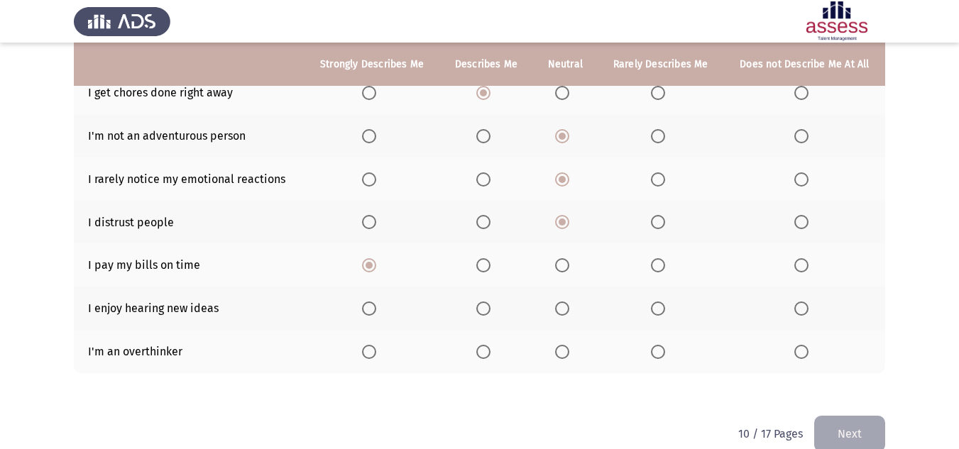
click at [480, 305] on span "Select an option" at bounding box center [483, 309] width 14 height 14
click at [480, 305] on input "Select an option" at bounding box center [483, 309] width 14 height 14
click at [563, 358] on span "Select an option" at bounding box center [562, 352] width 14 height 14
click at [563, 358] on input "Select an option" at bounding box center [562, 352] width 14 height 14
click at [870, 427] on button "Next" at bounding box center [849, 434] width 71 height 36
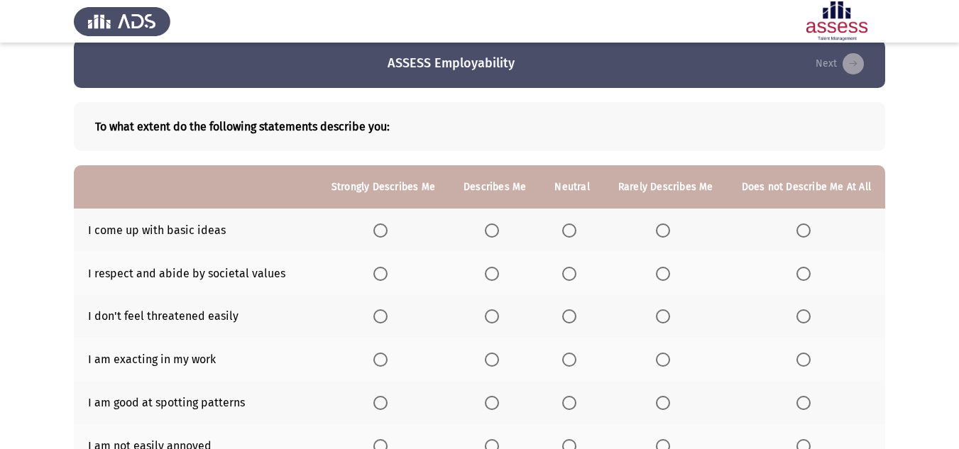
scroll to position [71, 0]
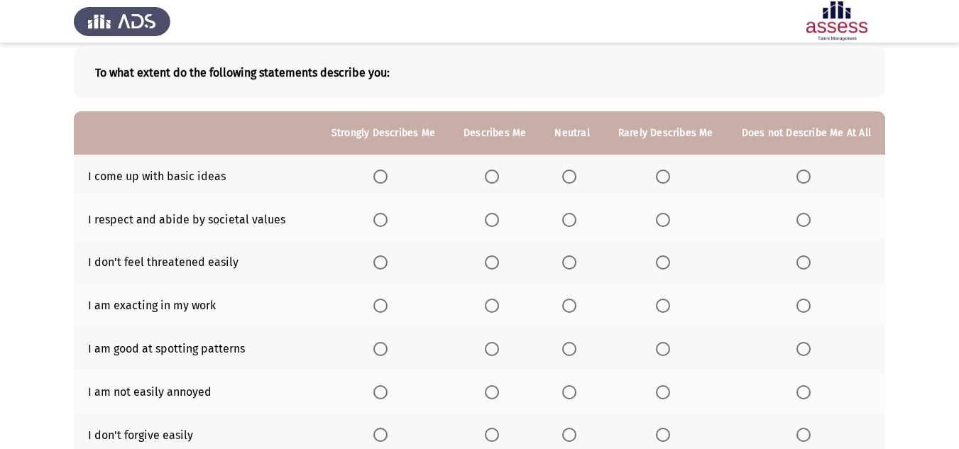
click at [670, 177] on span "Select an option" at bounding box center [663, 177] width 14 height 14
click at [670, 177] on input "Select an option" at bounding box center [663, 177] width 14 height 14
click at [385, 222] on span "Select an option" at bounding box center [380, 220] width 14 height 14
click at [385, 222] on input "Select an option" at bounding box center [380, 220] width 14 height 14
click at [574, 262] on span "Select an option" at bounding box center [569, 263] width 14 height 14
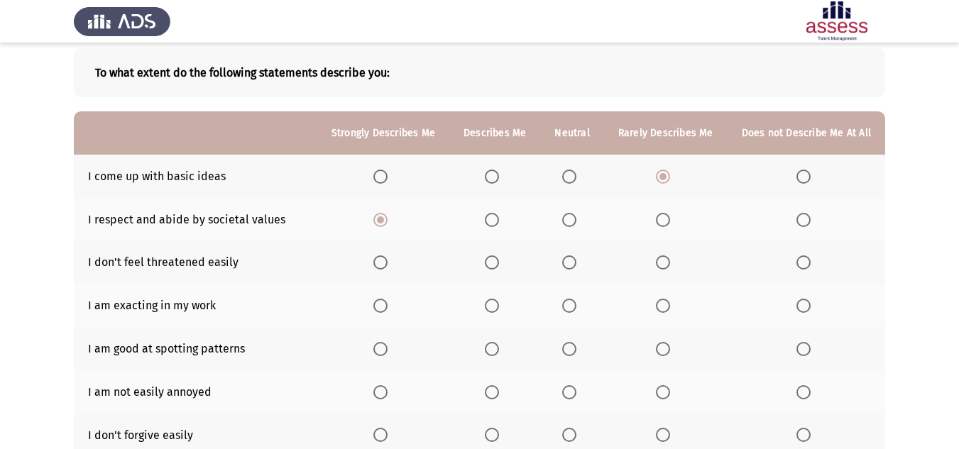
click at [574, 262] on input "Select an option" at bounding box center [569, 263] width 14 height 14
click at [493, 307] on span "Select an option" at bounding box center [492, 306] width 14 height 14
click at [493, 307] on input "Select an option" at bounding box center [492, 306] width 14 height 14
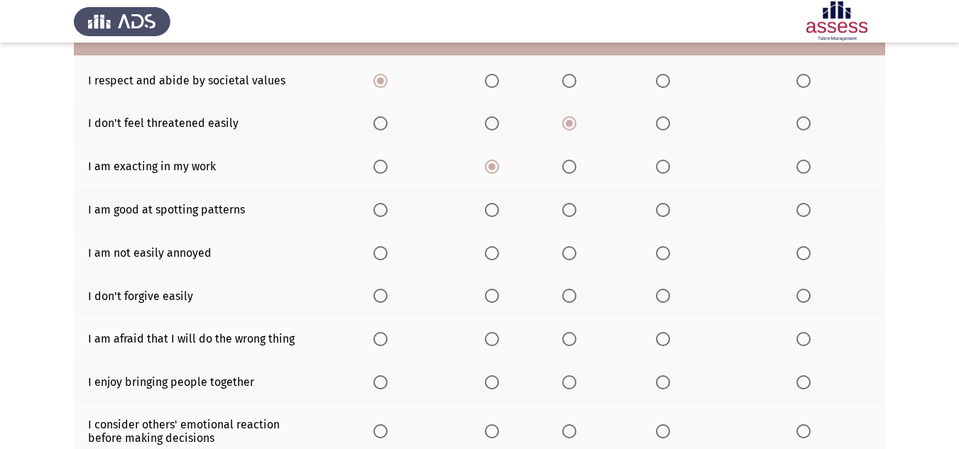
scroll to position [213, 0]
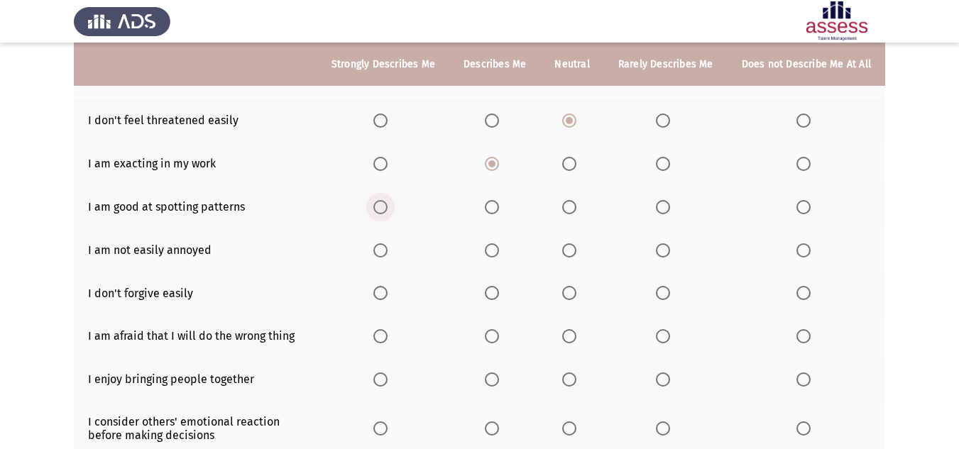
click at [380, 211] on span "Select an option" at bounding box center [380, 207] width 14 height 14
click at [380, 211] on input "Select an option" at bounding box center [380, 207] width 14 height 14
click at [567, 251] on span "Select an option" at bounding box center [569, 250] width 14 height 14
click at [567, 251] on input "Select an option" at bounding box center [569, 250] width 14 height 14
click at [662, 291] on span "Select an option" at bounding box center [663, 293] width 14 height 14
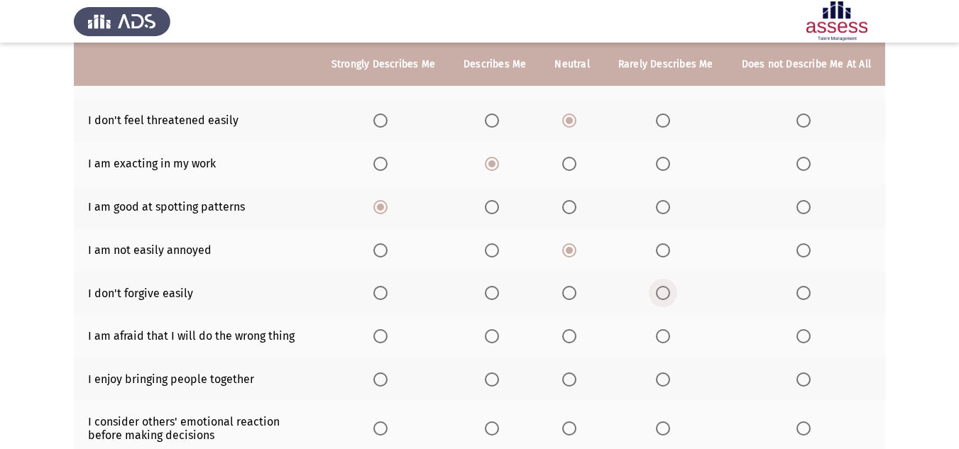
click at [662, 291] on input "Select an option" at bounding box center [663, 293] width 14 height 14
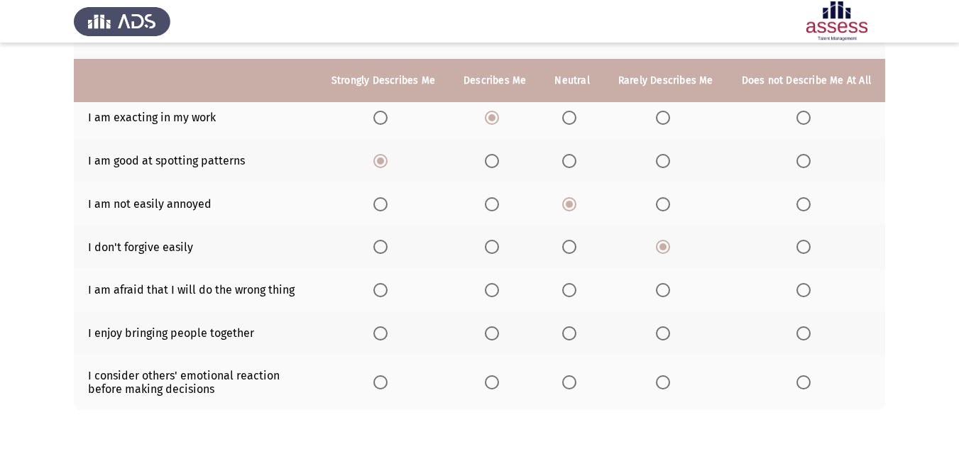
scroll to position [284, 0]
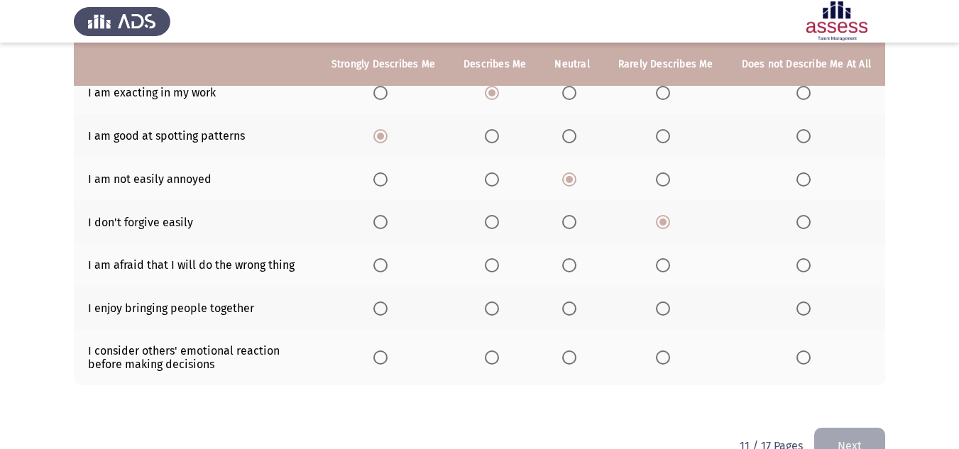
click at [559, 264] on th at bounding box center [571, 264] width 63 height 43
click at [568, 266] on span "Select an option" at bounding box center [569, 265] width 14 height 14
click at [568, 266] on input "Select an option" at bounding box center [569, 265] width 14 height 14
click at [393, 312] on label "Select an option" at bounding box center [383, 309] width 20 height 14
click at [388, 312] on input "Select an option" at bounding box center [380, 309] width 14 height 14
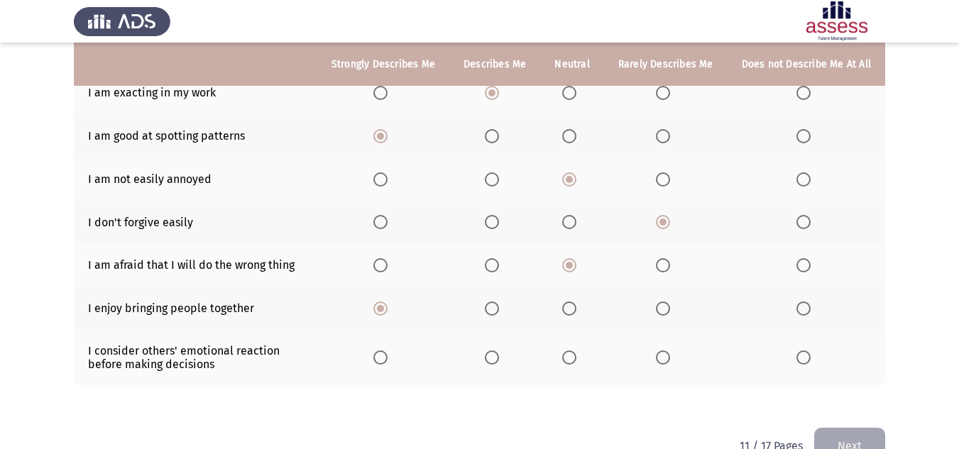
click at [571, 361] on span "Select an option" at bounding box center [569, 358] width 14 height 14
click at [571, 361] on input "Select an option" at bounding box center [569, 358] width 14 height 14
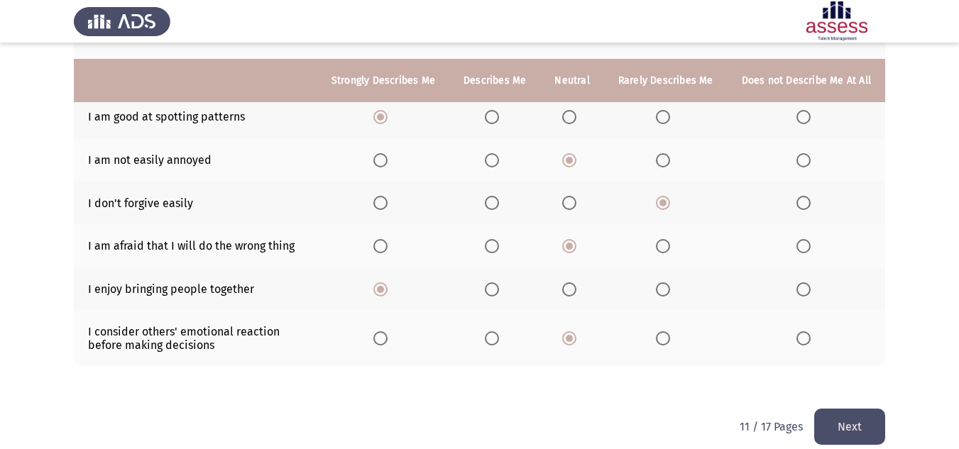
scroll to position [319, 0]
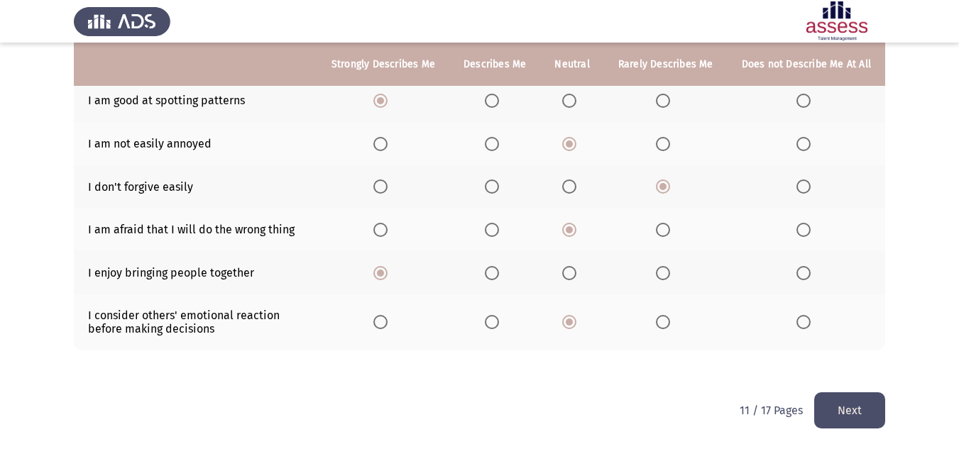
click at [832, 410] on button "Next" at bounding box center [849, 411] width 71 height 36
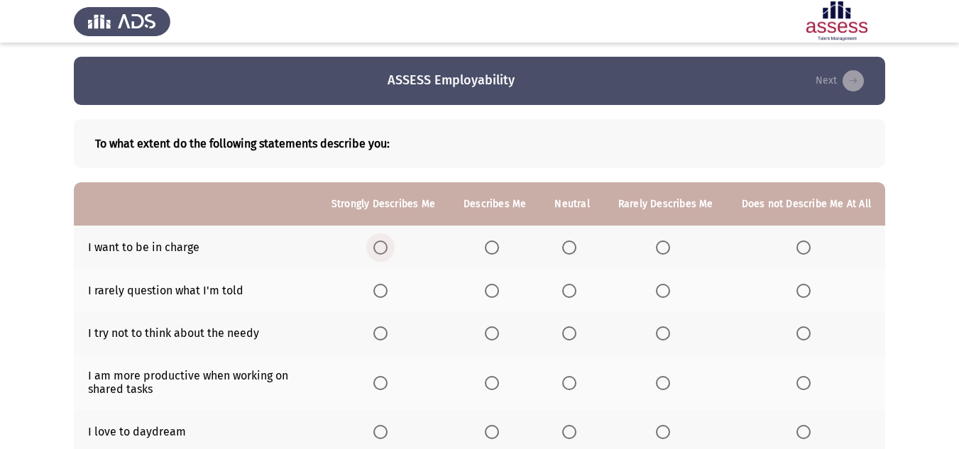
click at [388, 246] on span "Select an option" at bounding box center [380, 248] width 14 height 14
click at [388, 246] on input "Select an option" at bounding box center [380, 248] width 14 height 14
click at [663, 291] on span "Select an option" at bounding box center [663, 291] width 0 height 0
click at [665, 290] on input "Select an option" at bounding box center [663, 291] width 14 height 14
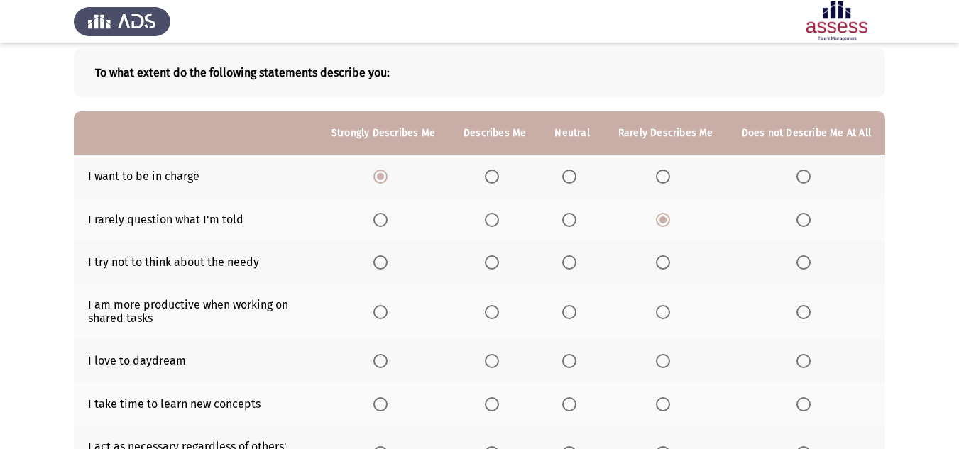
click at [574, 260] on span "Select an option" at bounding box center [569, 263] width 14 height 14
click at [574, 260] on input "Select an option" at bounding box center [569, 263] width 14 height 14
click at [388, 312] on span "Select an option" at bounding box center [380, 312] width 14 height 14
click at [388, 312] on input "Select an option" at bounding box center [380, 312] width 14 height 14
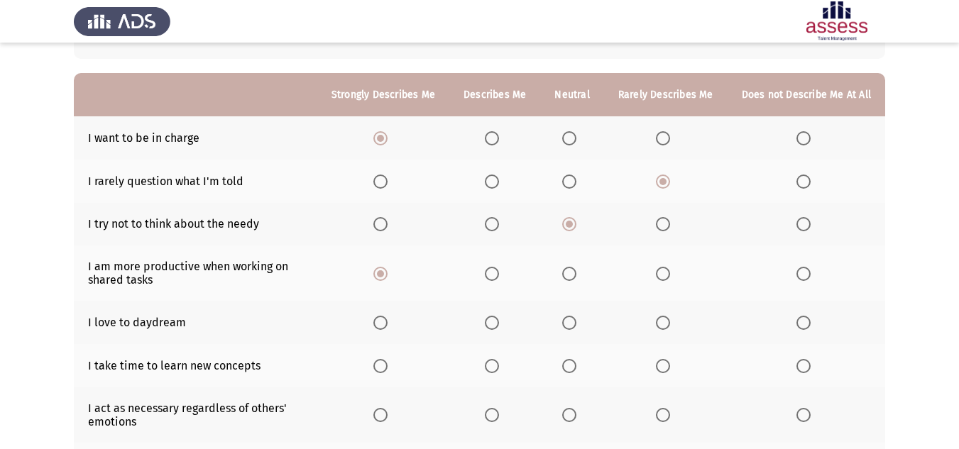
scroll to position [142, 0]
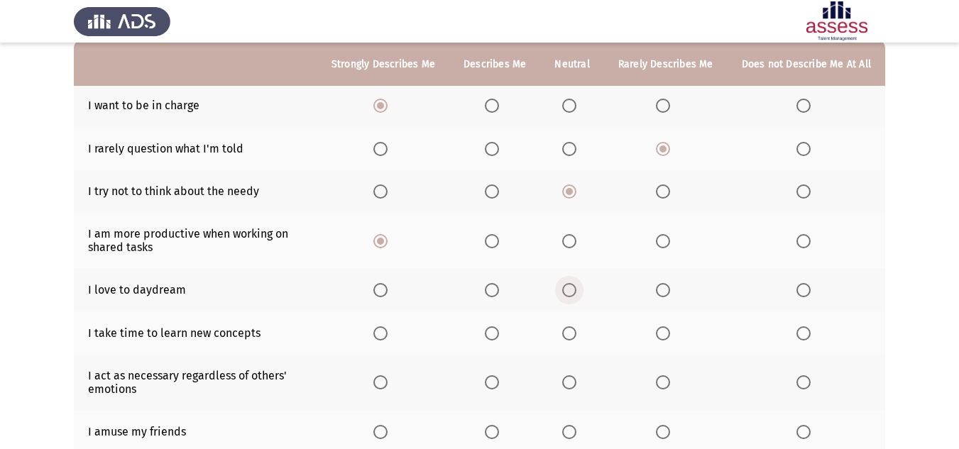
click at [582, 286] on label "Select an option" at bounding box center [572, 290] width 20 height 14
click at [576, 286] on input "Select an option" at bounding box center [569, 290] width 14 height 14
drag, startPoint x: 651, startPoint y: 287, endPoint x: 666, endPoint y: 287, distance: 14.9
click at [652, 287] on th at bounding box center [666, 289] width 124 height 43
click at [666, 287] on span "Select an option" at bounding box center [663, 290] width 14 height 14
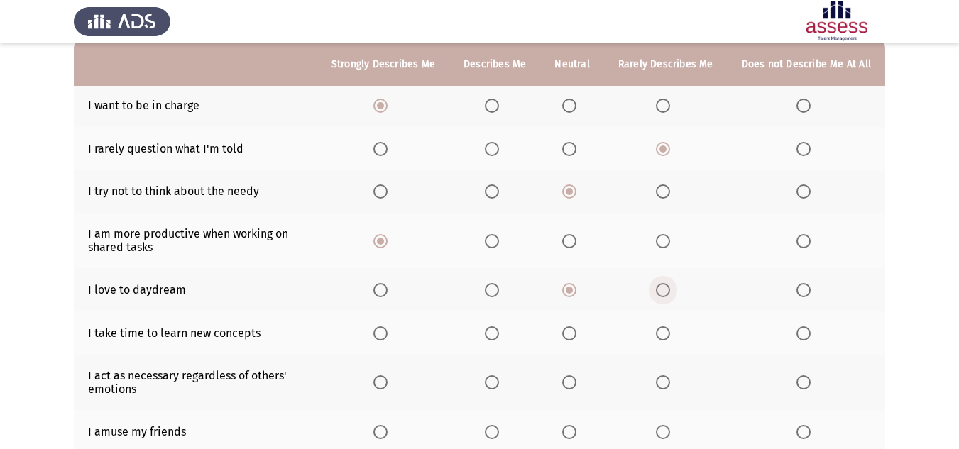
click at [666, 287] on input "Select an option" at bounding box center [663, 290] width 14 height 14
click at [569, 333] on span "Select an option" at bounding box center [569, 334] width 14 height 14
click at [569, 333] on input "Select an option" at bounding box center [569, 334] width 14 height 14
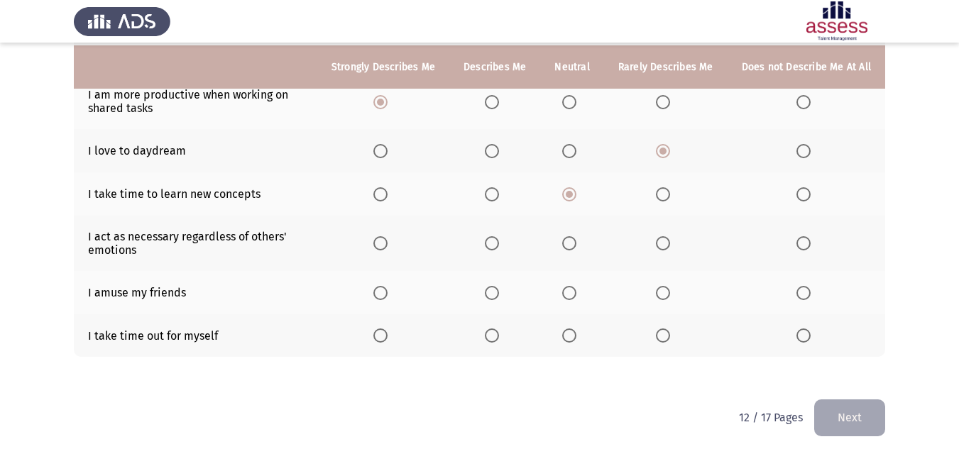
scroll to position [284, 0]
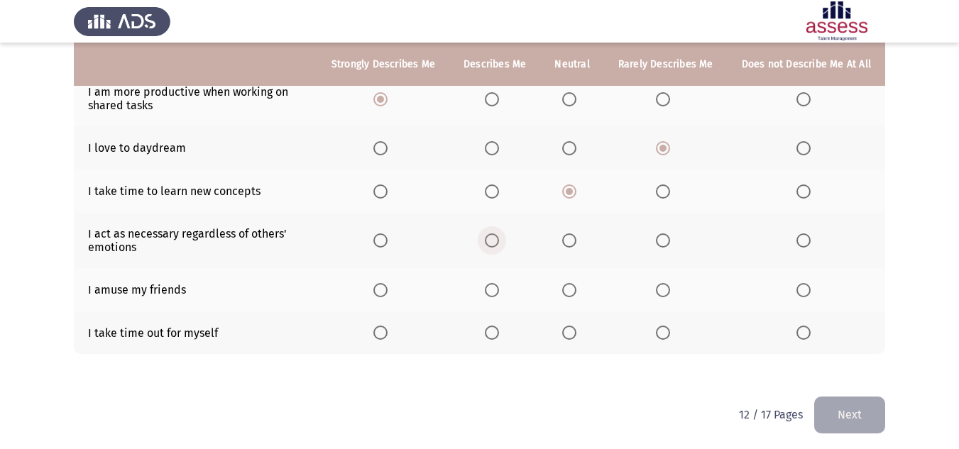
click at [491, 243] on span "Select an option" at bounding box center [492, 241] width 14 height 14
click at [491, 243] on input "Select an option" at bounding box center [492, 241] width 14 height 14
click at [496, 287] on span "Select an option" at bounding box center [492, 290] width 14 height 14
click at [496, 287] on input "Select an option" at bounding box center [492, 290] width 14 height 14
click at [576, 335] on span "Select an option" at bounding box center [569, 333] width 14 height 14
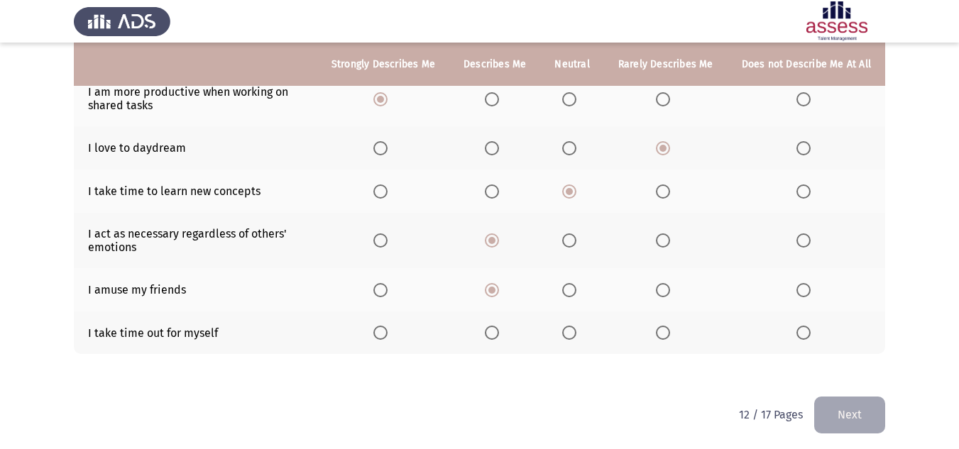
click at [576, 335] on input "Select an option" at bounding box center [569, 333] width 14 height 14
click at [851, 411] on button "Next" at bounding box center [849, 415] width 71 height 36
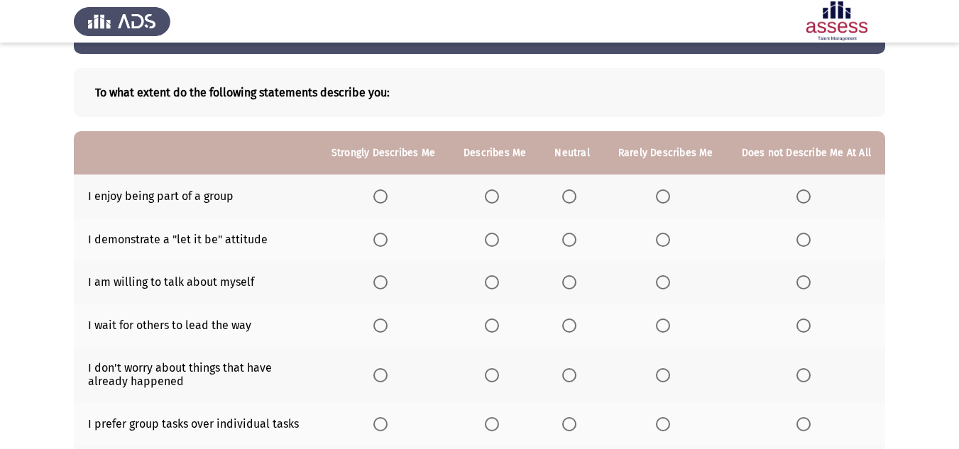
scroll to position [71, 0]
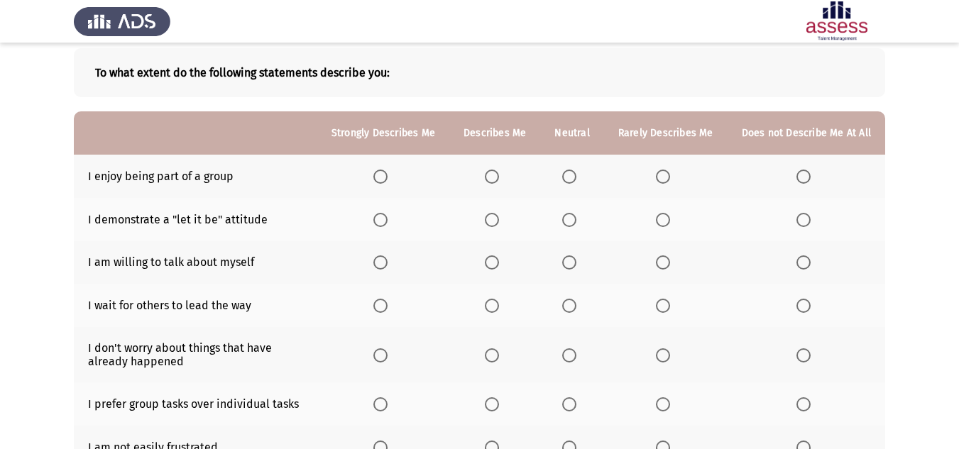
click at [380, 177] on span "Select an option" at bounding box center [380, 177] width 0 height 0
click at [388, 177] on input "Select an option" at bounding box center [380, 177] width 14 height 14
click at [591, 267] on th at bounding box center [571, 262] width 63 height 43
click at [669, 265] on span "Select an option" at bounding box center [663, 263] width 14 height 14
click at [669, 265] on input "Select an option" at bounding box center [663, 263] width 14 height 14
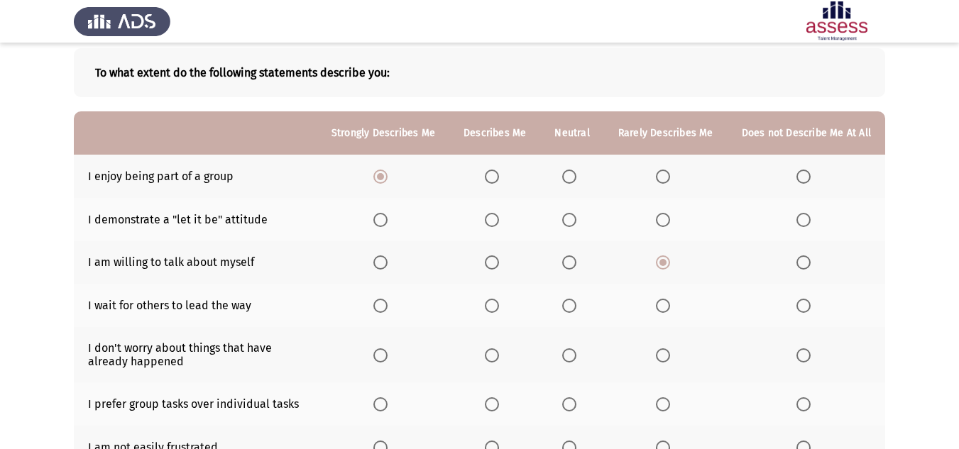
click at [498, 223] on span "Select an option" at bounding box center [492, 220] width 14 height 14
click at [498, 223] on input "Select an option" at bounding box center [492, 220] width 14 height 14
click at [665, 223] on span "Select an option" at bounding box center [663, 220] width 14 height 14
click at [665, 223] on input "Select an option" at bounding box center [663, 220] width 14 height 14
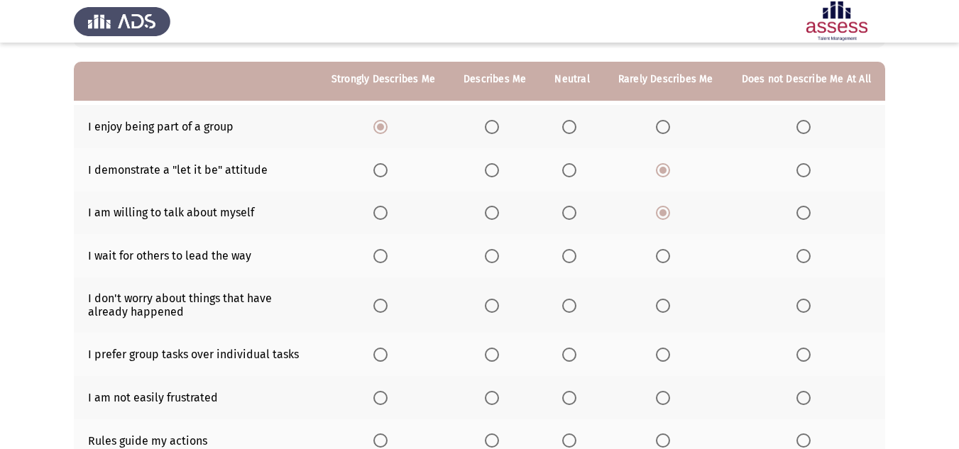
scroll to position [142, 0]
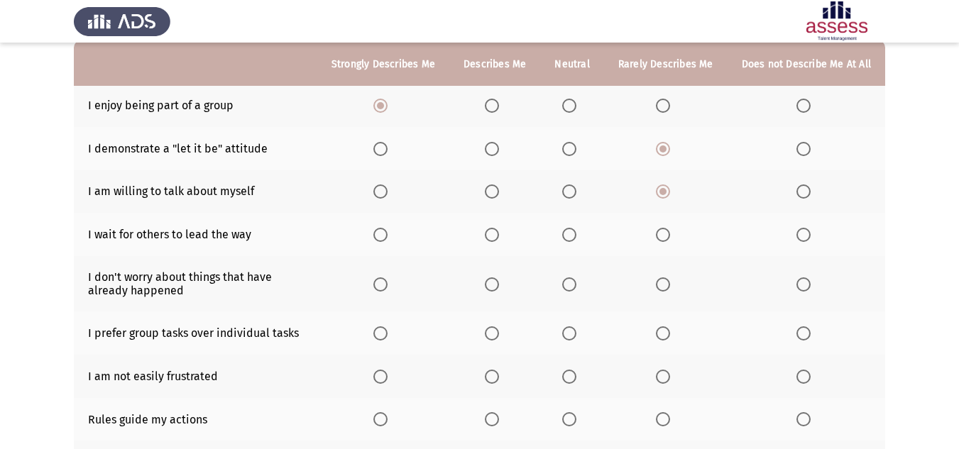
click at [569, 228] on mat-radio-button "Select an option" at bounding box center [572, 234] width 20 height 15
click at [572, 233] on span "Select an option" at bounding box center [569, 235] width 14 height 14
click at [572, 233] on input "Select an option" at bounding box center [569, 235] width 14 height 14
click at [805, 234] on span "Select an option" at bounding box center [803, 235] width 14 height 14
click at [805, 234] on input "Select an option" at bounding box center [803, 235] width 14 height 14
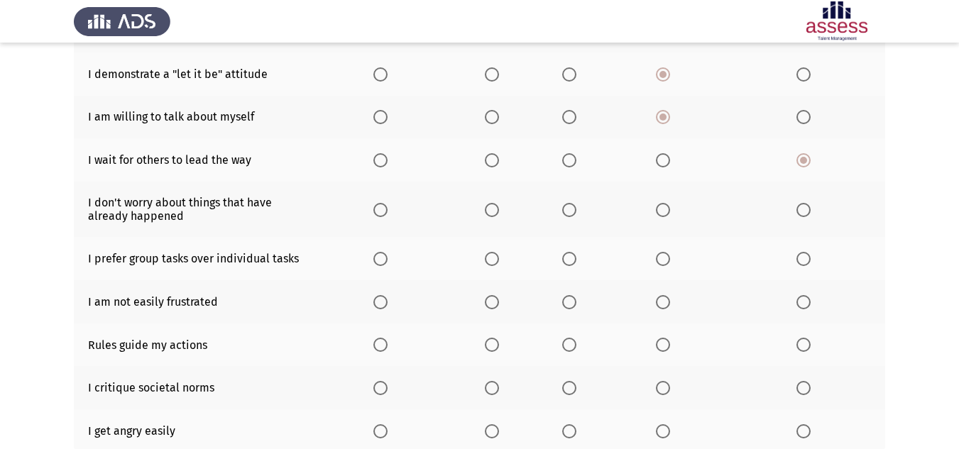
scroll to position [284, 0]
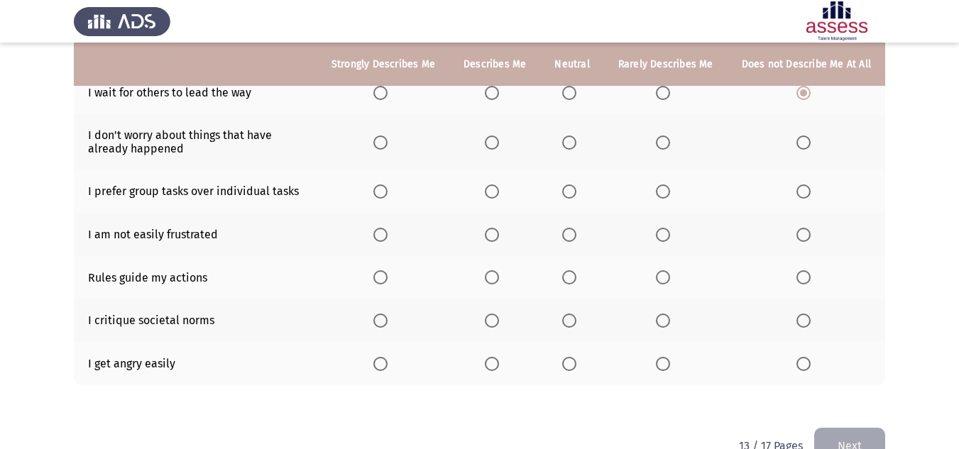
click at [497, 146] on span "Select an option" at bounding box center [492, 143] width 14 height 14
click at [497, 146] on input "Select an option" at bounding box center [492, 143] width 14 height 14
click at [490, 192] on span "Select an option" at bounding box center [492, 192] width 14 height 14
click at [490, 192] on input "Select an option" at bounding box center [492, 192] width 14 height 14
click at [388, 234] on span "Select an option" at bounding box center [380, 235] width 14 height 14
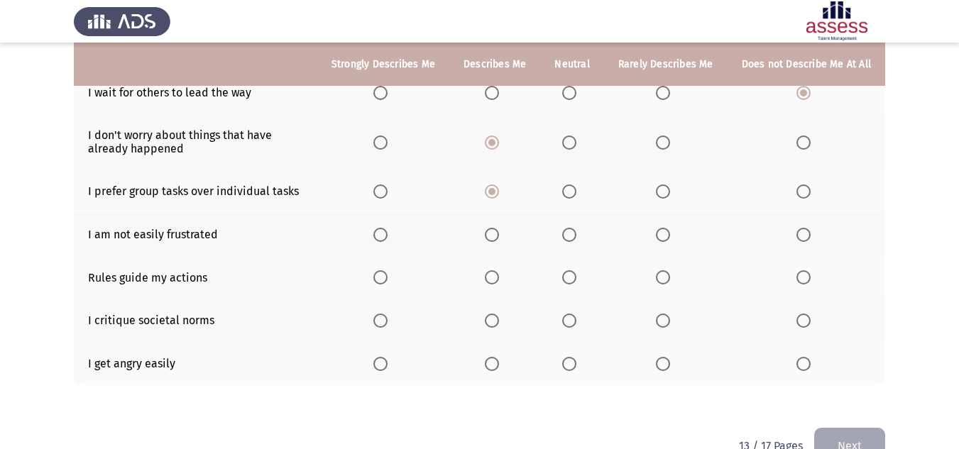
click at [388, 234] on input "Select an option" at bounding box center [380, 235] width 14 height 14
click at [495, 270] on span "Select an option" at bounding box center [492, 277] width 14 height 14
click at [495, 270] on input "Select an option" at bounding box center [492, 277] width 14 height 14
click at [581, 318] on label "Select an option" at bounding box center [572, 321] width 20 height 14
click at [576, 318] on input "Select an option" at bounding box center [569, 321] width 14 height 14
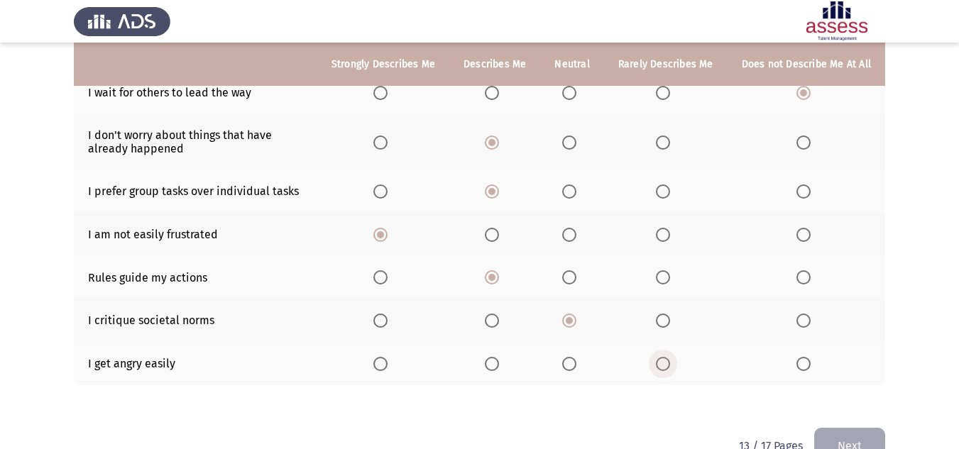
click at [662, 362] on span "Select an option" at bounding box center [663, 364] width 14 height 14
click at [662, 362] on input "Select an option" at bounding box center [663, 364] width 14 height 14
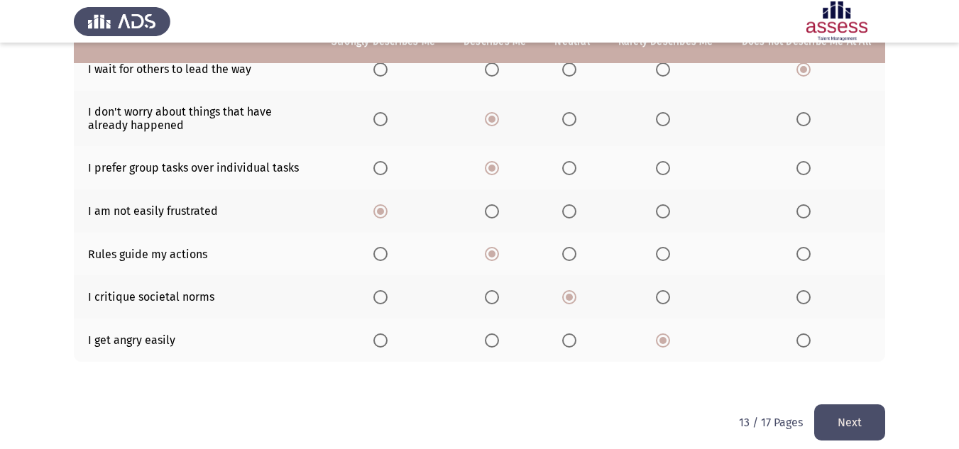
scroll to position [319, 0]
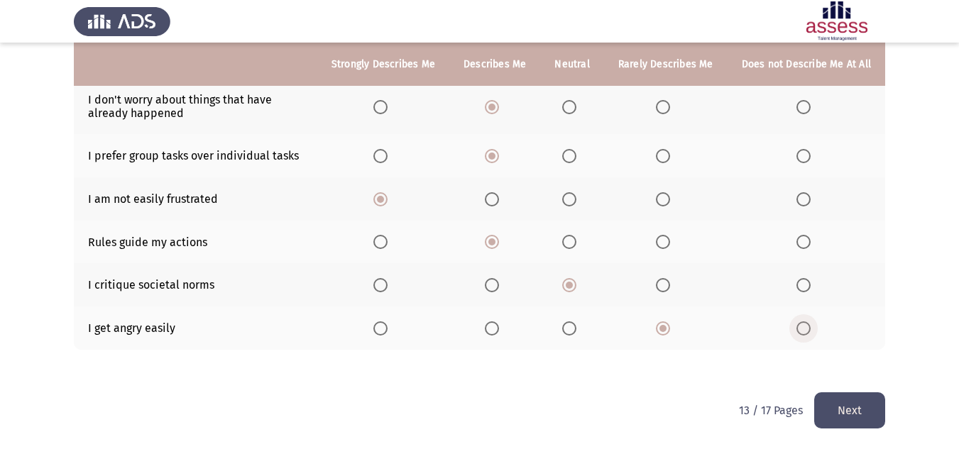
click at [811, 329] on span "Select an option" at bounding box center [803, 329] width 14 height 14
click at [811, 329] on input "Select an option" at bounding box center [803, 329] width 14 height 14
click at [829, 402] on button "Next" at bounding box center [849, 411] width 71 height 36
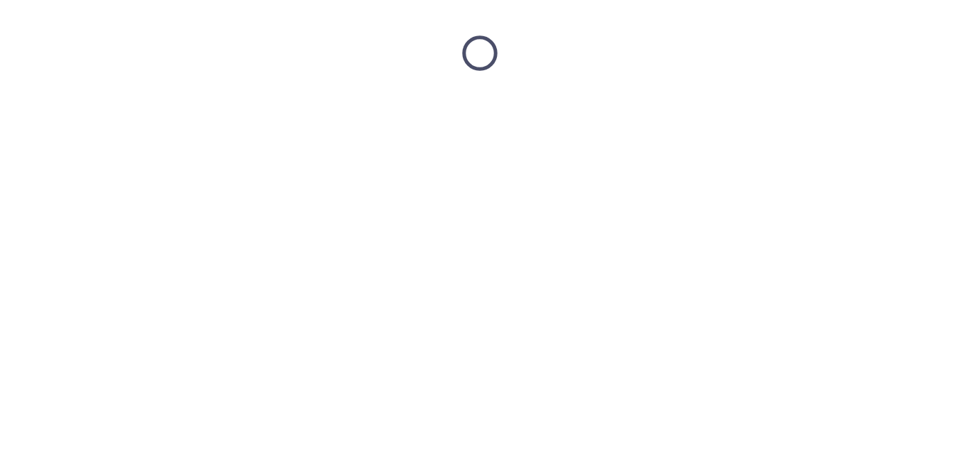
scroll to position [0, 0]
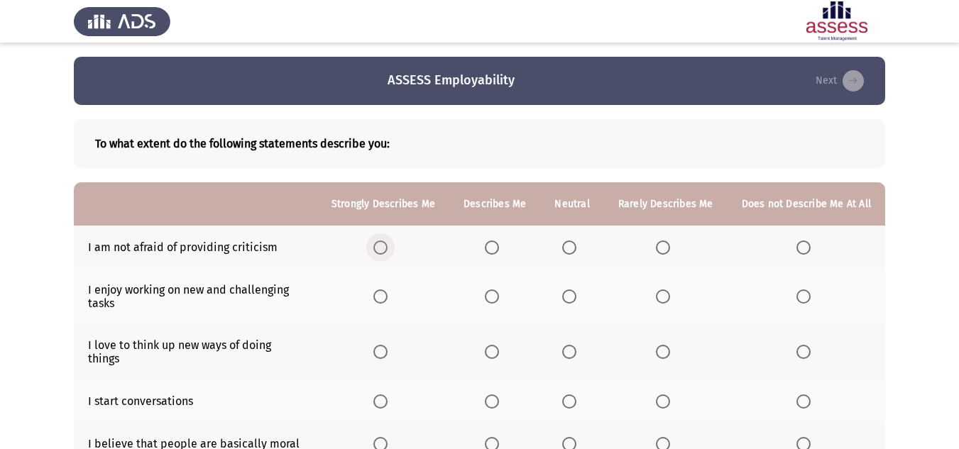
click at [385, 249] on span "Select an option" at bounding box center [380, 248] width 14 height 14
click at [385, 249] on input "Select an option" at bounding box center [380, 248] width 14 height 14
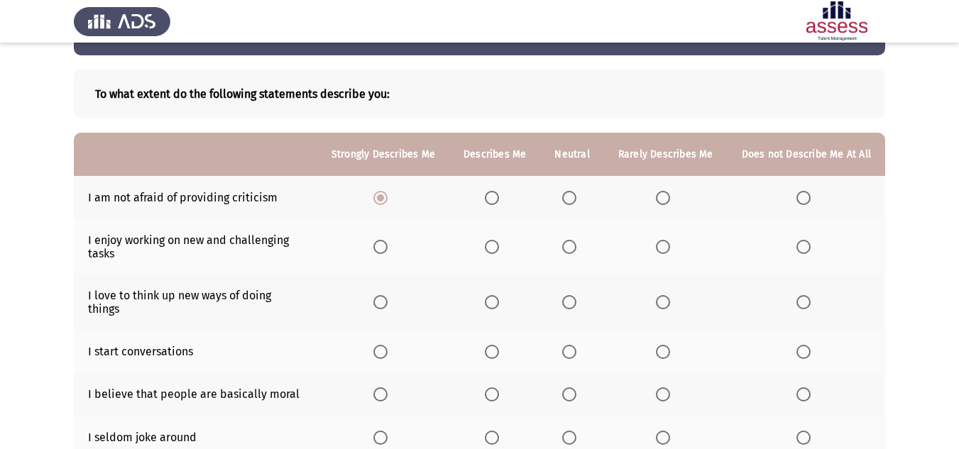
scroll to position [71, 0]
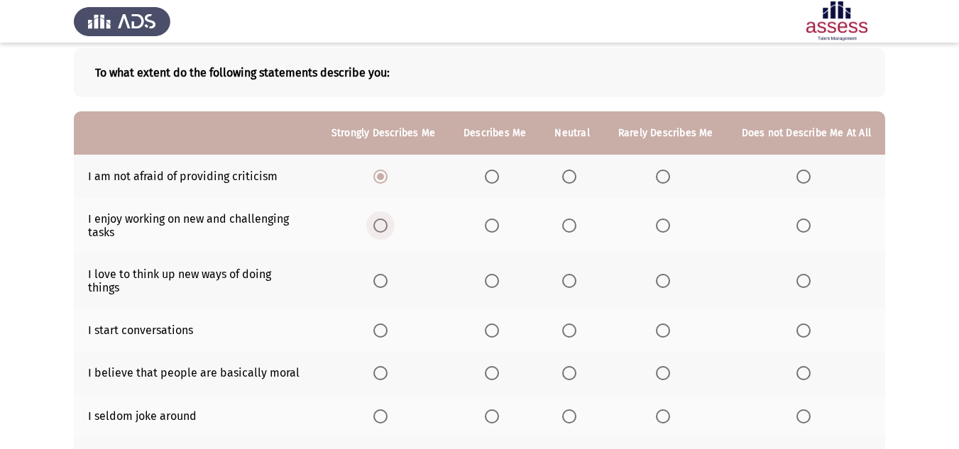
click at [381, 224] on span "Select an option" at bounding box center [380, 226] width 14 height 14
click at [381, 224] on input "Select an option" at bounding box center [380, 226] width 14 height 14
click at [495, 279] on span "Select an option" at bounding box center [492, 281] width 14 height 14
click at [495, 279] on input "Select an option" at bounding box center [492, 281] width 14 height 14
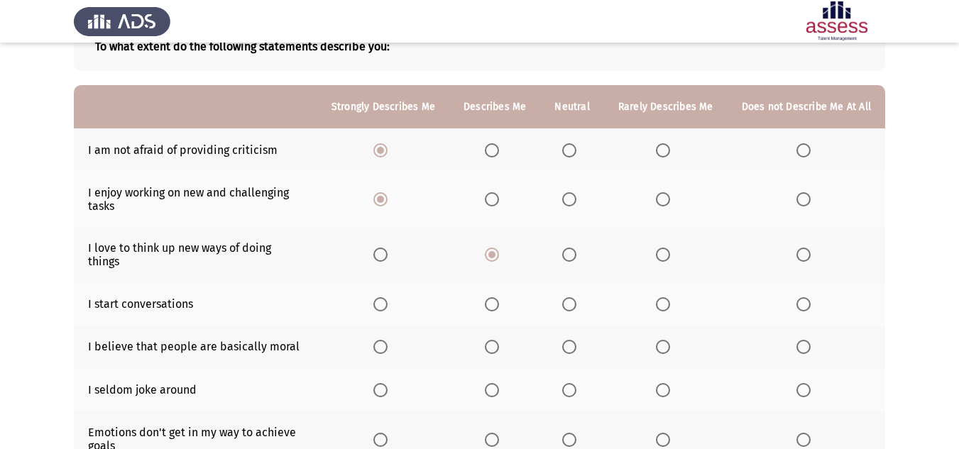
scroll to position [142, 0]
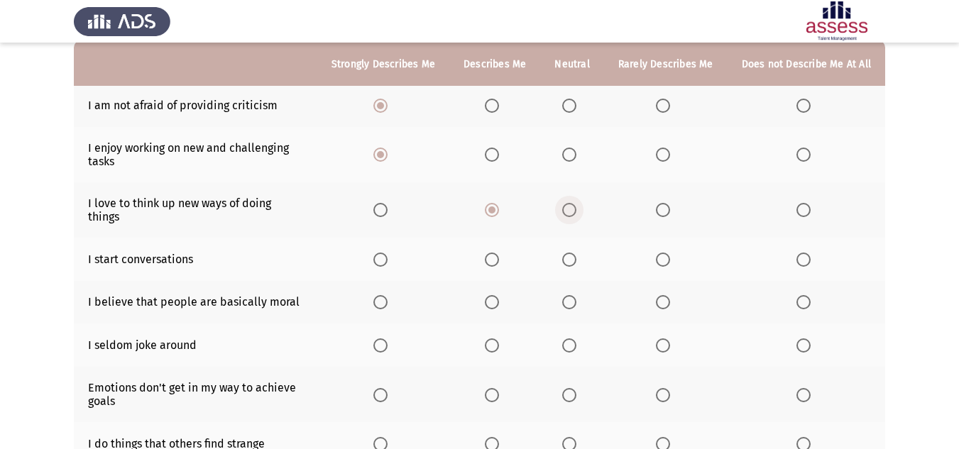
click at [574, 203] on span "Select an option" at bounding box center [569, 210] width 14 height 14
click at [574, 203] on input "Select an option" at bounding box center [569, 210] width 14 height 14
click at [388, 253] on span "Select an option" at bounding box center [380, 260] width 14 height 14
click at [388, 253] on input "Select an option" at bounding box center [380, 260] width 14 height 14
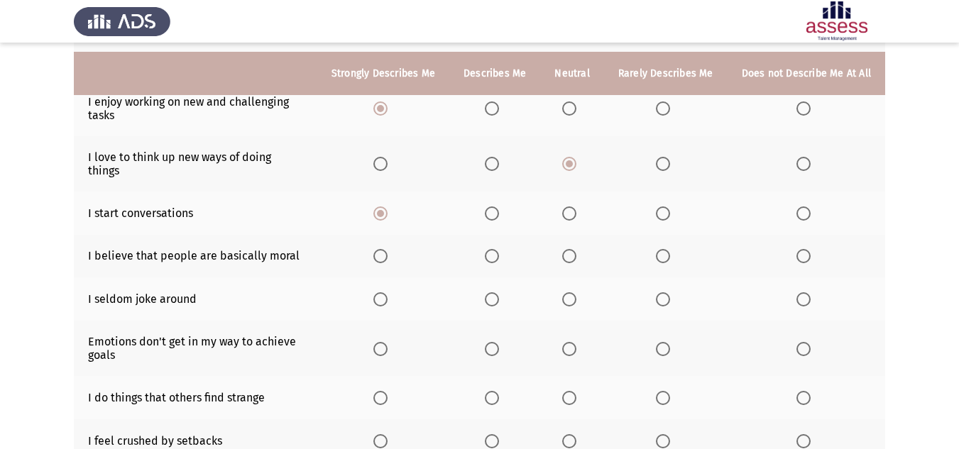
scroll to position [213, 0]
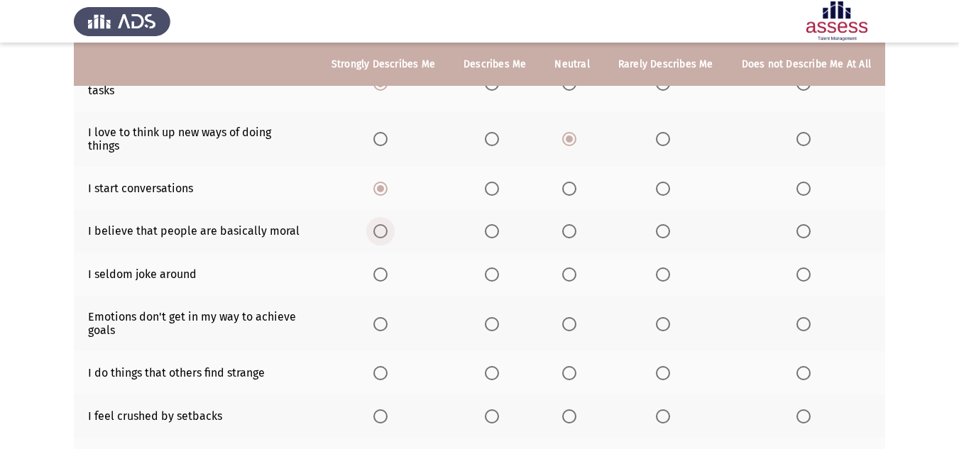
click at [388, 224] on span "Select an option" at bounding box center [380, 231] width 14 height 14
click at [388, 224] on input "Select an option" at bounding box center [380, 231] width 14 height 14
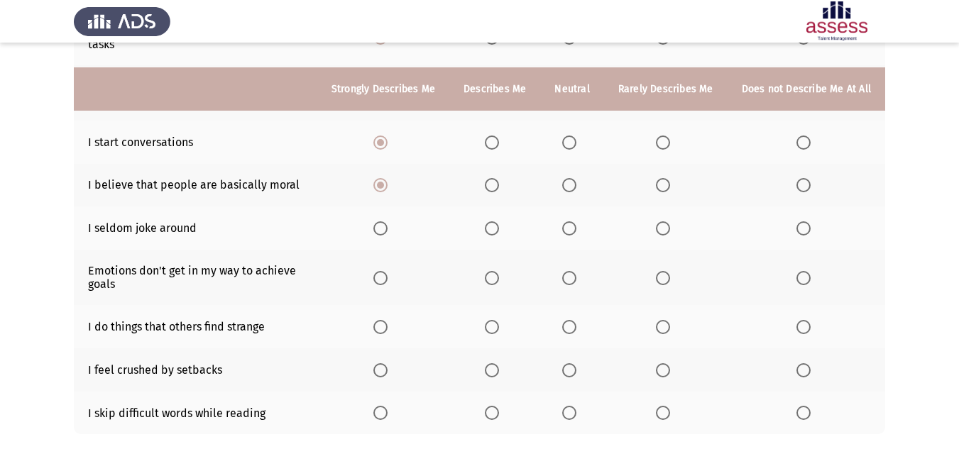
scroll to position [284, 0]
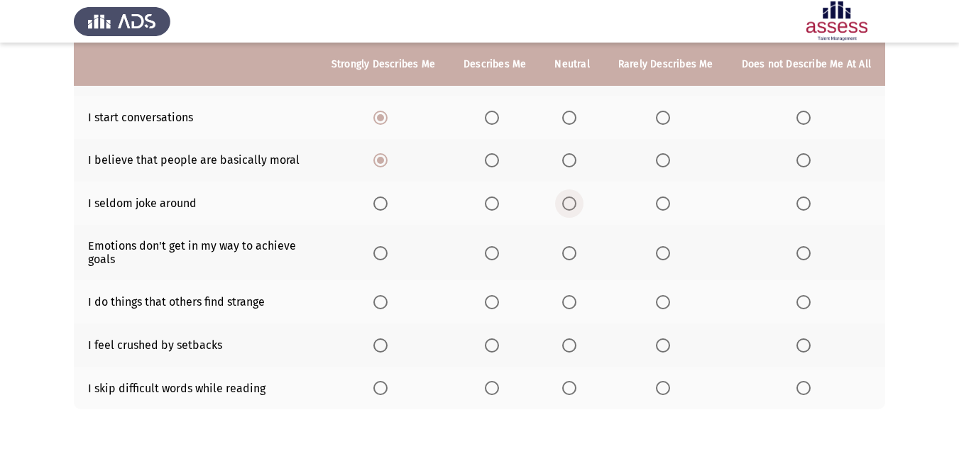
click at [569, 197] on span "Select an option" at bounding box center [569, 204] width 14 height 14
click at [569, 197] on input "Select an option" at bounding box center [569, 204] width 14 height 14
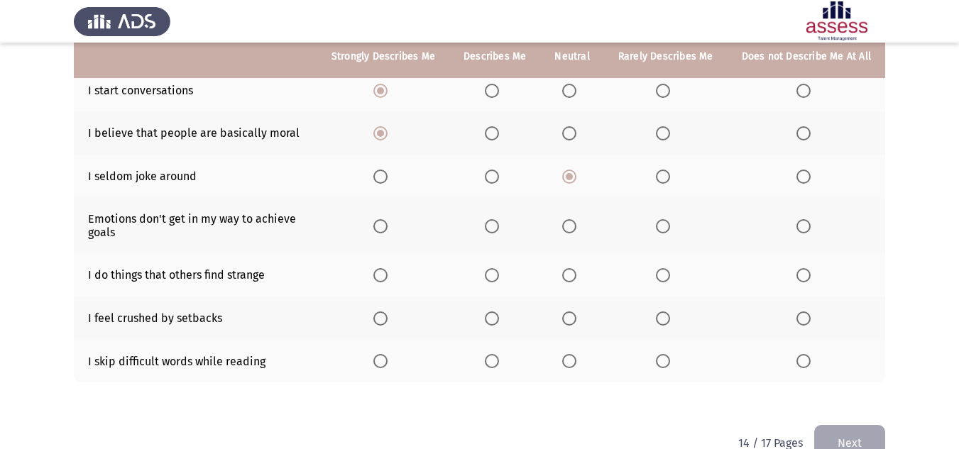
scroll to position [332, 0]
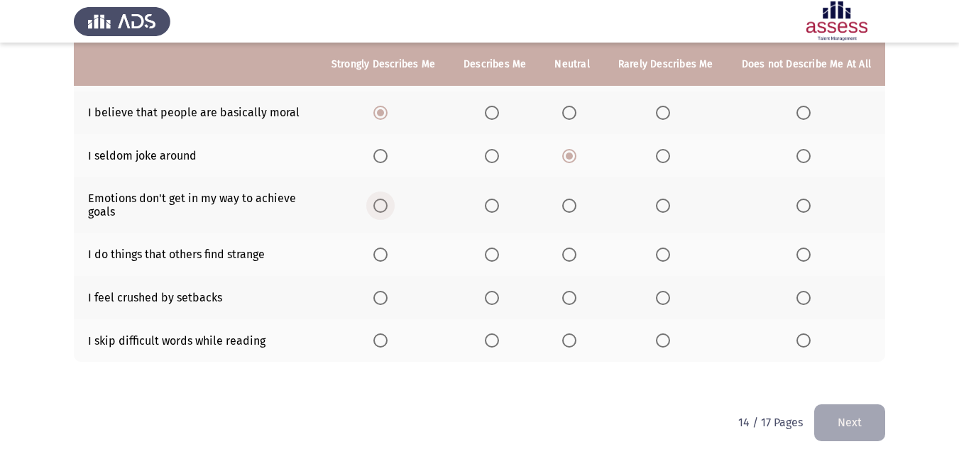
click at [380, 206] on span "Select an option" at bounding box center [380, 206] width 0 height 0
click at [388, 199] on input "Select an option" at bounding box center [380, 206] width 14 height 14
click at [498, 199] on span "Select an option" at bounding box center [492, 206] width 14 height 14
click at [498, 199] on input "Select an option" at bounding box center [492, 206] width 14 height 14
click at [388, 248] on span "Select an option" at bounding box center [380, 255] width 14 height 14
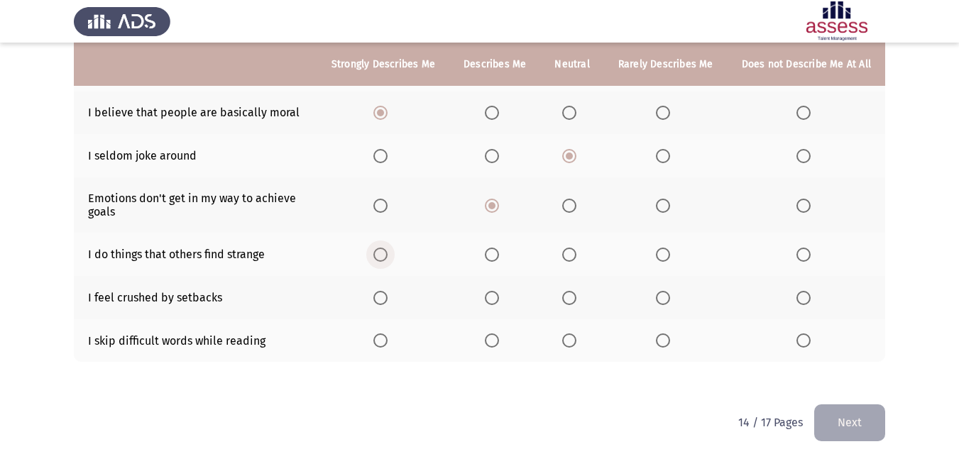
click at [388, 248] on input "Select an option" at bounding box center [380, 255] width 14 height 14
click at [572, 291] on span "Select an option" at bounding box center [569, 298] width 14 height 14
click at [572, 291] on input "Select an option" at bounding box center [569, 298] width 14 height 14
click at [572, 334] on span "Select an option" at bounding box center [569, 341] width 14 height 14
click at [572, 334] on input "Select an option" at bounding box center [569, 341] width 14 height 14
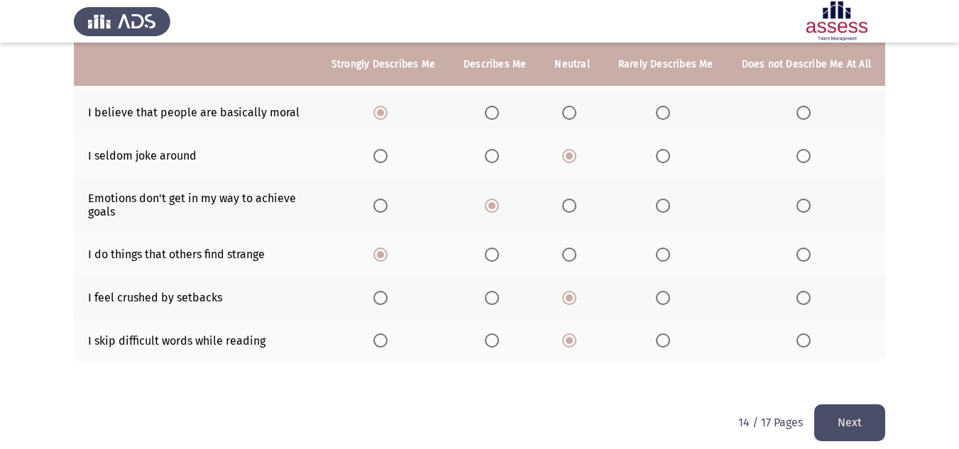
click at [849, 419] on button "Next" at bounding box center [849, 423] width 71 height 36
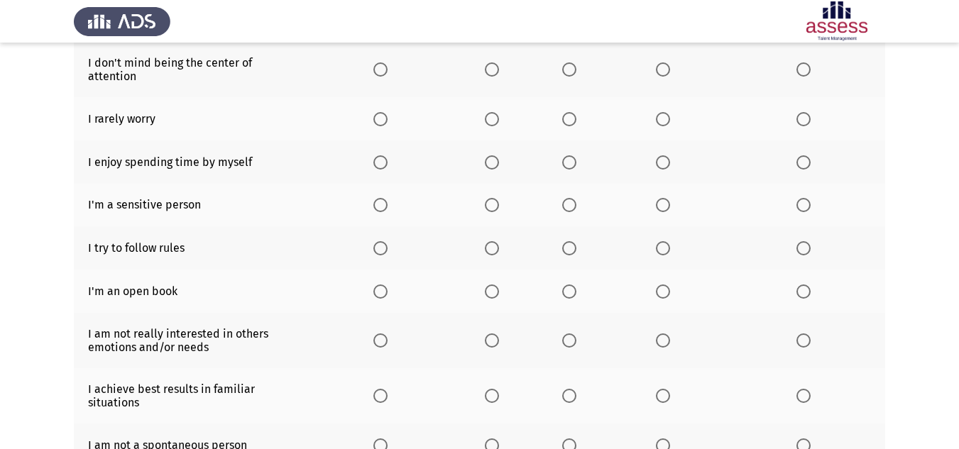
scroll to position [0, 0]
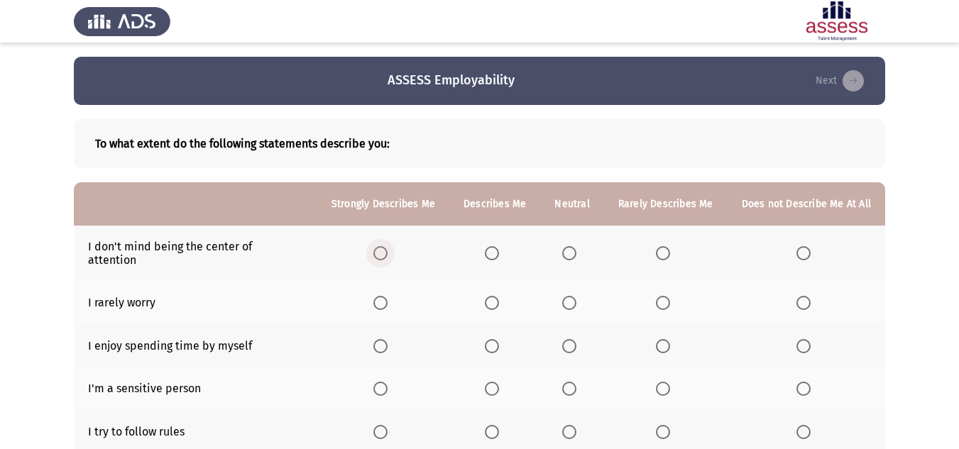
click at [388, 248] on span "Select an option" at bounding box center [380, 253] width 14 height 14
click at [388, 248] on input "Select an option" at bounding box center [380, 253] width 14 height 14
click at [495, 246] on span "Select an option" at bounding box center [492, 253] width 14 height 14
click at [495, 246] on input "Select an option" at bounding box center [492, 253] width 14 height 14
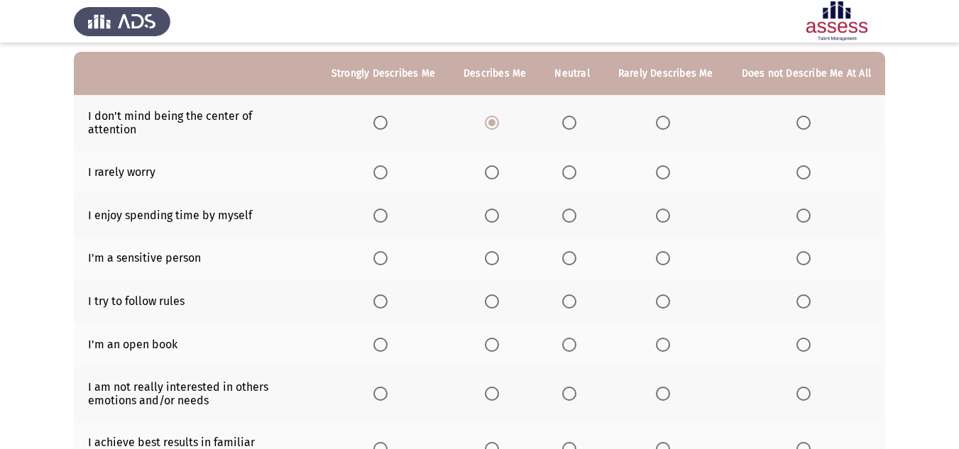
scroll to position [142, 0]
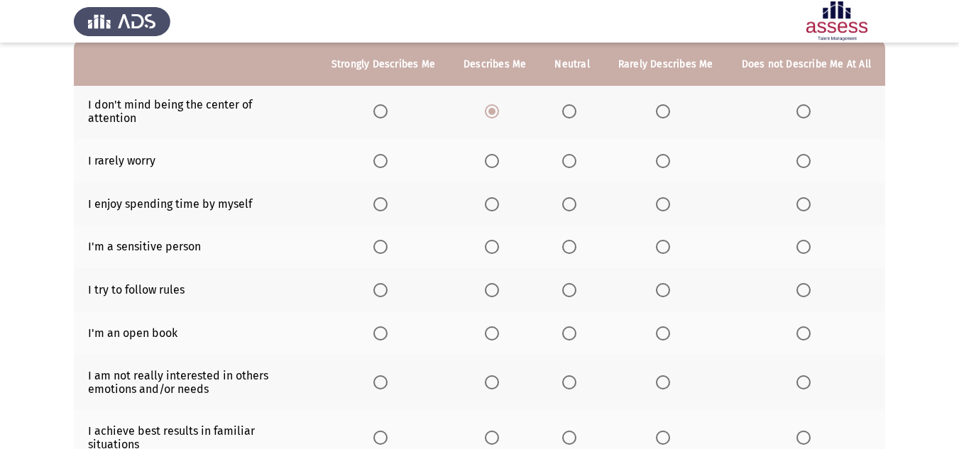
click at [674, 154] on label "Select an option" at bounding box center [666, 161] width 20 height 14
click at [670, 154] on input "Select an option" at bounding box center [663, 161] width 14 height 14
click at [493, 197] on span "Select an option" at bounding box center [492, 204] width 14 height 14
click at [493, 197] on input "Select an option" at bounding box center [492, 204] width 14 height 14
click at [670, 240] on span "Select an option" at bounding box center [663, 247] width 14 height 14
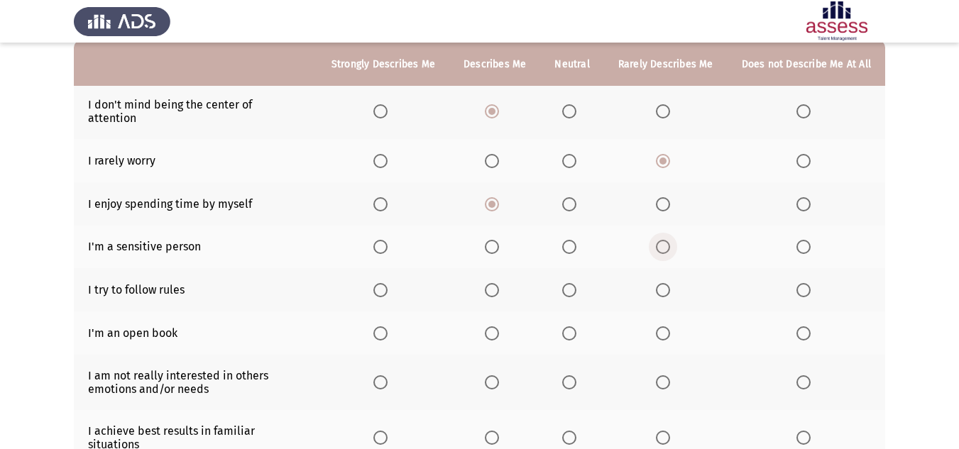
click at [670, 240] on input "Select an option" at bounding box center [663, 247] width 14 height 14
click at [498, 283] on span "Select an option" at bounding box center [492, 290] width 14 height 14
click at [498, 283] on input "Select an option" at bounding box center [492, 290] width 14 height 14
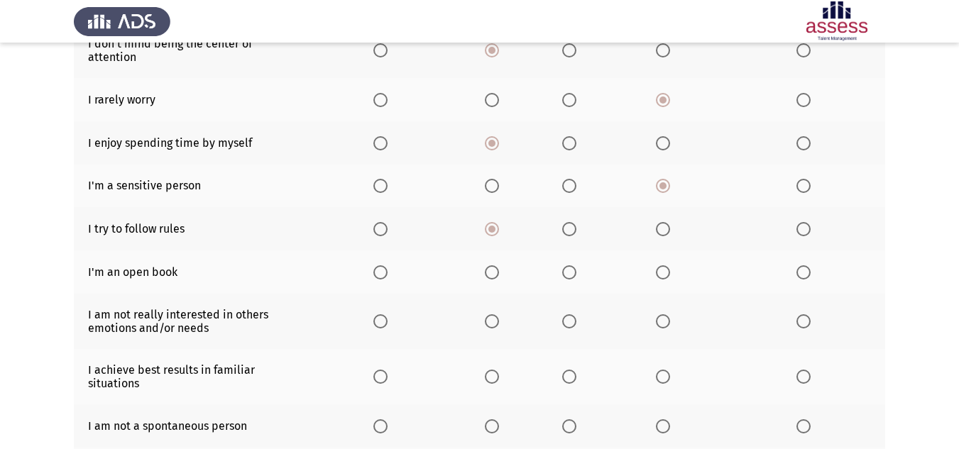
scroll to position [284, 0]
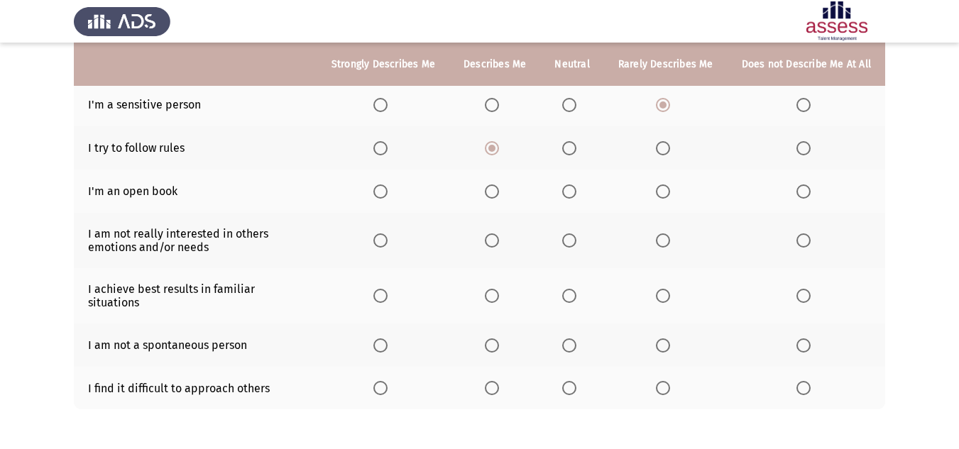
click at [493, 185] on span "Select an option" at bounding box center [492, 192] width 14 height 14
click at [493, 185] on input "Select an option" at bounding box center [492, 192] width 14 height 14
click at [803, 234] on span "Select an option" at bounding box center [803, 241] width 14 height 14
click at [803, 234] on input "Select an option" at bounding box center [803, 241] width 14 height 14
click at [505, 289] on label "Select an option" at bounding box center [495, 296] width 20 height 14
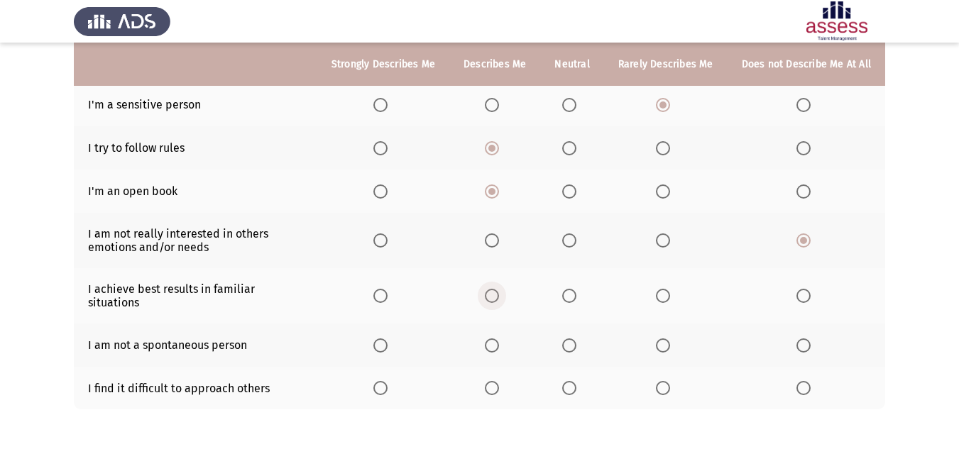
click at [499, 289] on input "Select an option" at bounding box center [492, 296] width 14 height 14
click at [667, 339] on span "Select an option" at bounding box center [663, 346] width 14 height 14
click at [667, 339] on input "Select an option" at bounding box center [663, 346] width 14 height 14
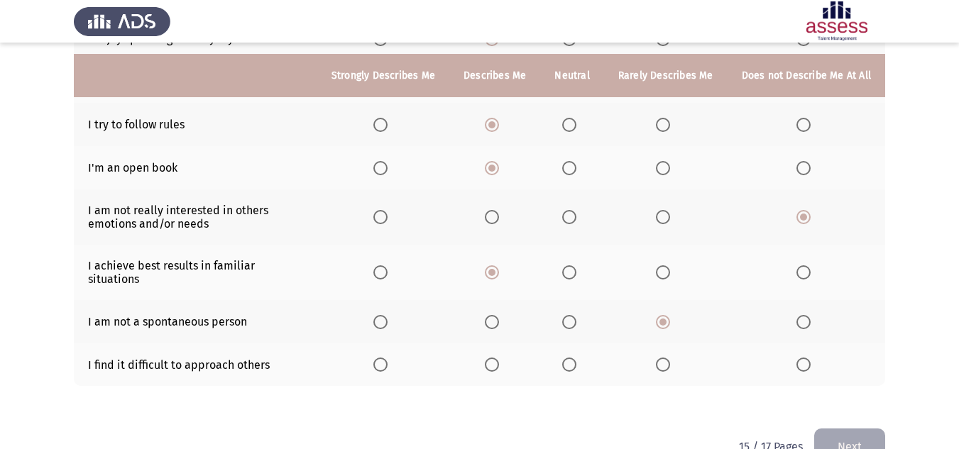
scroll to position [319, 0]
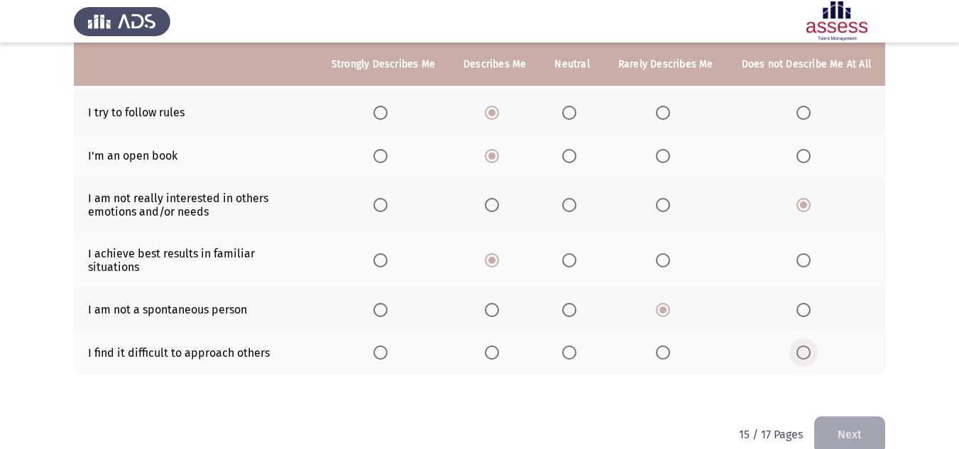
click at [809, 346] on span "Select an option" at bounding box center [803, 353] width 14 height 14
click at [809, 346] on input "Select an option" at bounding box center [803, 353] width 14 height 14
click at [840, 417] on button "Next" at bounding box center [849, 435] width 71 height 36
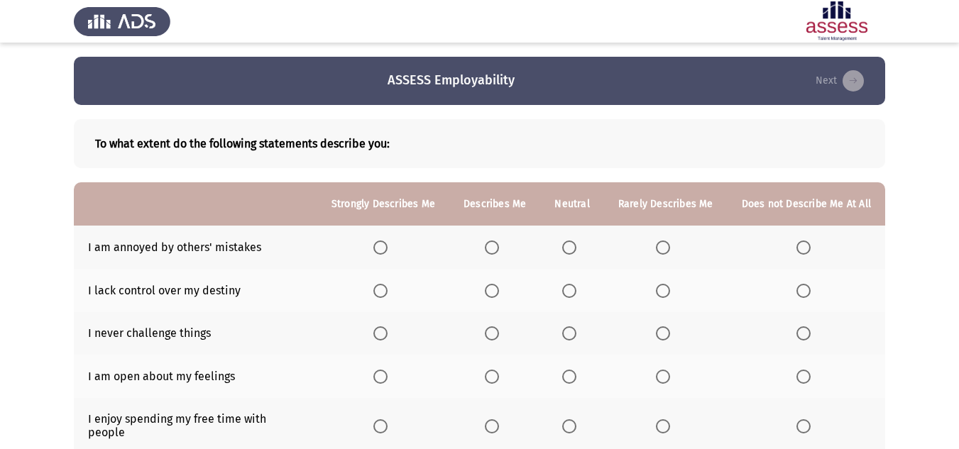
scroll to position [142, 0]
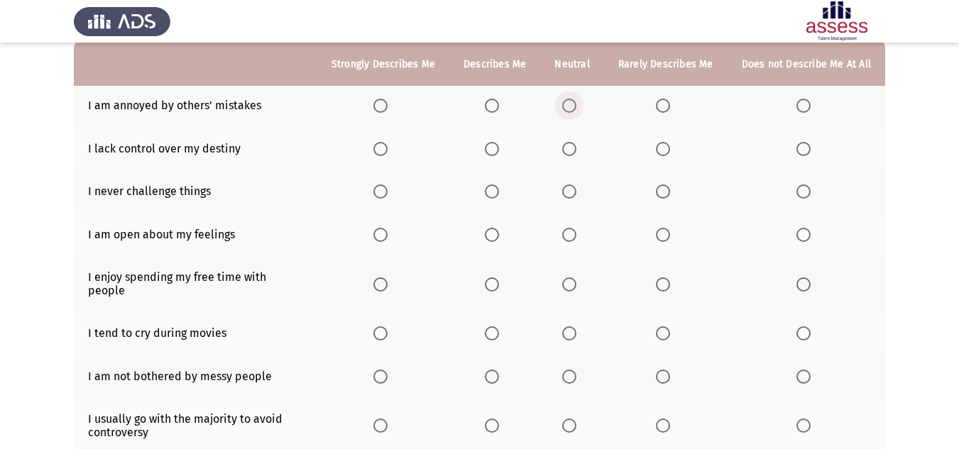
click at [573, 100] on span "Select an option" at bounding box center [569, 106] width 14 height 14
click at [573, 100] on input "Select an option" at bounding box center [569, 106] width 14 height 14
click at [668, 149] on span "Select an option" at bounding box center [663, 149] width 14 height 14
click at [668, 149] on input "Select an option" at bounding box center [663, 149] width 14 height 14
click at [674, 191] on label "Select an option" at bounding box center [666, 192] width 20 height 14
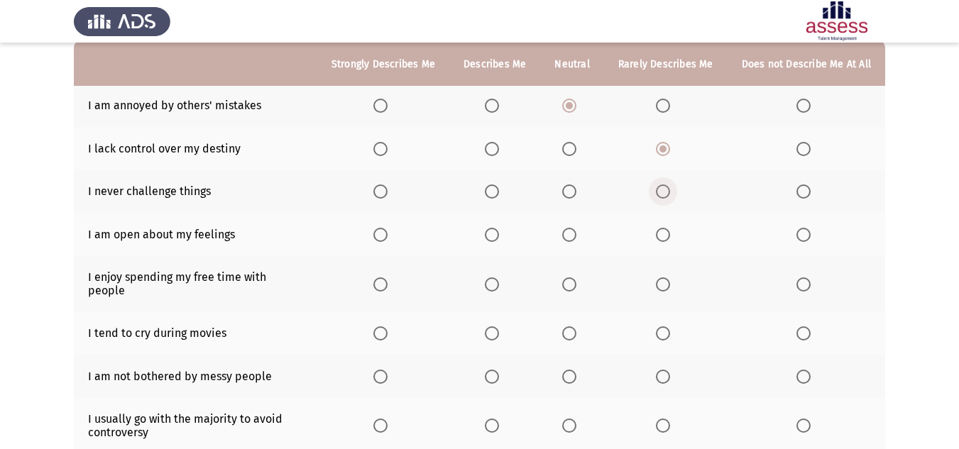
click at [670, 191] on input "Select an option" at bounding box center [663, 192] width 14 height 14
click at [670, 231] on span "Select an option" at bounding box center [663, 235] width 14 height 14
click at [670, 231] on input "Select an option" at bounding box center [663, 235] width 14 height 14
click at [499, 279] on span "Select an option" at bounding box center [492, 285] width 14 height 14
click at [499, 279] on input "Select an option" at bounding box center [492, 285] width 14 height 14
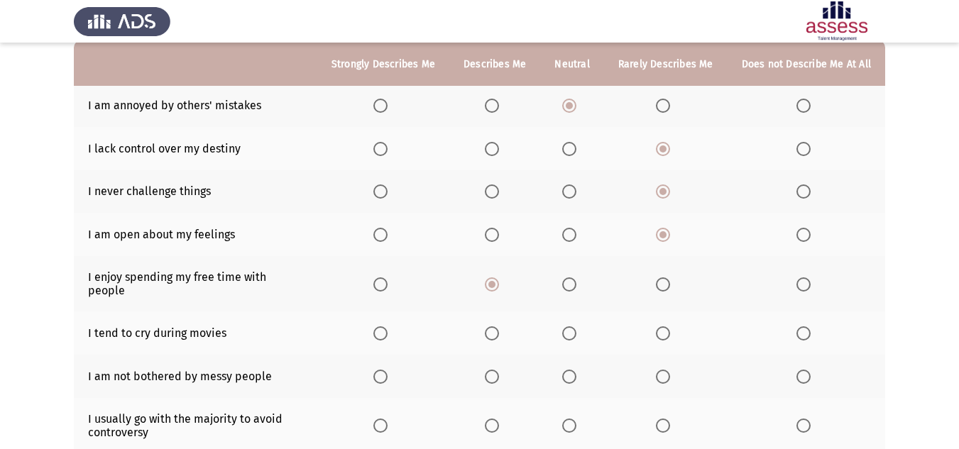
click at [814, 327] on label "Select an option" at bounding box center [806, 334] width 20 height 14
click at [811, 327] on input "Select an option" at bounding box center [803, 334] width 14 height 14
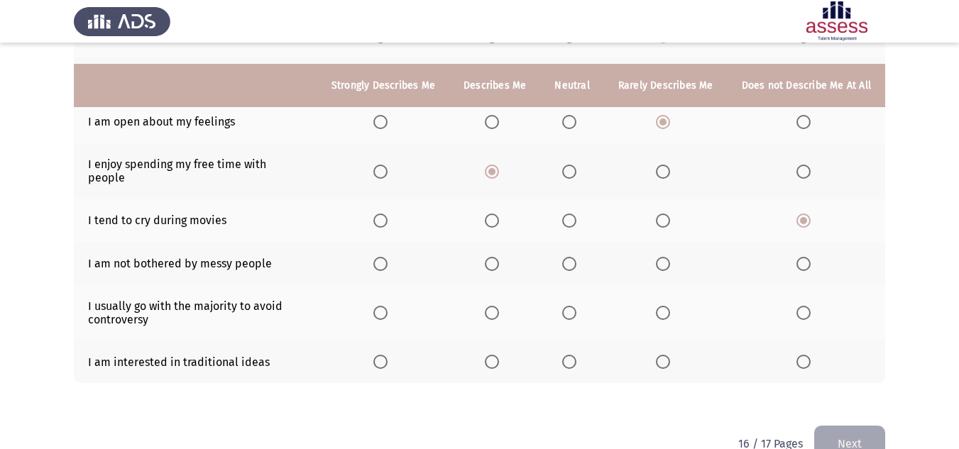
scroll to position [276, 0]
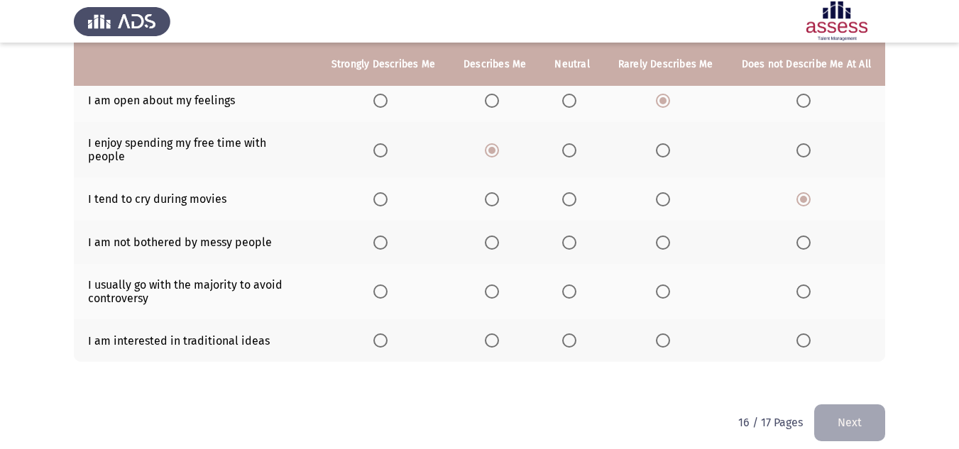
click at [806, 236] on span "Select an option" at bounding box center [803, 243] width 14 height 14
click at [806, 236] on input "Select an option" at bounding box center [803, 243] width 14 height 14
click at [656, 278] on th at bounding box center [666, 291] width 124 height 55
click at [659, 285] on span "Select an option" at bounding box center [663, 292] width 14 height 14
click at [659, 285] on input "Select an option" at bounding box center [663, 292] width 14 height 14
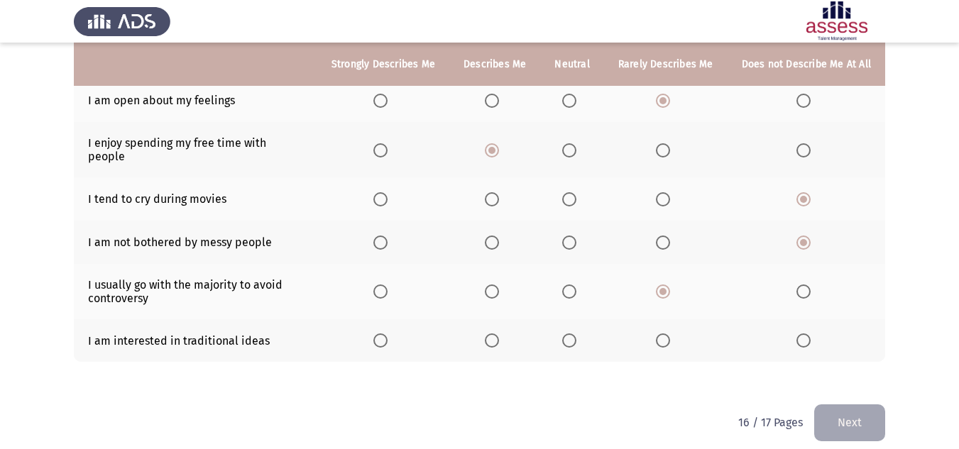
click at [570, 334] on span "Select an option" at bounding box center [569, 341] width 14 height 14
click at [570, 334] on input "Select an option" at bounding box center [569, 341] width 14 height 14
click at [853, 413] on button "Next" at bounding box center [849, 423] width 71 height 36
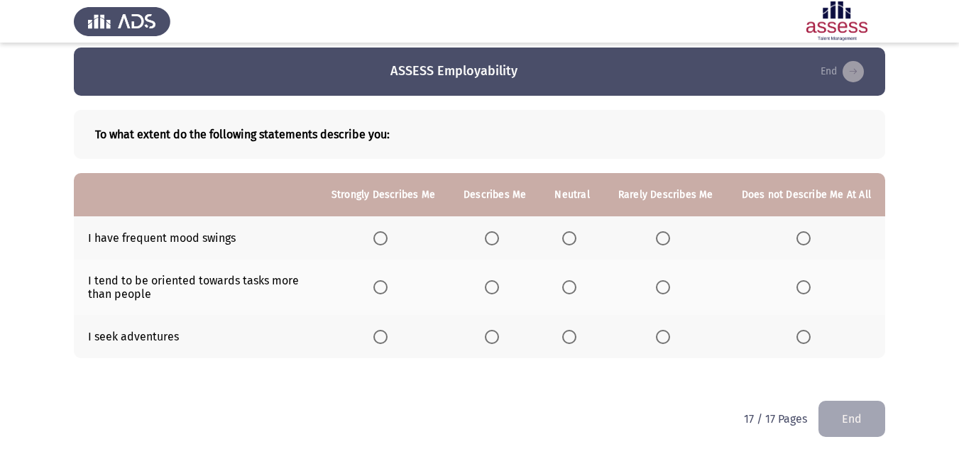
scroll to position [18, 0]
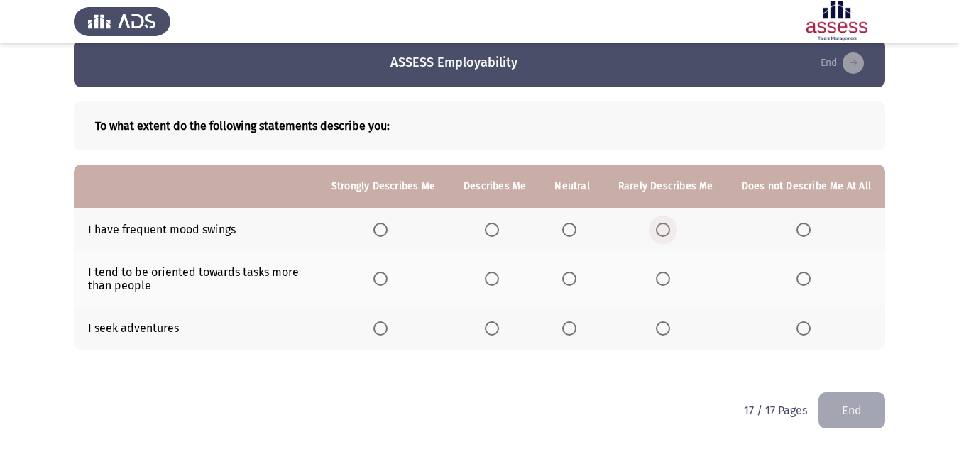
click at [670, 228] on span "Select an option" at bounding box center [663, 230] width 14 height 14
click at [670, 228] on input "Select an option" at bounding box center [663, 230] width 14 height 14
click at [499, 280] on span "Select an option" at bounding box center [492, 279] width 14 height 14
click at [499, 280] on input "Select an option" at bounding box center [492, 279] width 14 height 14
click at [572, 329] on span "Select an option" at bounding box center [569, 329] width 14 height 14
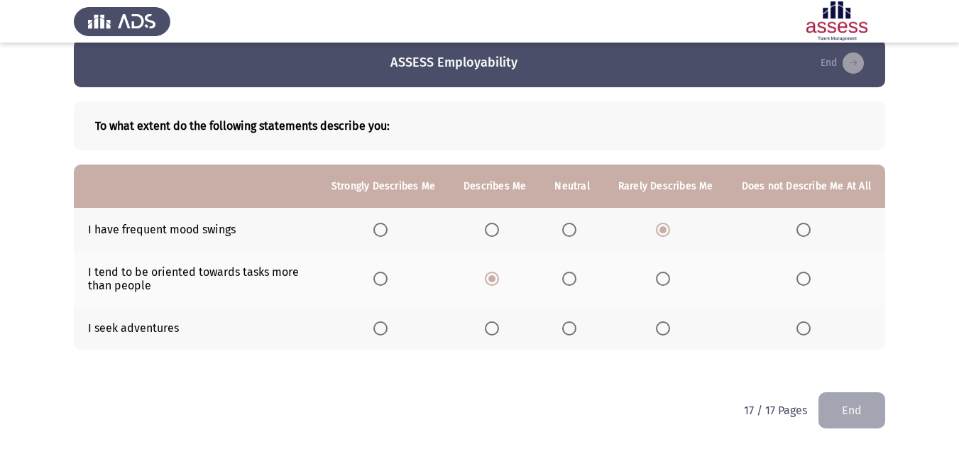
click at [572, 329] on input "Select an option" at bounding box center [569, 329] width 14 height 14
click at [880, 418] on button "End" at bounding box center [851, 411] width 67 height 36
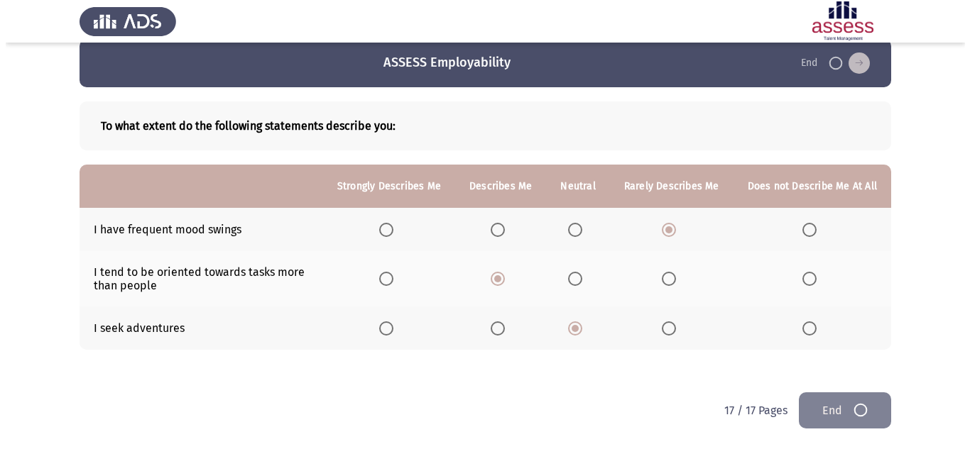
scroll to position [0, 0]
